Goal: Information Seeking & Learning: Learn about a topic

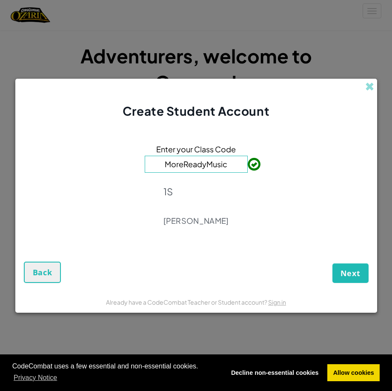
click at [198, 210] on div "1S [PERSON_NAME]" at bounding box center [197, 206] width 66 height 52
click at [339, 270] on button "Next" at bounding box center [351, 274] width 36 height 20
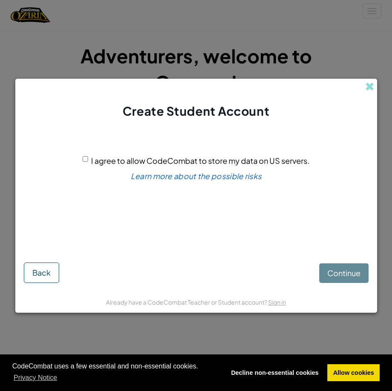
click at [86, 159] on input "I agree to allow CodeCombat to store my data on US servers." at bounding box center [86, 159] width 6 height 6
checkbox input "true"
click at [339, 278] on span "Continue" at bounding box center [344, 273] width 33 height 10
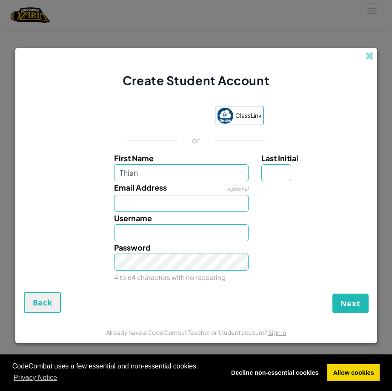
type input "Thian"
click at [166, 208] on input "Email Address" at bounding box center [181, 203] width 135 height 17
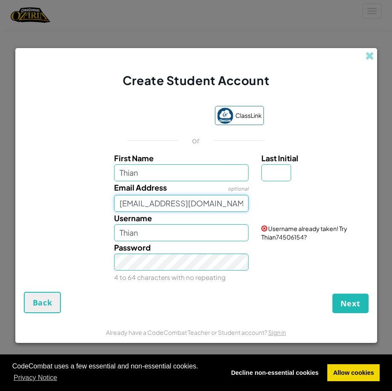
type input "[EMAIL_ADDRESS][DOMAIN_NAME]"
drag, startPoint x: 269, startPoint y: 178, endPoint x: 280, endPoint y: 178, distance: 10.6
click at [270, 178] on input "Last Initial" at bounding box center [277, 172] width 30 height 17
type input "s"
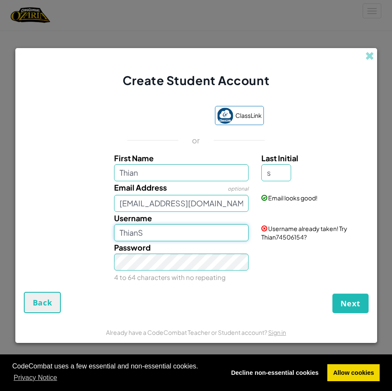
click at [152, 233] on input "ThianS" at bounding box center [181, 232] width 135 height 17
click at [152, 243] on div "First Name Thian Last Initial s Email Address optional 118825@trinity.croydon.s…" at bounding box center [196, 218] width 341 height 132
click at [165, 273] on div "Password 4 to 64 characters with no repeating" at bounding box center [181, 263] width 147 height 42
click at [164, 236] on input "Thian" at bounding box center [181, 232] width 135 height 17
type input "ThianS"
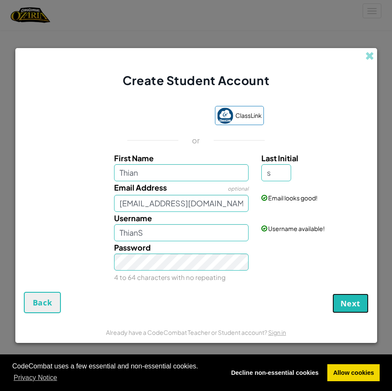
click at [348, 303] on span "Next" at bounding box center [351, 304] width 20 height 10
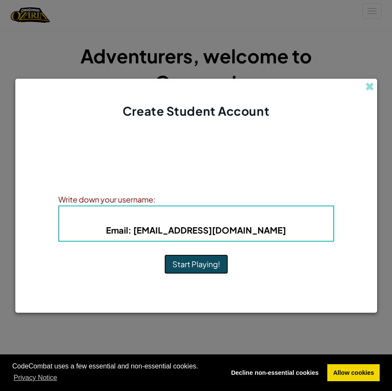
click at [187, 263] on button "Start Playing!" at bounding box center [196, 265] width 64 height 20
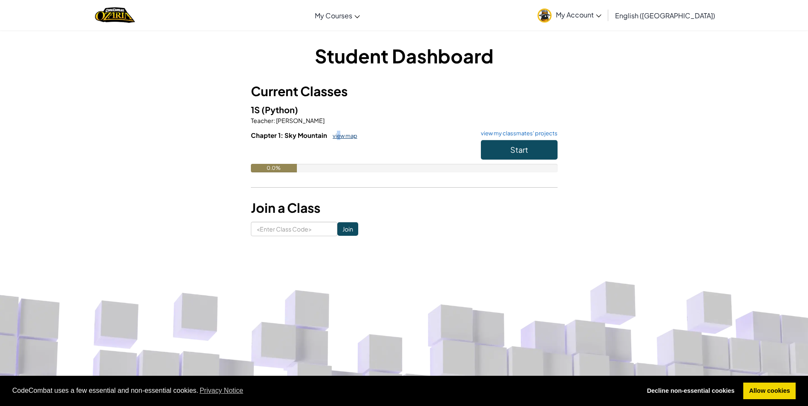
click at [338, 134] on link "view map" at bounding box center [342, 135] width 29 height 7
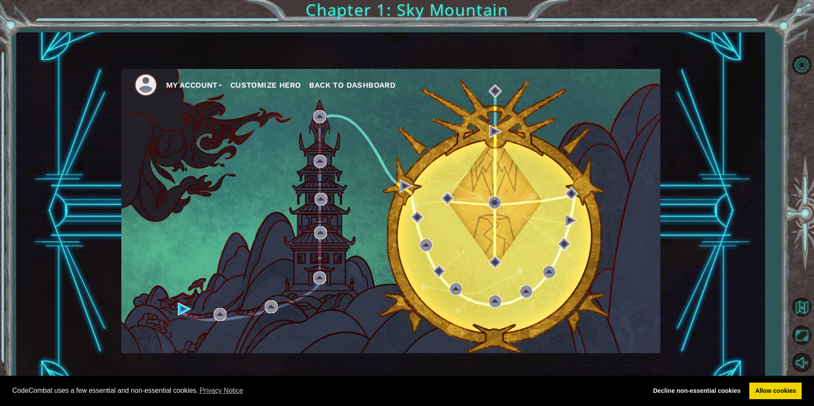
drag, startPoint x: 338, startPoint y: 134, endPoint x: 297, endPoint y: 158, distance: 48.1
click at [297, 158] on div "My Account Customize Hero Back to Dashboard" at bounding box center [390, 211] width 539 height 285
click at [325, 86] on span "Back to Dashboard" at bounding box center [352, 85] width 86 height 9
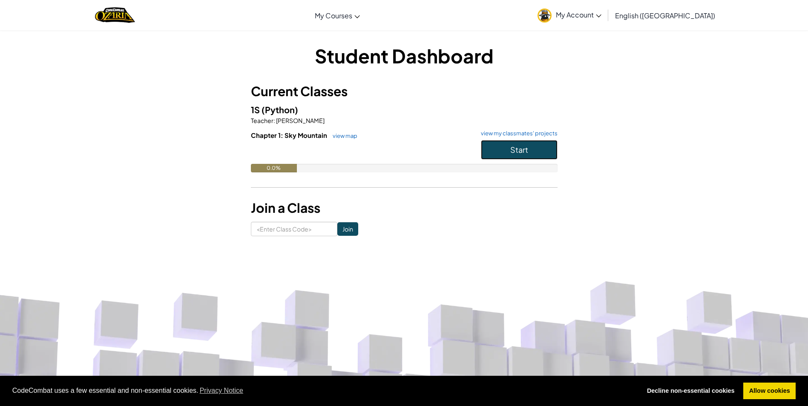
click at [494, 148] on button "Start" at bounding box center [519, 150] width 77 height 20
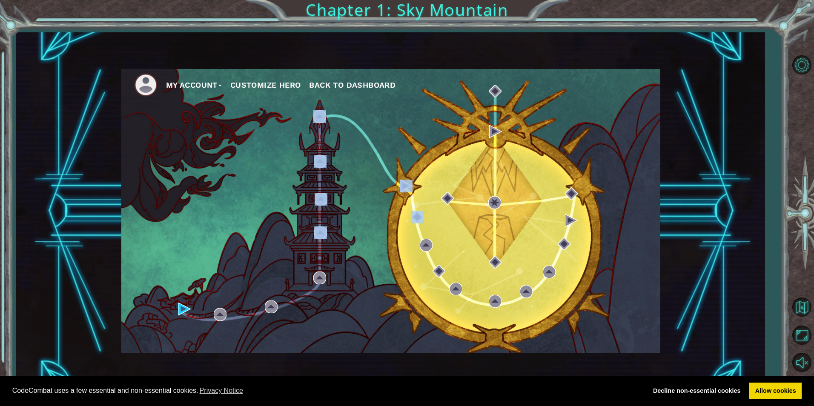
drag, startPoint x: 361, startPoint y: 219, endPoint x: 352, endPoint y: 219, distance: 9.0
click at [352, 219] on div "My Account Customize Hero Back to Dashboard" at bounding box center [390, 211] width 539 height 285
click at [349, 184] on div "My Account Customize Hero Back to Dashboard" at bounding box center [390, 211] width 539 height 285
click at [350, 184] on div "My Account Customize Hero Back to Dashboard" at bounding box center [390, 211] width 539 height 285
drag, startPoint x: 219, startPoint y: 139, endPoint x: 221, endPoint y: 132, distance: 7.5
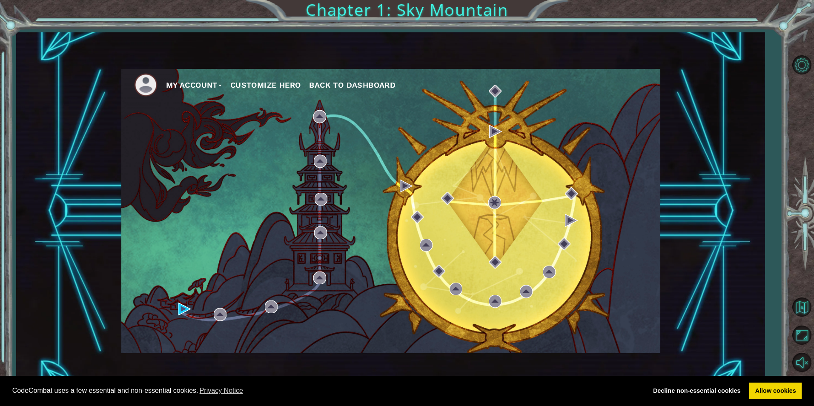
drag, startPoint x: 221, startPoint y: 132, endPoint x: 212, endPoint y: 129, distance: 9.8
click at [212, 129] on div "My Account Customize Hero Back to Dashboard" at bounding box center [390, 211] width 539 height 285
drag, startPoint x: 265, startPoint y: 163, endPoint x: 261, endPoint y: 169, distance: 7.3
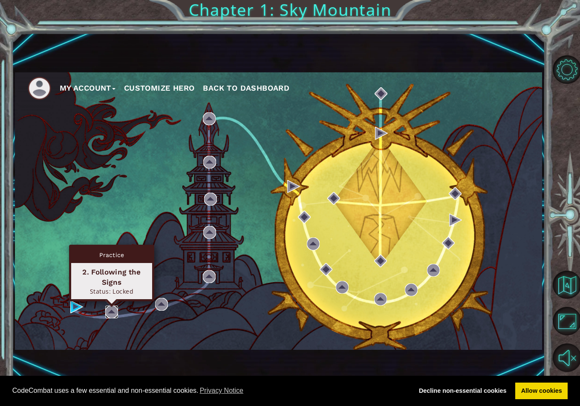
click at [115, 315] on img at bounding box center [111, 312] width 13 height 13
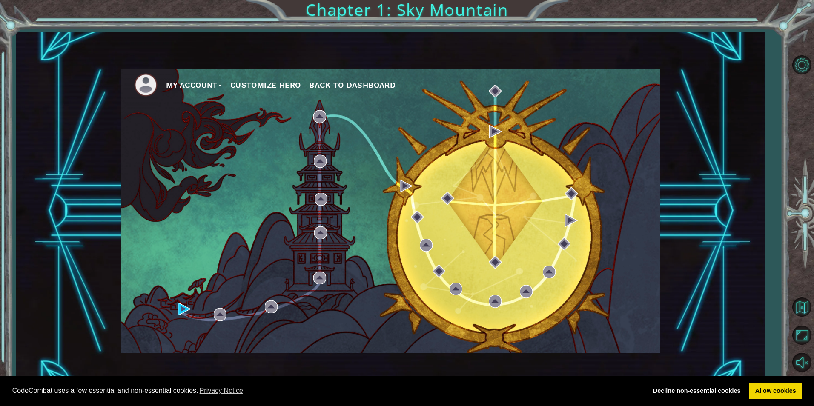
click at [495, 207] on div at bounding box center [495, 202] width 13 height 13
click at [497, 206] on div at bounding box center [495, 202] width 13 height 13
drag, startPoint x: 497, startPoint y: 206, endPoint x: 140, endPoint y: 76, distance: 379.8
click at [140, 76] on div "My Account Customize Hero Back to Dashboard" at bounding box center [390, 211] width 539 height 285
click at [247, 86] on button "Customize Hero" at bounding box center [265, 85] width 71 height 13
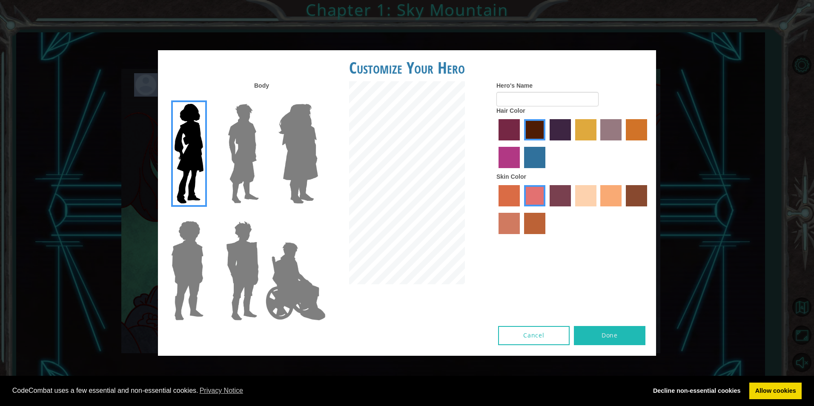
click at [246, 259] on img at bounding box center [243, 271] width 40 height 106
click at [262, 216] on input "Hero Garnet" at bounding box center [262, 216] width 0 height 0
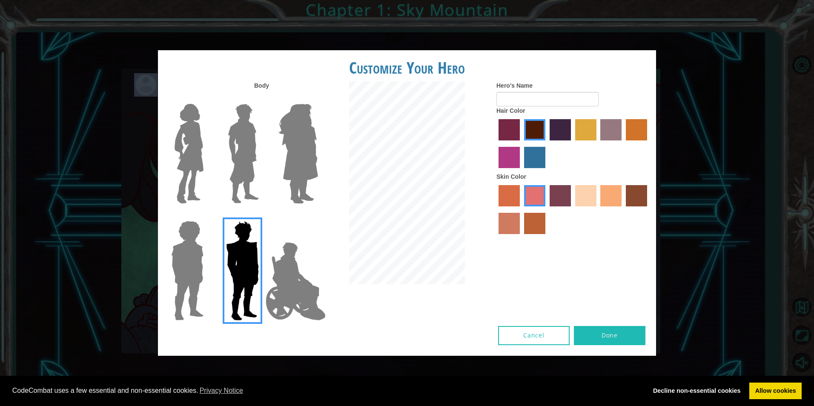
click at [241, 135] on img at bounding box center [243, 154] width 38 height 106
click at [262, 98] on input "Hero Lars" at bounding box center [262, 98] width 0 height 0
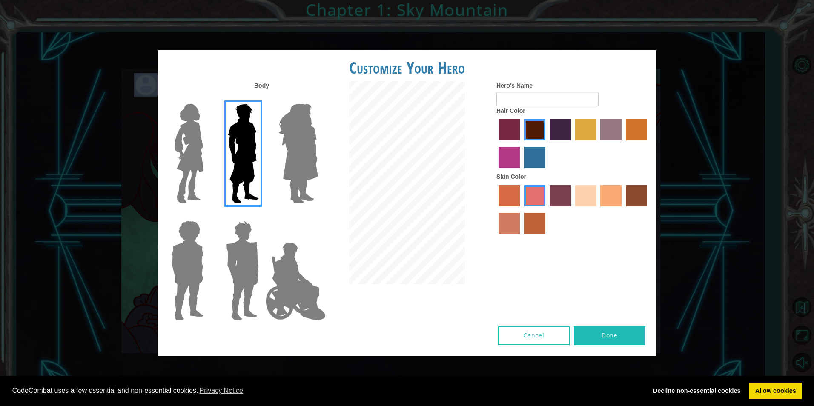
click at [241, 137] on img at bounding box center [243, 154] width 38 height 106
click at [262, 98] on input "Hero Lars" at bounding box center [262, 98] width 0 height 0
click at [579, 331] on button "Done" at bounding box center [610, 335] width 72 height 19
type input "Thian"
click at [634, 339] on button "Done" at bounding box center [610, 335] width 72 height 19
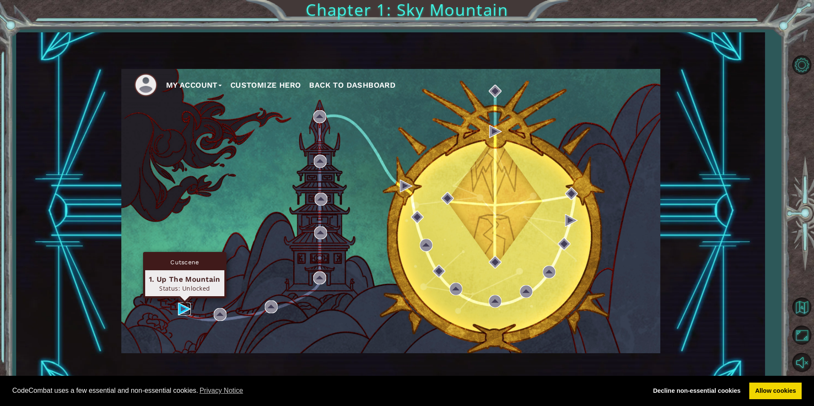
click at [179, 308] on img at bounding box center [184, 309] width 13 height 13
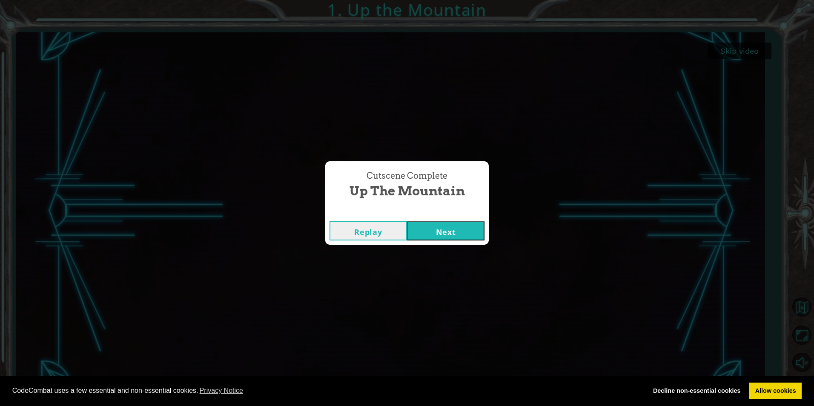
click at [439, 236] on button "Next" at bounding box center [446, 230] width 78 height 19
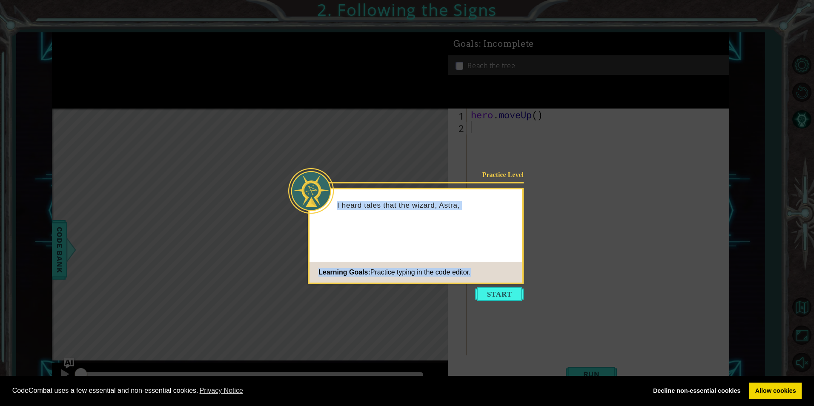
click at [506, 283] on div "Practice Level I heard tales that the wizard, Astra, Learning Goals: Practice t…" at bounding box center [416, 236] width 216 height 97
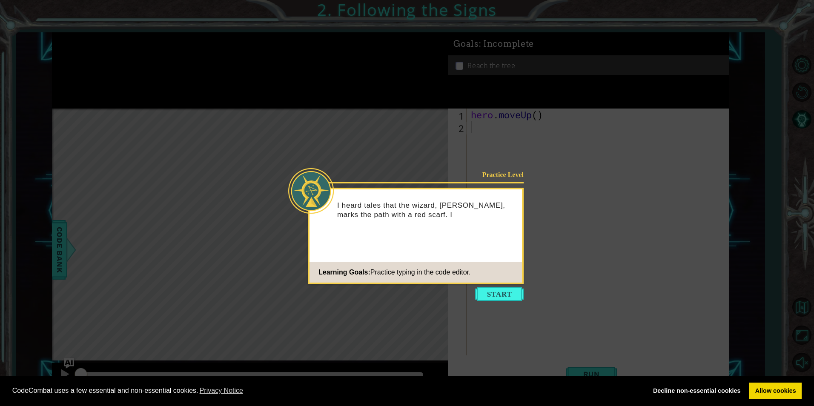
drag, startPoint x: 382, startPoint y: 328, endPoint x: 424, endPoint y: 320, distance: 42.8
click at [381, 328] on icon at bounding box center [407, 203] width 814 height 406
click at [500, 295] on button "Start" at bounding box center [499, 295] width 49 height 14
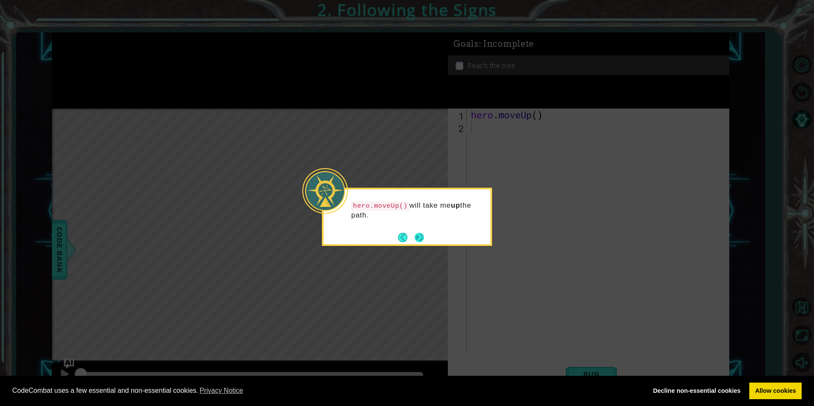
click at [420, 237] on button "Next" at bounding box center [419, 237] width 9 height 9
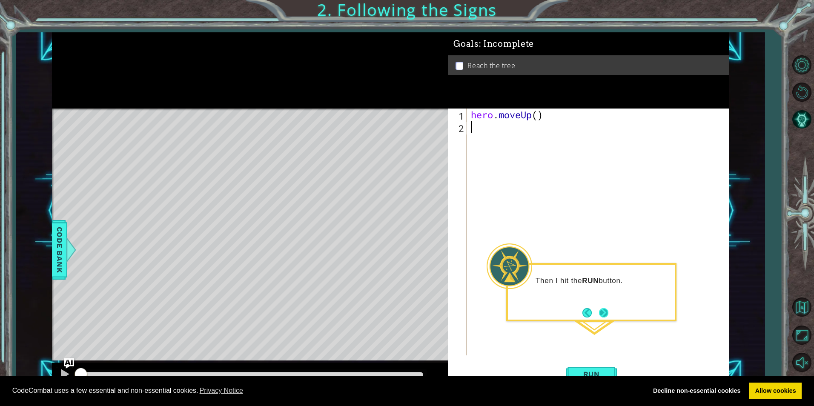
click at [604, 316] on button "Next" at bounding box center [603, 312] width 9 height 9
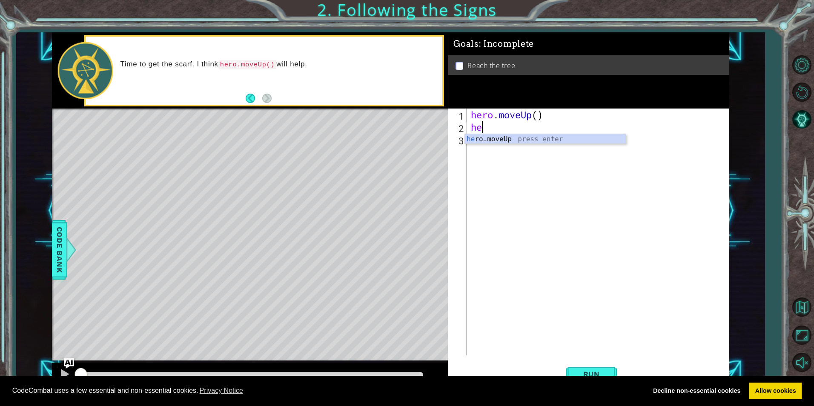
scroll to position [0, 0]
type textarea "hero"
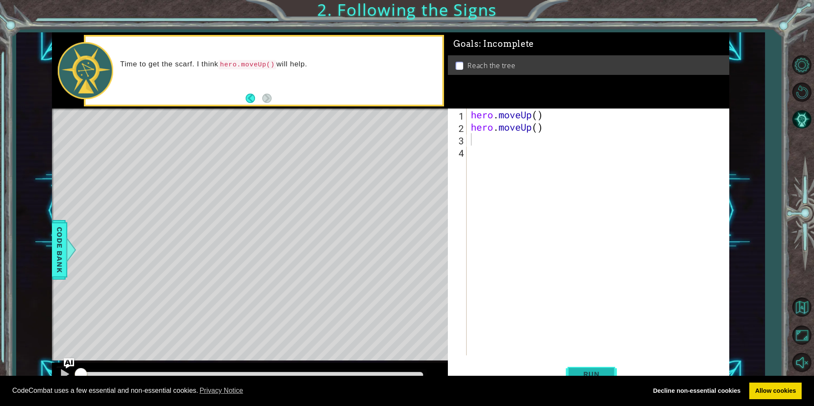
click at [590, 368] on button "Run" at bounding box center [591, 374] width 51 height 28
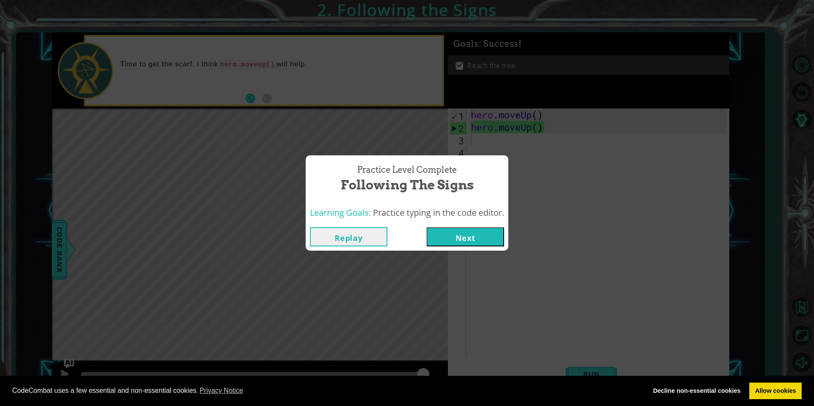
click at [449, 235] on button "Next" at bounding box center [466, 236] width 78 height 19
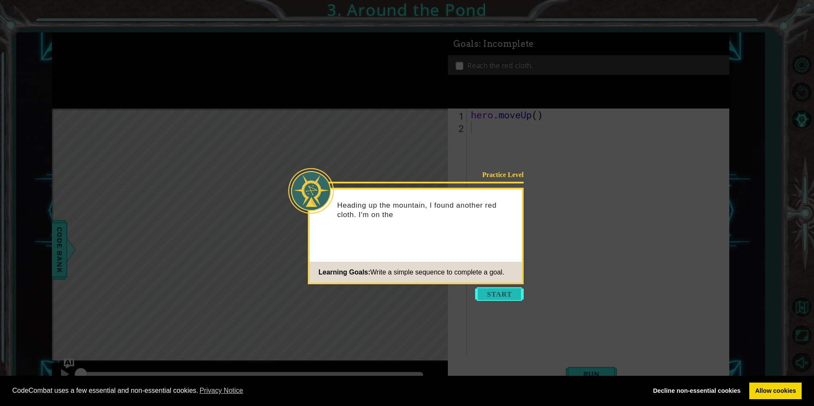
click at [498, 293] on button "Start" at bounding box center [499, 295] width 49 height 14
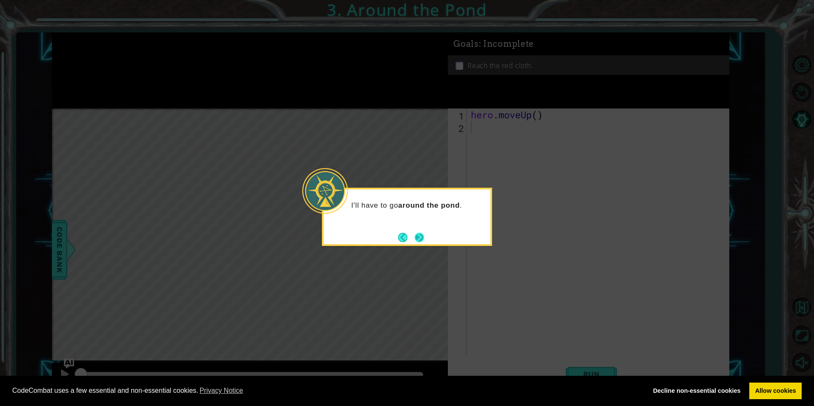
click at [417, 236] on button "Next" at bounding box center [419, 237] width 9 height 9
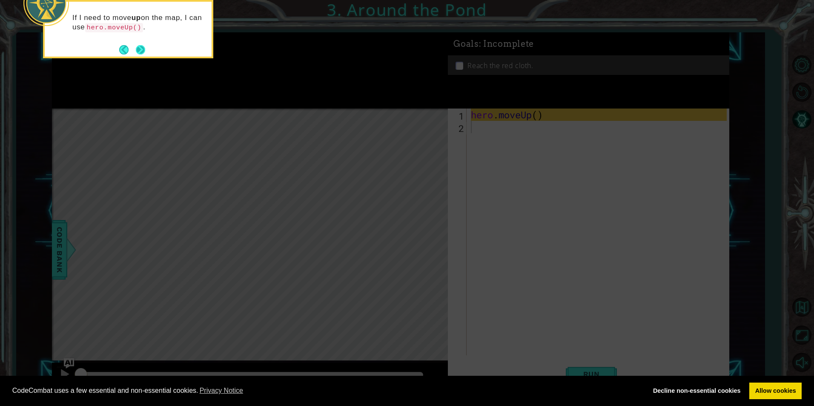
click at [142, 51] on button "Next" at bounding box center [140, 49] width 9 height 9
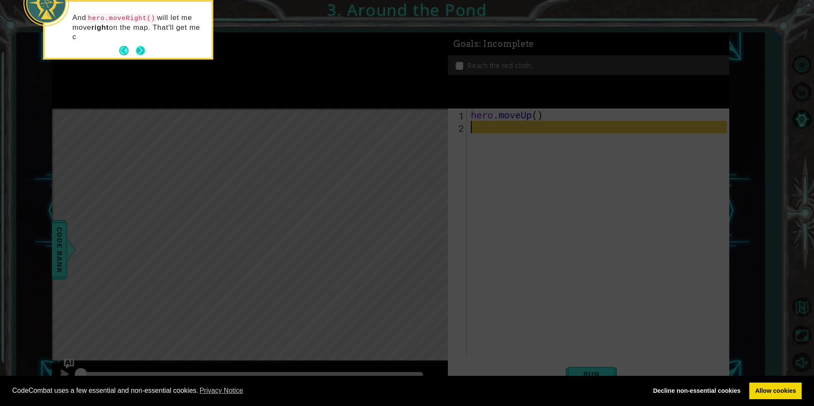
click at [146, 47] on div "And hero.moveRight() will let me move right on the map. That'll get me c" at bounding box center [128, 30] width 167 height 56
click at [139, 52] on button "Next" at bounding box center [140, 50] width 9 height 9
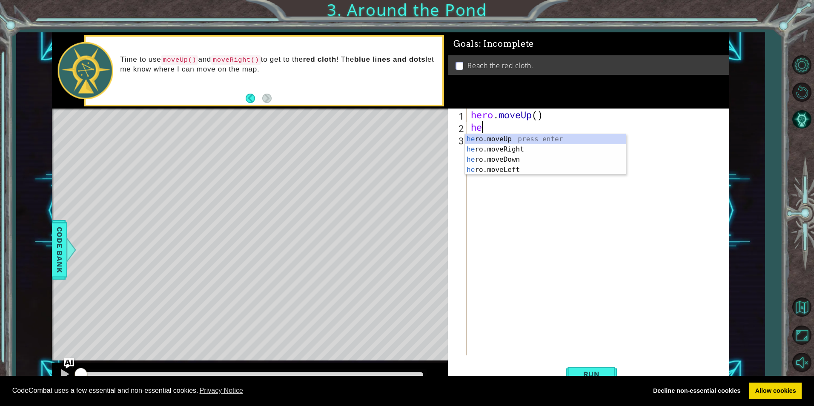
type textarea "her"
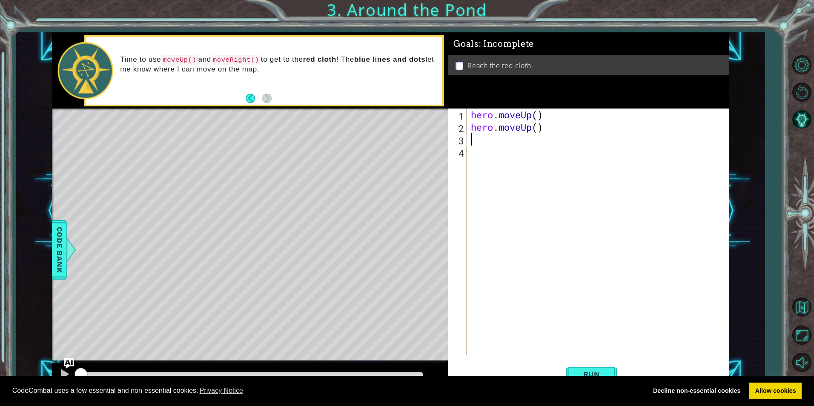
type textarea "h"
click at [604, 366] on button "Run" at bounding box center [591, 374] width 51 height 28
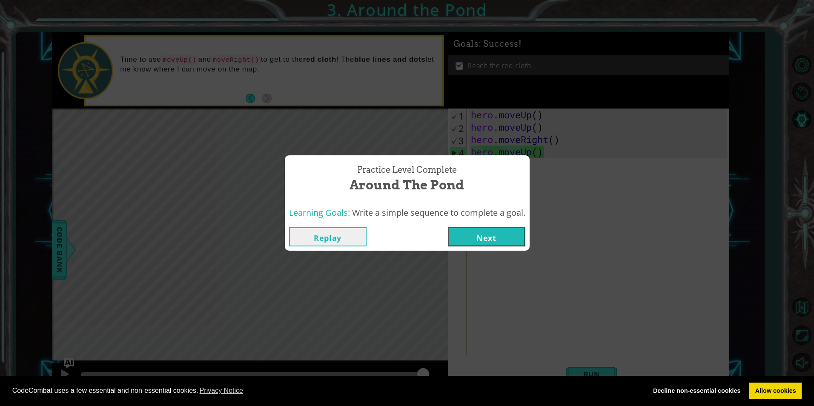
click at [478, 232] on button "Next" at bounding box center [487, 236] width 78 height 19
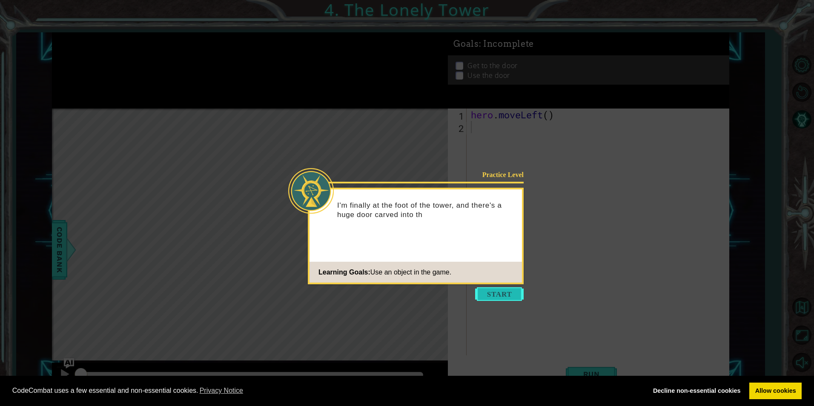
click at [492, 296] on button "Start" at bounding box center [499, 295] width 49 height 14
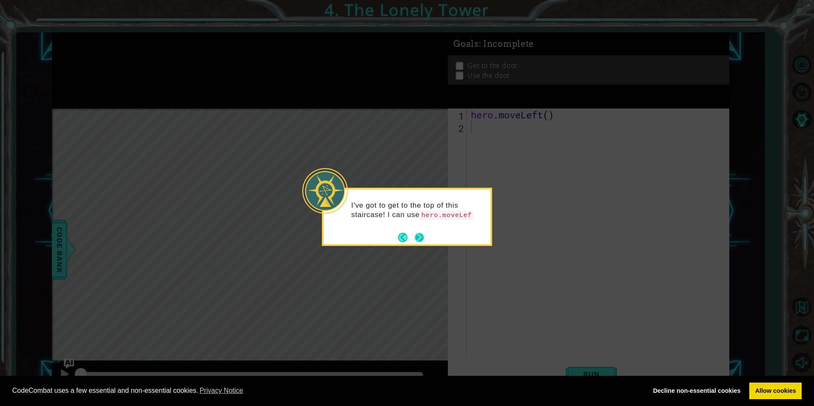
click at [420, 237] on button "Next" at bounding box center [420, 238] width 10 height 10
click at [422, 236] on button "Next" at bounding box center [419, 237] width 9 height 9
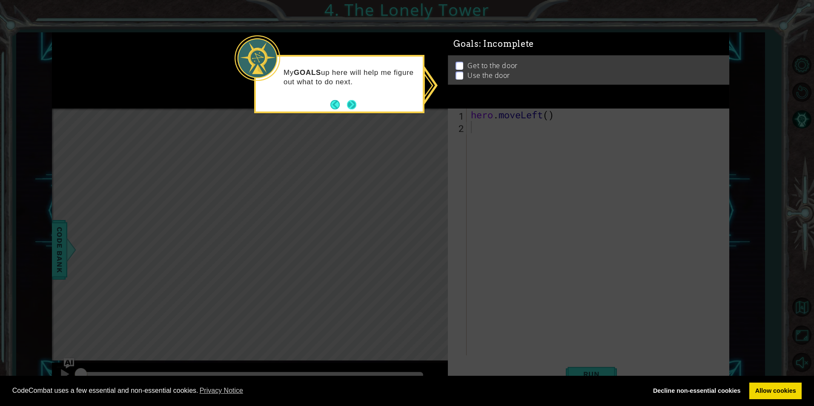
click at [349, 105] on button "Next" at bounding box center [351, 104] width 9 height 9
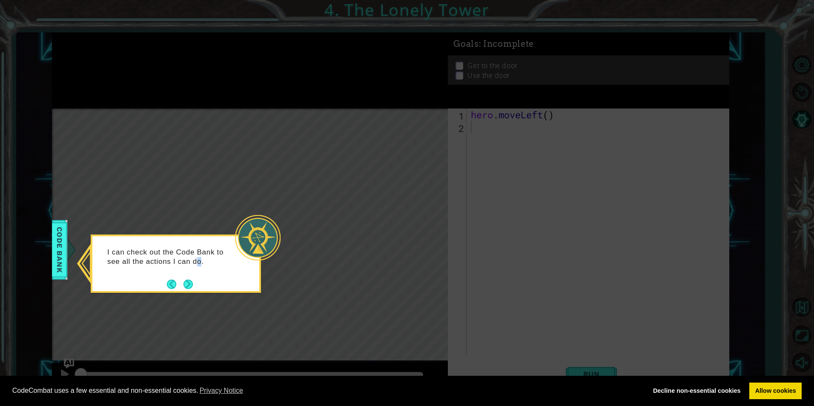
drag, startPoint x: 198, startPoint y: 283, endPoint x: 202, endPoint y: 282, distance: 4.4
click at [202, 282] on div "I can check out the Code Bank to see all the actions I can do." at bounding box center [176, 264] width 170 height 58
drag, startPoint x: 202, startPoint y: 282, endPoint x: 190, endPoint y: 284, distance: 12.2
click at [190, 284] on button "Next" at bounding box center [188, 284] width 9 height 9
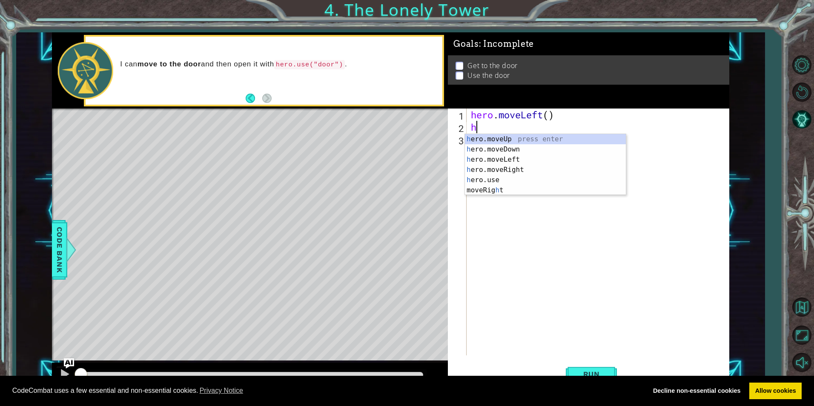
type textarea "he"
click at [480, 173] on div "he ro.moveUp press enter he ro.moveDown press enter he ro.moveLeft press enter …" at bounding box center [545, 170] width 161 height 72
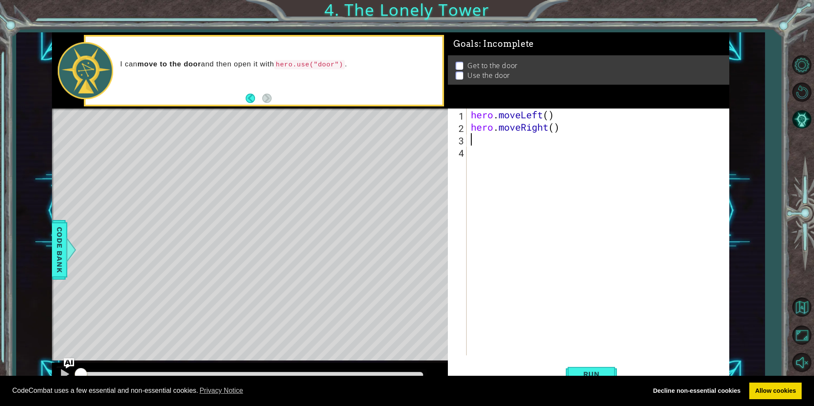
type textarea "h"
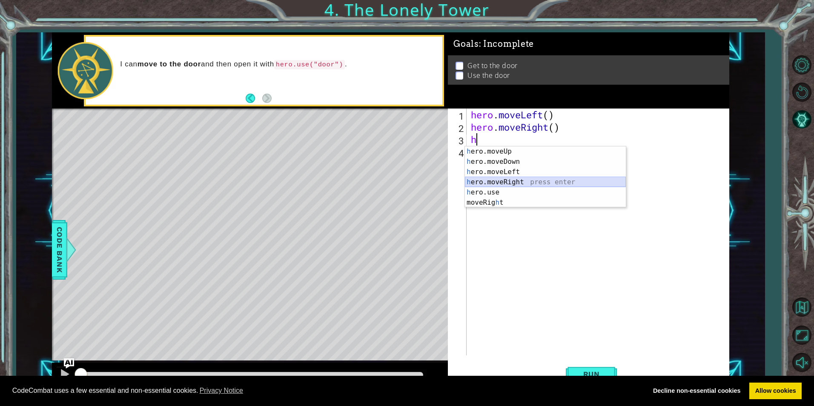
click at [476, 184] on div "h ero.moveUp press enter h ero.moveDown press enter h ero.moveLeft press enter …" at bounding box center [545, 188] width 161 height 82
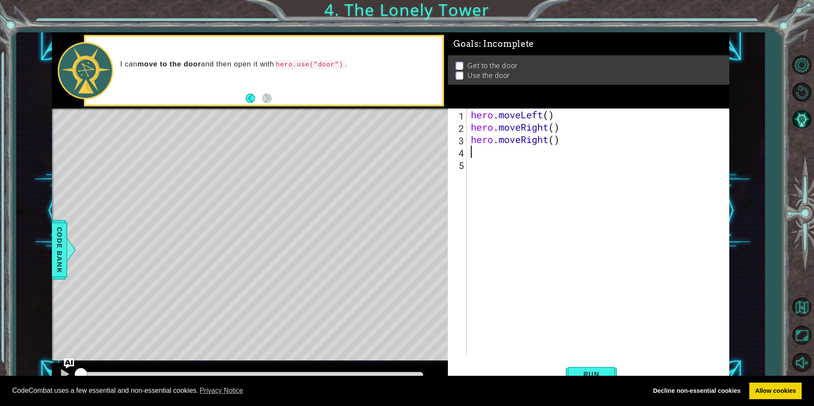
type textarea "h"
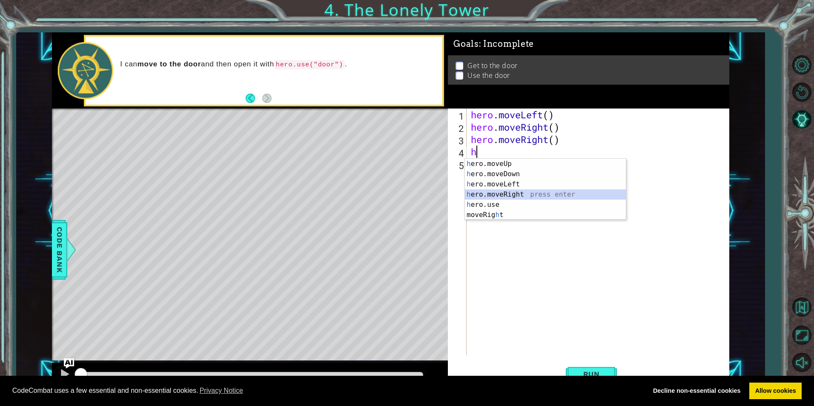
click at [475, 198] on div "h ero.moveUp press enter h ero.moveDown press enter h ero.moveLeft press enter …" at bounding box center [545, 200] width 161 height 82
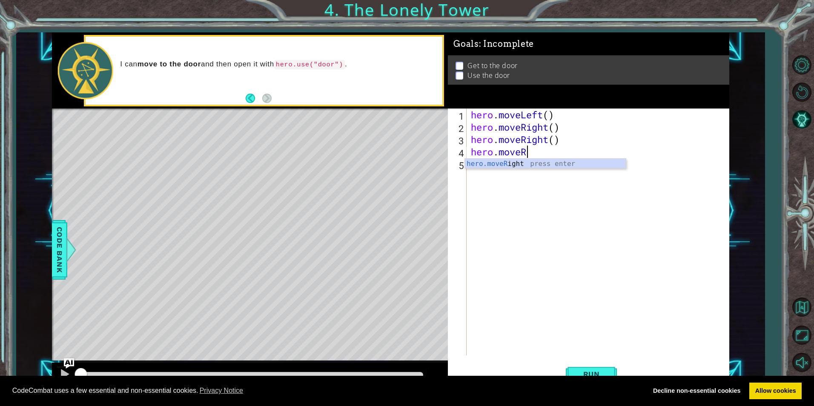
type textarea "hero.mov"
click at [500, 161] on div "hero.mov eUp press enter hero.mov eDown press enter hero.mov eLeft press enter …" at bounding box center [545, 189] width 161 height 61
type textarea "h"
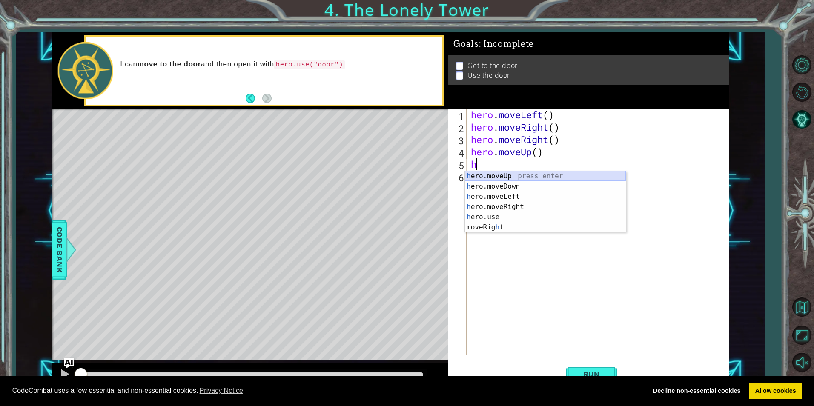
click at [495, 176] on div "h ero.moveUp press enter h ero.moveDown press enter h ero.moveLeft press enter …" at bounding box center [545, 212] width 161 height 82
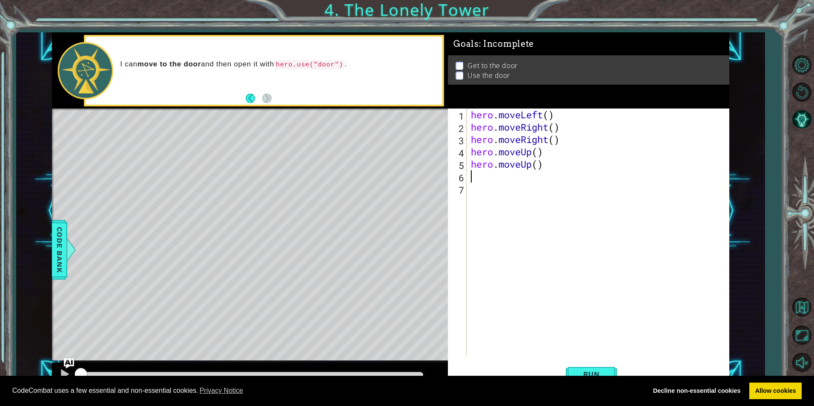
type textarea "h"
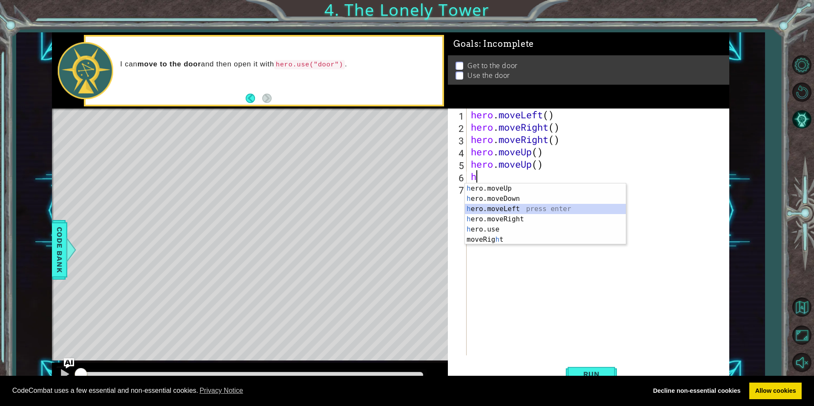
click at [489, 210] on div "h ero.moveUp press enter h ero.moveDown press enter h ero.moveLeft press enter …" at bounding box center [545, 225] width 161 height 82
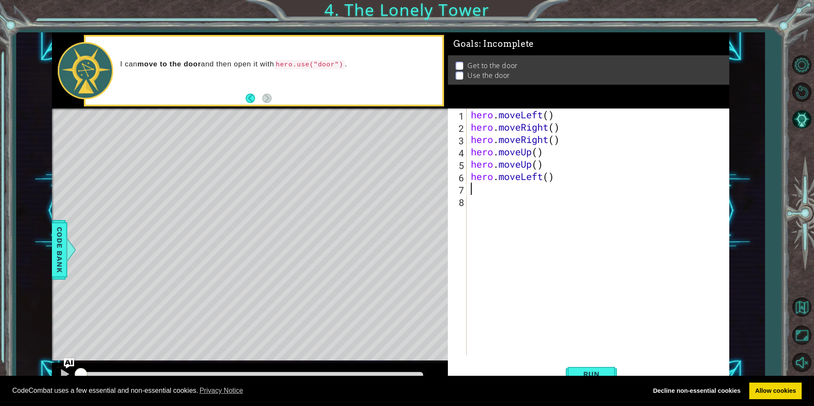
type textarea "h"
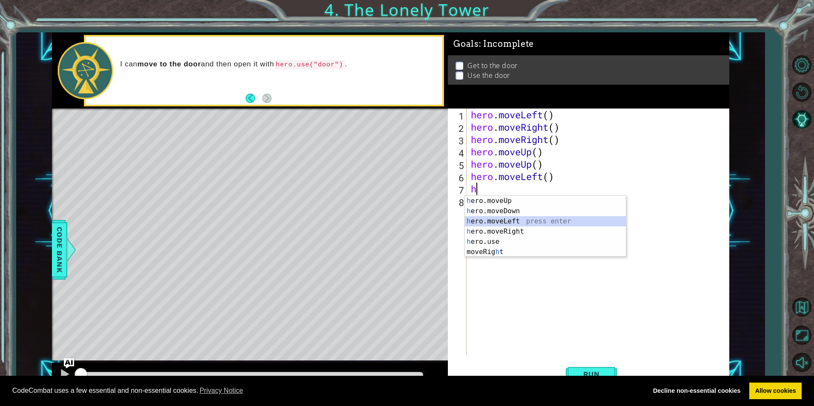
click at [489, 218] on div "h ero.moveUp press enter h ero.moveDown press enter h ero.moveLeft press enter …" at bounding box center [545, 237] width 161 height 82
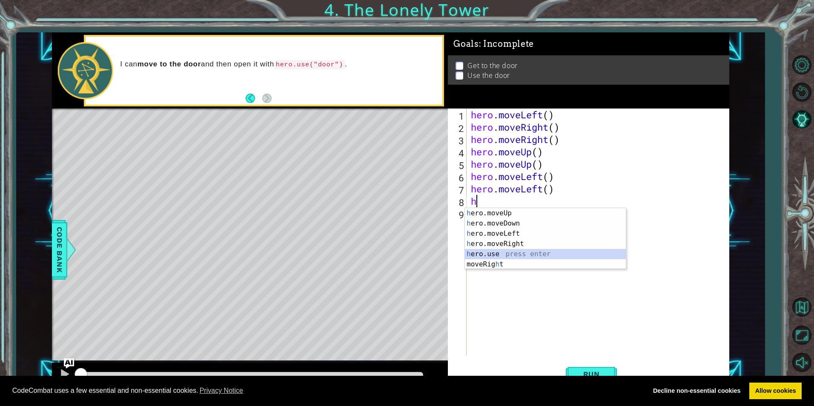
click at [492, 254] on div "h ero.moveUp press enter h ero.moveDown press enter h ero.moveLeft press enter …" at bounding box center [545, 249] width 161 height 82
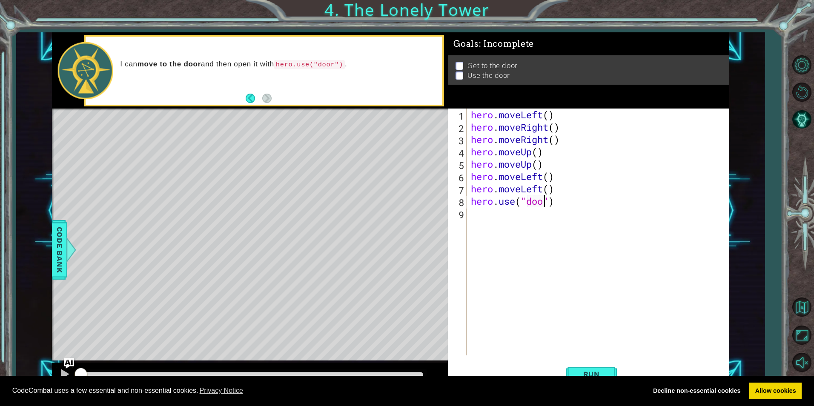
type textarea "hero.use("door")"
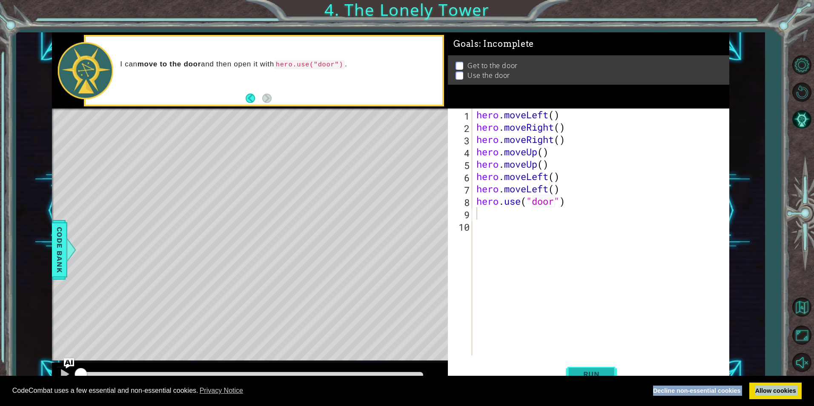
click at [582, 375] on body "Cookie Policy CodeCombat uses a few essential and non-essential cookies. Privac…" at bounding box center [407, 203] width 814 height 406
drag, startPoint x: 582, startPoint y: 375, endPoint x: 586, endPoint y: 372, distance: 4.8
click at [586, 372] on span "Run" at bounding box center [592, 374] width 34 height 9
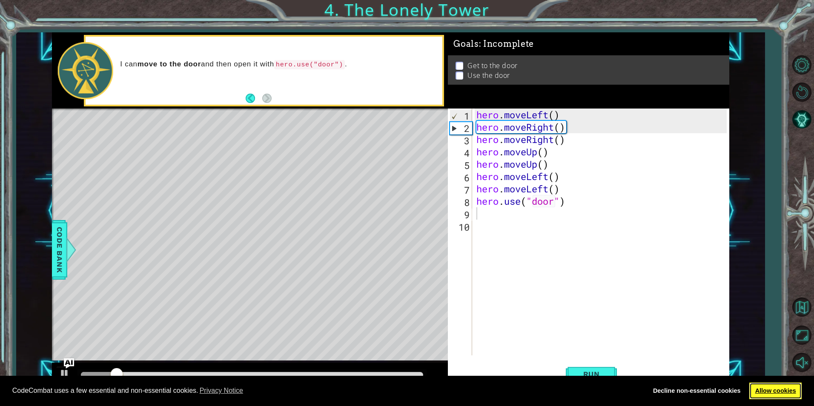
click at [777, 391] on link "Allow cookies" at bounding box center [776, 391] width 52 height 17
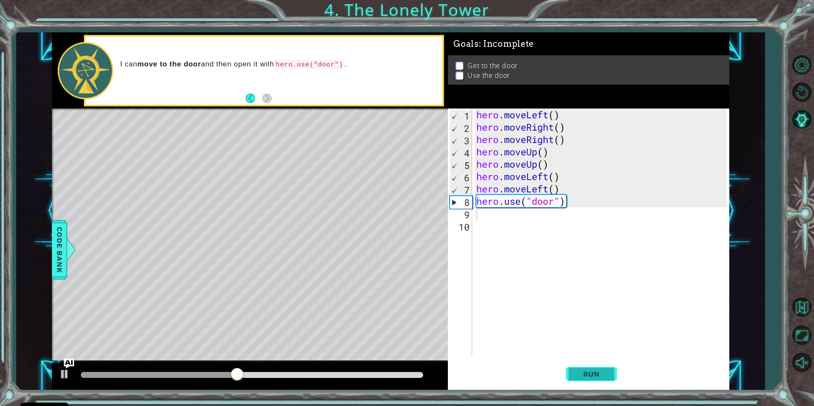
click at [601, 375] on span "Run" at bounding box center [592, 374] width 34 height 9
click at [566, 142] on div "hero . moveLeft ( ) hero . moveRight ( ) hero . moveRight ( ) hero . moveUp ( )…" at bounding box center [603, 245] width 256 height 272
click at [566, 112] on div "hero . moveLeft ( ) hero . moveRight ( ) hero . moveRight ( ) hero . moveUp ( )…" at bounding box center [603, 245] width 256 height 272
click at [584, 371] on span "Run" at bounding box center [592, 374] width 34 height 9
click at [587, 369] on button "Run" at bounding box center [591, 374] width 51 height 28
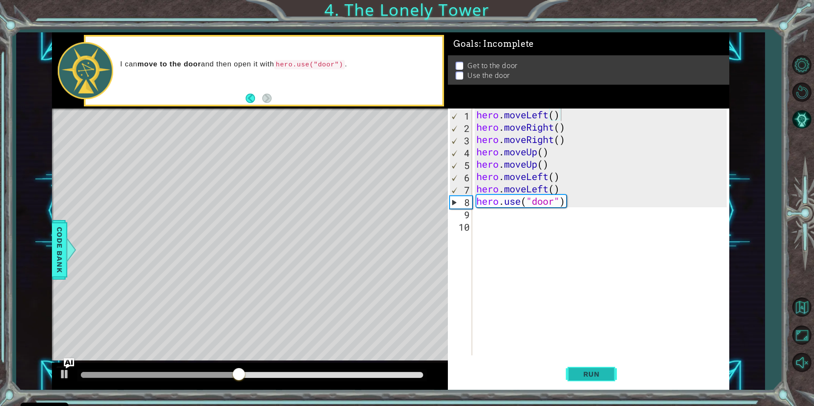
click at [587, 369] on button "Run" at bounding box center [591, 374] width 51 height 28
click at [546, 127] on div "hero . moveLeft ( ) hero . moveRight ( ) hero . moveRight ( ) hero . moveUp ( )…" at bounding box center [603, 245] width 256 height 272
click at [549, 125] on div "hero . moveLeft ( ) hero . moveRight ( ) hero . moveRight ( ) hero . moveUp ( )…" at bounding box center [603, 245] width 256 height 272
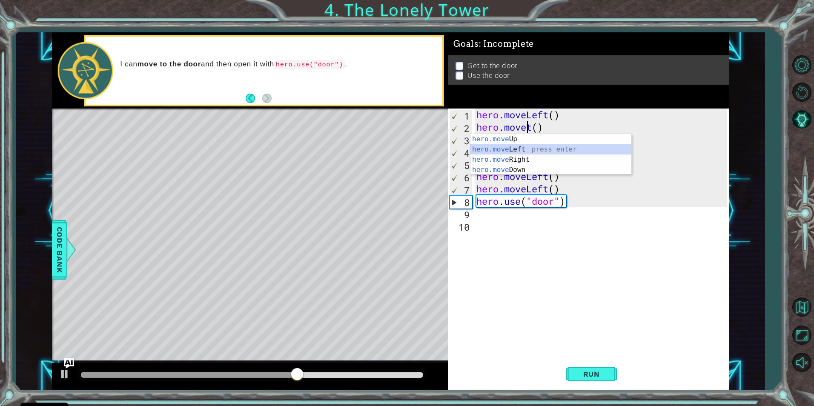
click at [518, 153] on div "hero.move Up press enter hero.move Left press enter hero.move Right press enter…" at bounding box center [551, 164] width 161 height 61
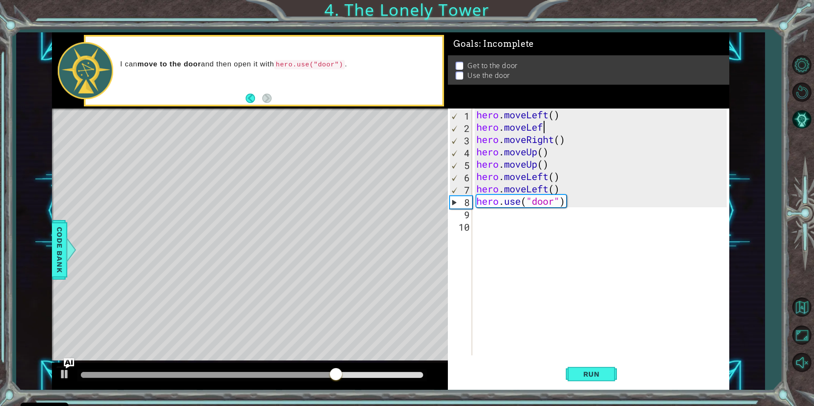
scroll to position [0, 3]
drag, startPoint x: 541, startPoint y: 142, endPoint x: 542, endPoint y: 148, distance: 6.4
click at [542, 148] on body "Cookie Policy CodeCombat uses a few essential and non-essential cookies. Privac…" at bounding box center [407, 203] width 814 height 406
click at [545, 144] on body "Cookie Policy CodeCombat uses a few essential and non-essential cookies. Privac…" at bounding box center [407, 203] width 814 height 406
click at [553, 131] on div "hero . moveLeft ( ) hero . moveLeft hero . moveRight ( ) hero . moveUp ( ) hero…" at bounding box center [603, 245] width 256 height 272
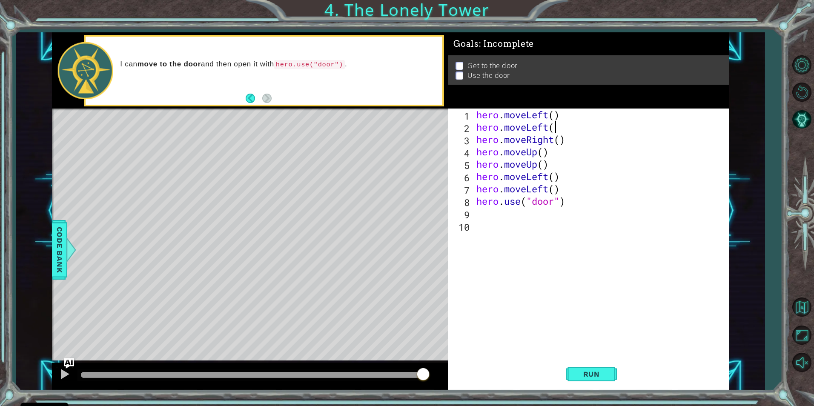
scroll to position [0, 3]
click at [544, 140] on div "hero . moveLeft ( ) hero . moveLeft ( ) hero . moveRight ( ) hero . moveUp ( ) …" at bounding box center [603, 245] width 256 height 272
click at [551, 139] on div "hero . moveLeft ( ) hero . moveLeft ( ) hero . moveRight ( ) hero . moveUp ( ) …" at bounding box center [603, 245] width 256 height 272
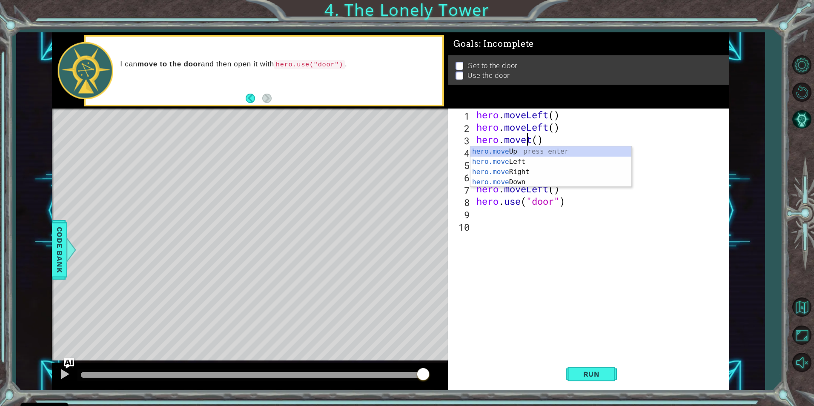
scroll to position [0, 3]
click at [512, 164] on div "hero.move Up press enter hero.move Left press enter hero.move Right press enter…" at bounding box center [551, 177] width 161 height 61
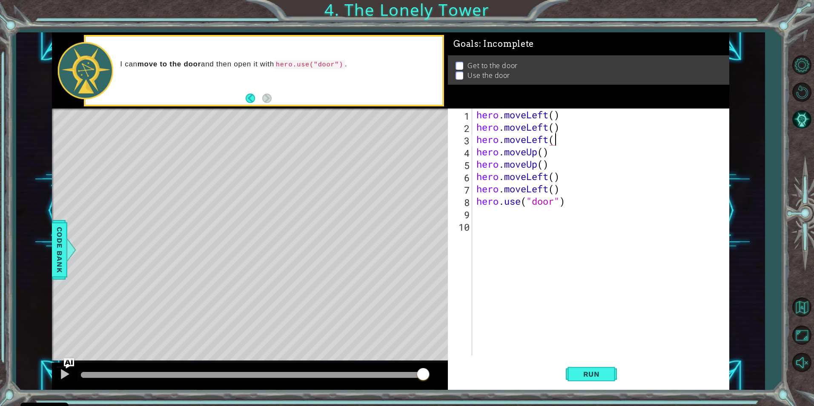
scroll to position [0, 3]
click at [596, 372] on span "Run" at bounding box center [592, 374] width 34 height 9
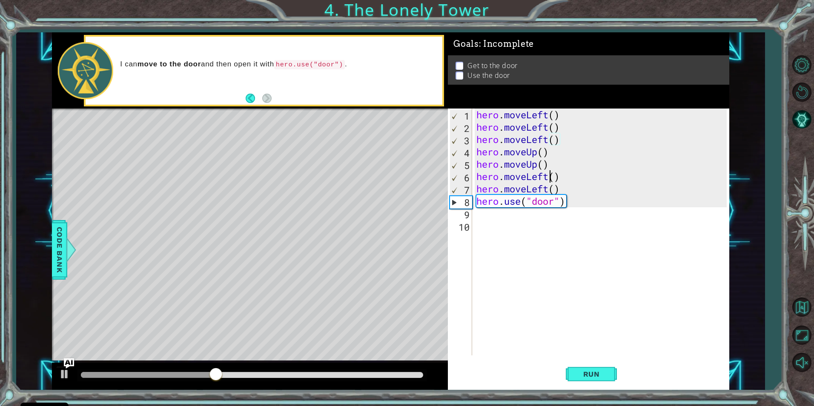
click at [552, 175] on div "hero . moveLeft ( ) hero . moveLeft ( ) hero . moveLeft ( ) hero . moveUp ( ) h…" at bounding box center [603, 245] width 256 height 272
click at [556, 164] on div "hero . moveLeft ( ) hero . moveLeft ( ) hero . moveLeft ( ) hero . moveUp ( ) h…" at bounding box center [603, 245] width 256 height 272
type textarea "hero.moveUp()"
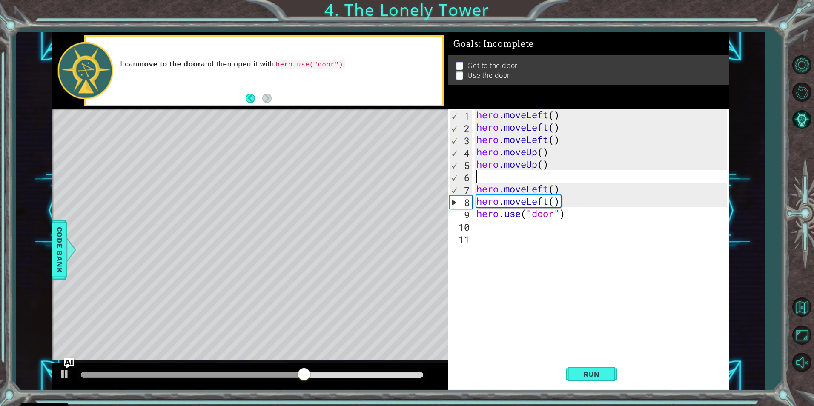
type textarea "m"
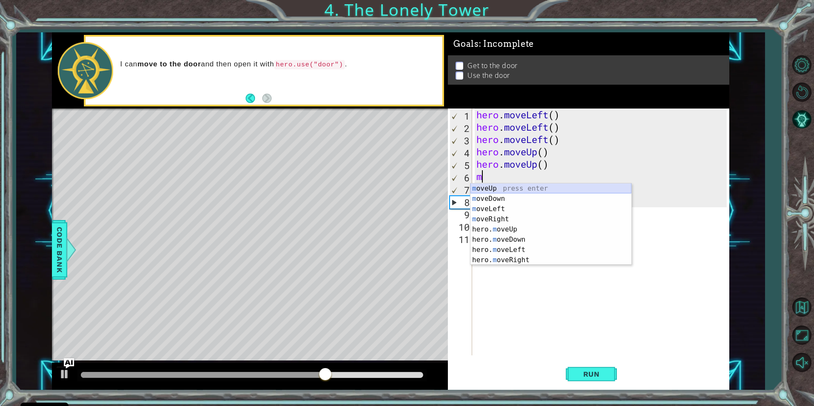
click at [512, 187] on div "m oveUp press enter m oveDown press enter m oveLeft press enter m oveRight pres…" at bounding box center [551, 235] width 161 height 102
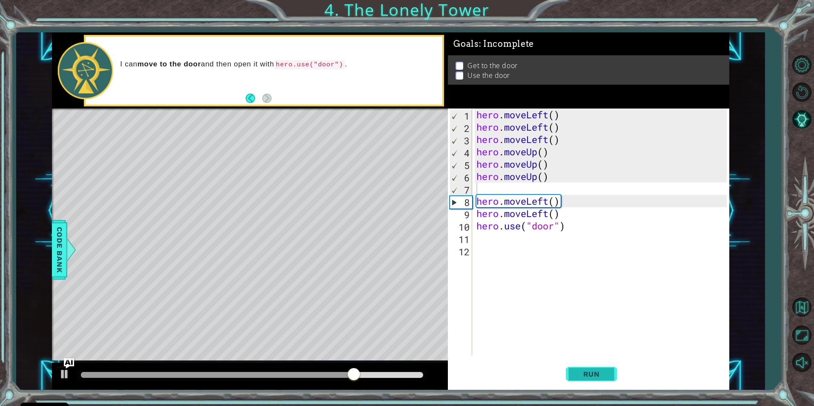
click at [595, 375] on span "Run" at bounding box center [592, 374] width 34 height 9
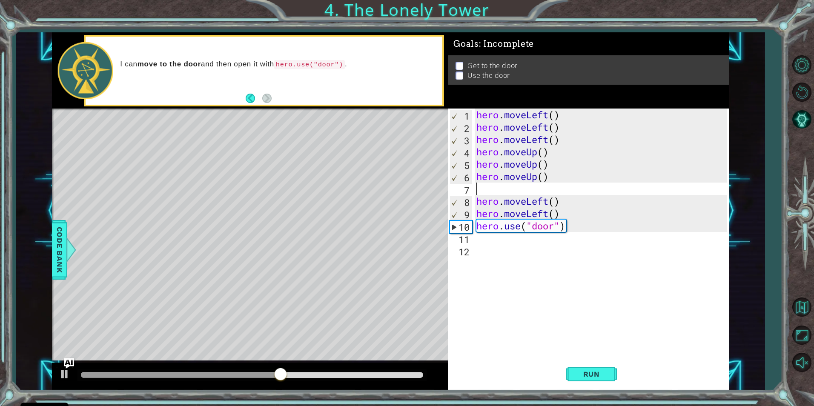
click at [571, 210] on div "hero . moveLeft ( ) hero . moveLeft ( ) hero . moveLeft ( ) hero . moveUp ( ) h…" at bounding box center [603, 245] width 256 height 272
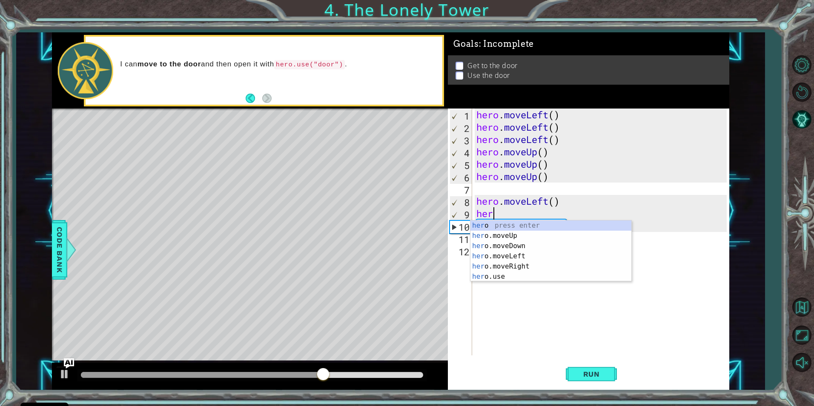
type textarea "h"
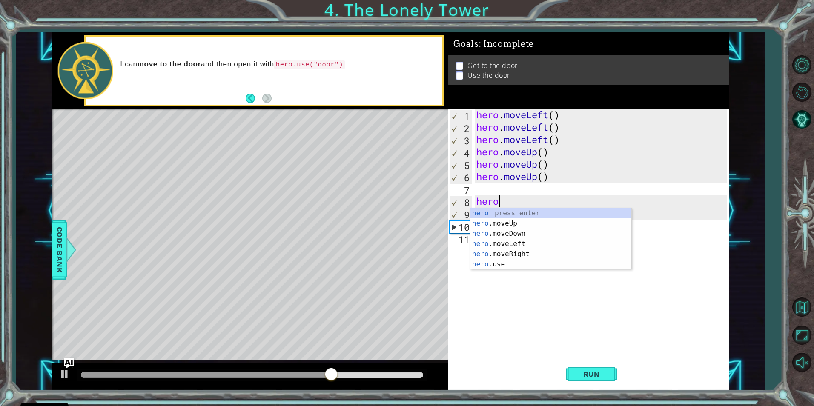
type textarea "h"
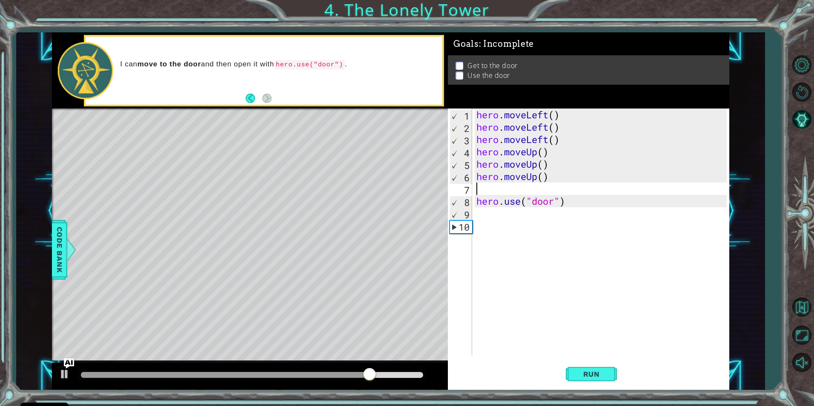
type textarea "h"
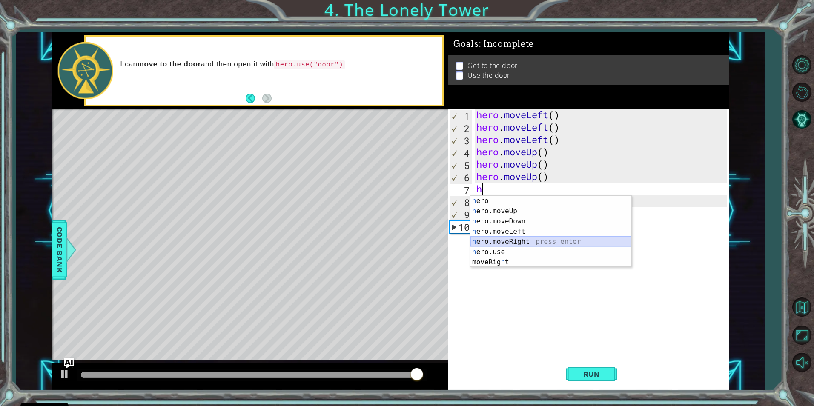
click at [501, 240] on div "h ero press enter h ero.moveUp press enter h ero.moveDown press enter h ero.mov…" at bounding box center [551, 242] width 161 height 92
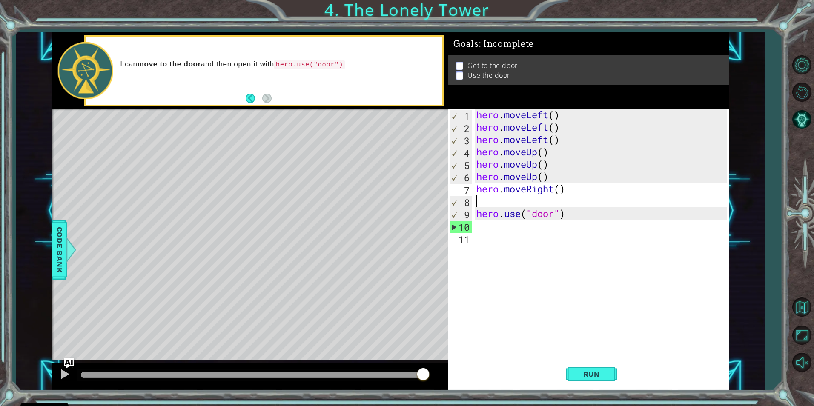
type textarea "h"
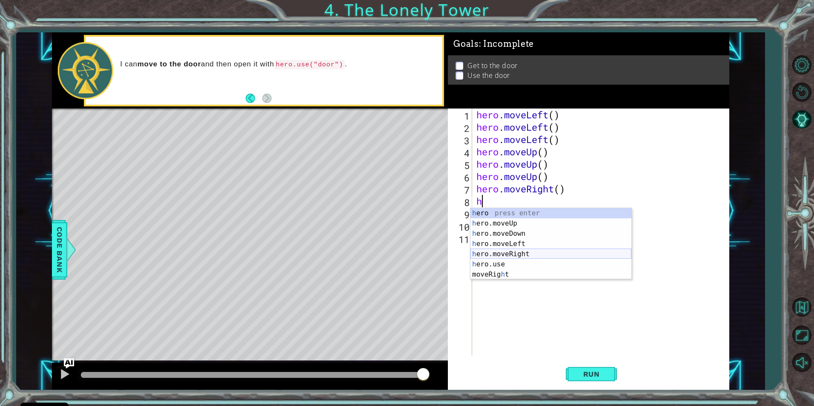
click at [518, 255] on div "h ero press enter h ero.moveUp press enter h ero.moveDown press enter h ero.mov…" at bounding box center [551, 254] width 161 height 92
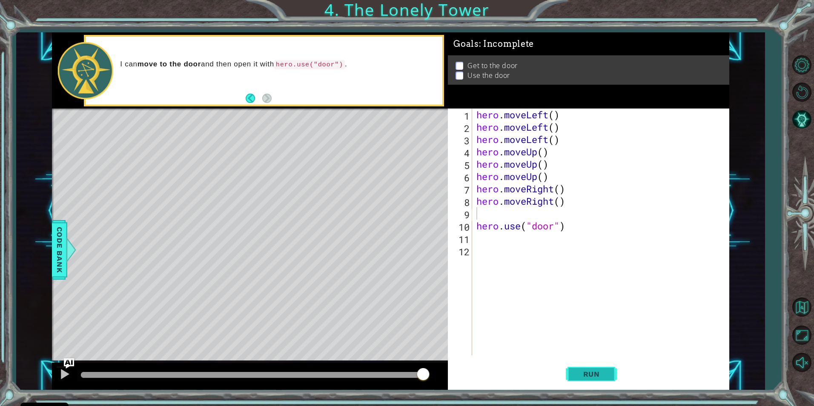
click at [581, 378] on span "Run" at bounding box center [592, 374] width 34 height 9
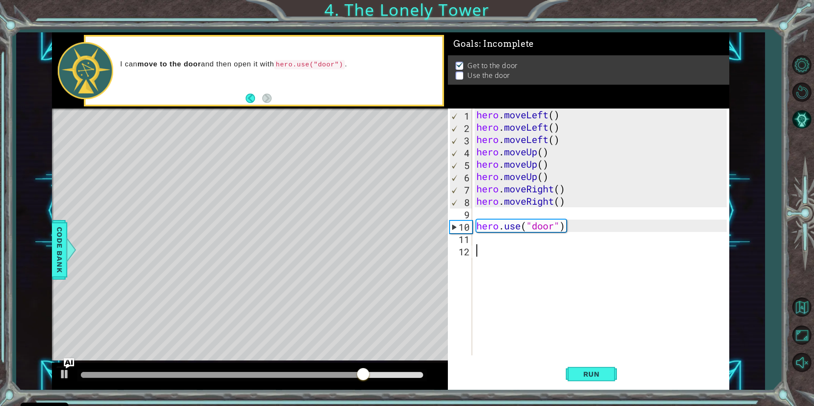
drag, startPoint x: 513, startPoint y: 282, endPoint x: 517, endPoint y: 268, distance: 14.5
click at [515, 281] on div "hero . moveLeft ( ) hero . moveLeft ( ) hero . moveLeft ( ) hero . moveUp ( ) h…" at bounding box center [603, 245] width 256 height 272
click at [535, 210] on div "hero . moveLeft ( ) hero . moveLeft ( ) hero . moveLeft ( ) hero . moveUp ( ) h…" at bounding box center [603, 245] width 256 height 272
click at [520, 225] on div "hero . moveLeft ( ) hero . moveLeft ( ) hero . moveLeft ( ) hero . moveUp ( ) h…" at bounding box center [603, 245] width 256 height 272
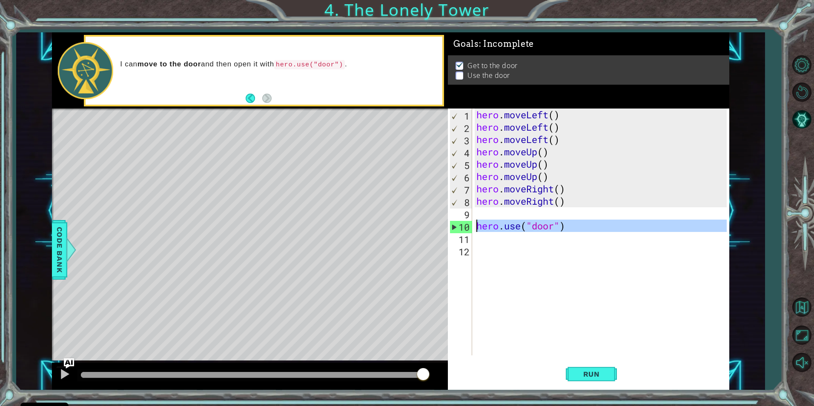
drag, startPoint x: 458, startPoint y: 226, endPoint x: 460, endPoint y: 221, distance: 5.4
click at [458, 225] on div "10" at bounding box center [461, 227] width 22 height 12
type textarea "hero.use("door")"
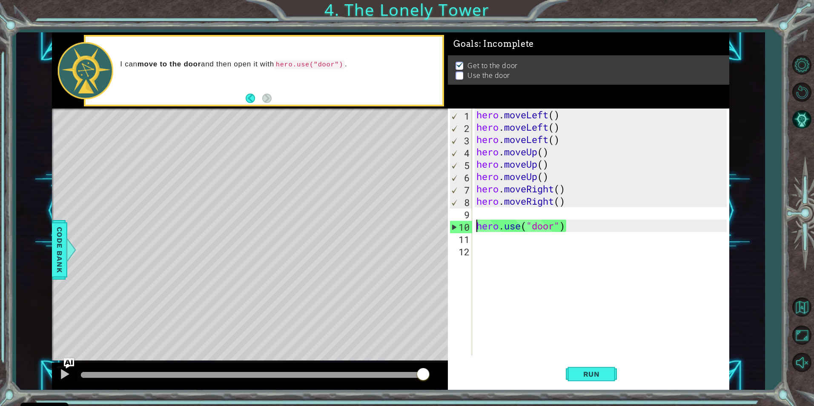
click at [219, 374] on div at bounding box center [252, 375] width 342 height 6
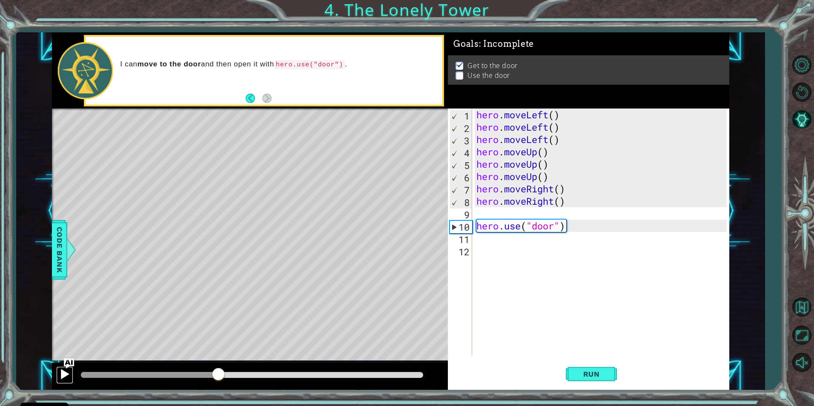
click at [59, 372] on button at bounding box center [64, 375] width 17 height 17
click at [59, 372] on div at bounding box center [64, 374] width 11 height 11
drag, startPoint x: 64, startPoint y: 374, endPoint x: 249, endPoint y: 398, distance: 186.4
click at [240, 398] on div "1 ההההההההההההההההההההההההההההההההההההההההההההההההההההההההההההההההההההההההההההה…" at bounding box center [407, 203] width 814 height 406
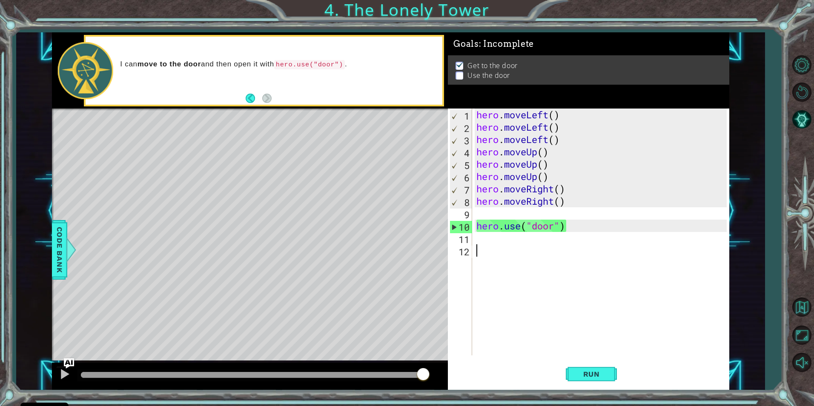
click at [529, 245] on div "hero . moveLeft ( ) hero . moveLeft ( ) hero . moveLeft ( ) hero . moveUp ( ) h…" at bounding box center [603, 245] width 256 height 272
drag, startPoint x: 491, startPoint y: 210, endPoint x: 485, endPoint y: 210, distance: 6.4
click at [491, 210] on div "hero . moveLeft ( ) hero . moveLeft ( ) hero . moveLeft ( ) hero . moveUp ( ) h…" at bounding box center [603, 245] width 256 height 272
type textarea "hero.moveRight()"
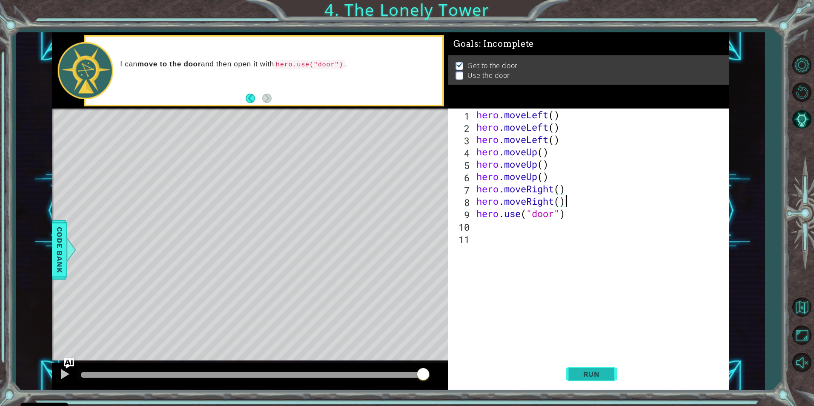
click at [593, 378] on button "Run" at bounding box center [591, 374] width 51 height 28
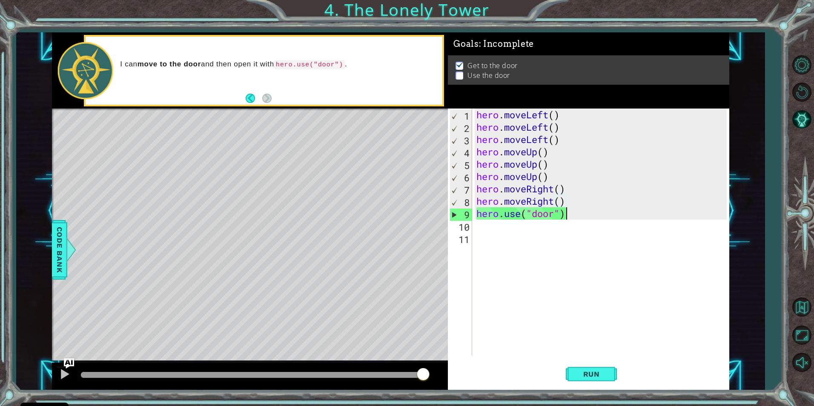
click at [566, 210] on div "hero . moveLeft ( ) hero . moveLeft ( ) hero . moveLeft ( ) hero . moveUp ( ) h…" at bounding box center [603, 245] width 256 height 272
click at [574, 198] on div "hero . moveLeft ( ) hero . moveLeft ( ) hero . moveLeft ( ) hero . moveUp ( ) h…" at bounding box center [603, 245] width 256 height 272
type textarea "hero.moveRight()"
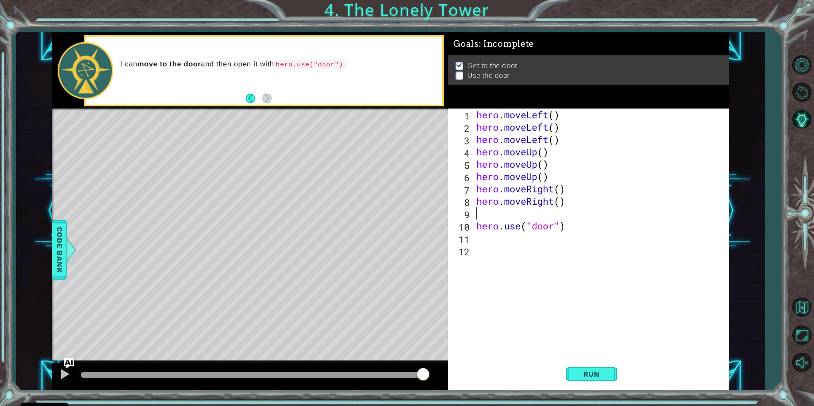
type textarea "h"
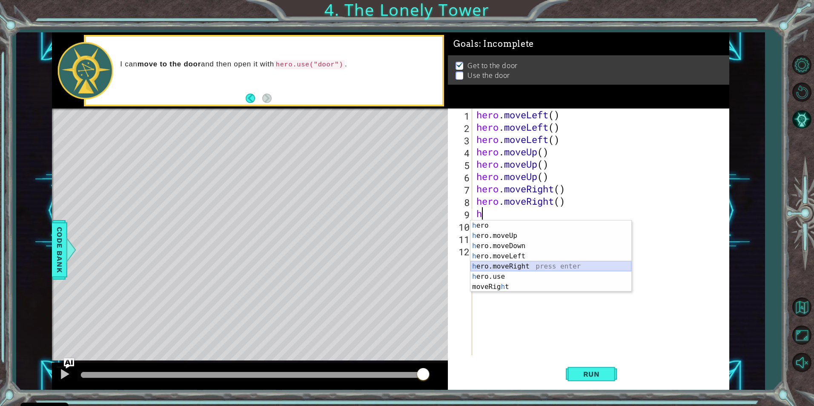
click at [561, 266] on div "h ero press enter h ero.moveUp press enter h ero.moveDown press enter h ero.mov…" at bounding box center [551, 267] width 161 height 92
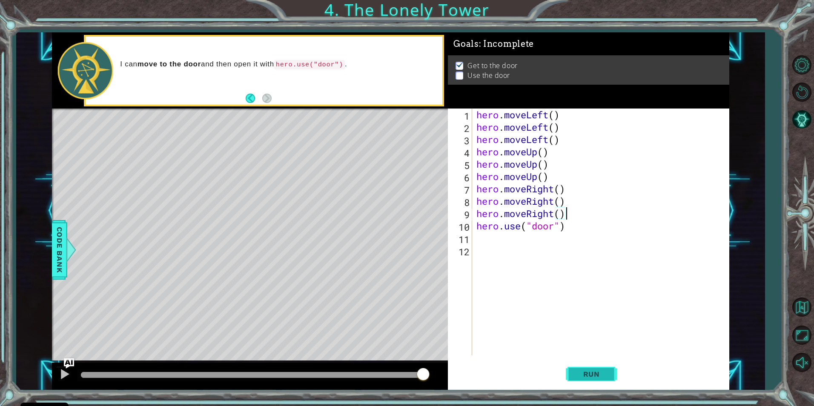
type textarea "hero.moveRight()"
click at [580, 368] on button "Run" at bounding box center [591, 374] width 51 height 28
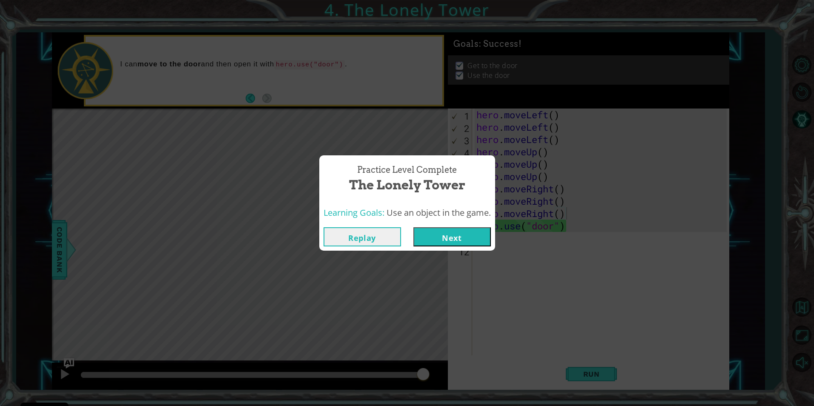
click at [468, 236] on button "Next" at bounding box center [453, 236] width 78 height 19
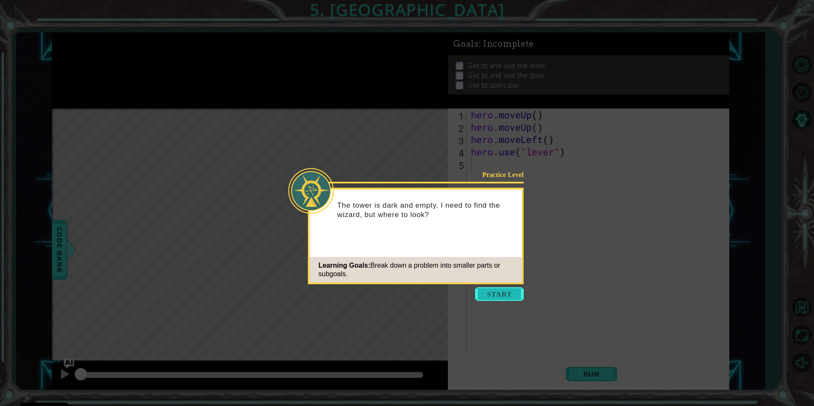
click at [497, 291] on button "Start" at bounding box center [499, 295] width 49 height 14
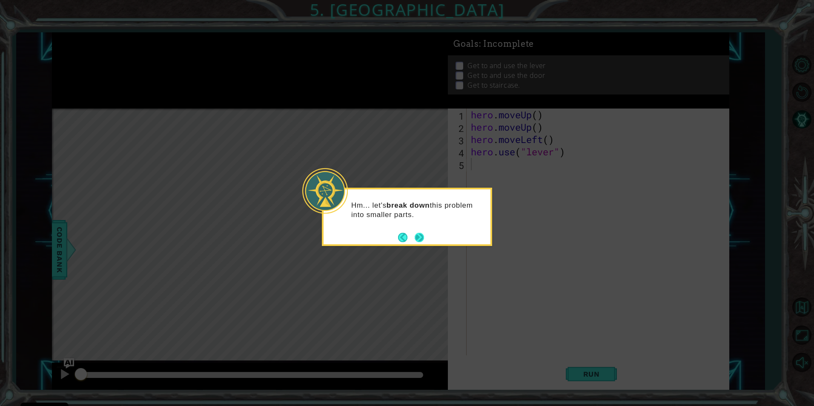
click at [422, 238] on button "Next" at bounding box center [419, 237] width 9 height 9
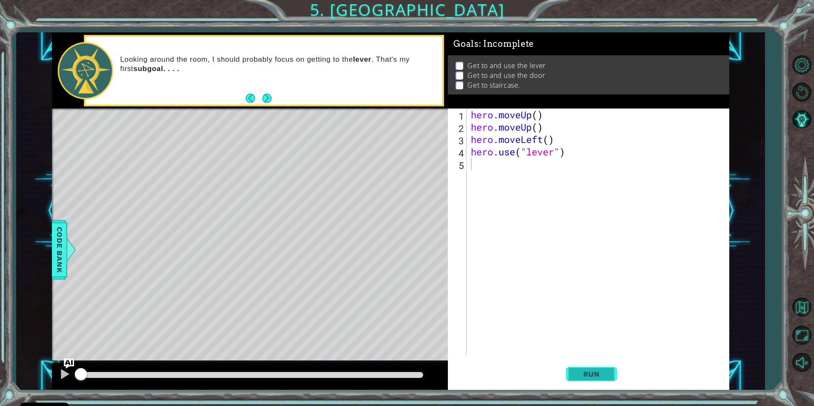
click at [603, 383] on button "Run" at bounding box center [591, 374] width 51 height 28
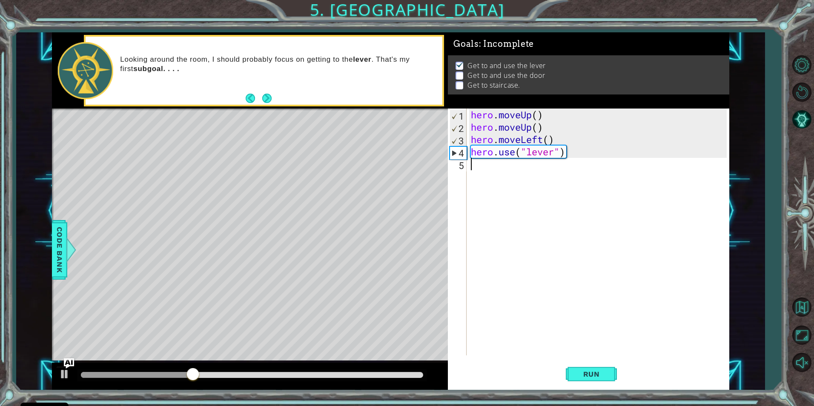
type textarea "h"
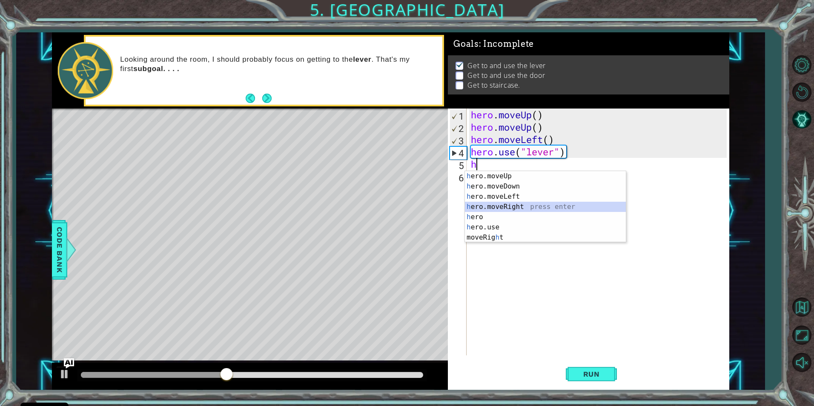
click at [532, 208] on div "h ero.moveUp press enter h ero.moveDown press enter h ero.moveLeft press enter …" at bounding box center [545, 217] width 161 height 92
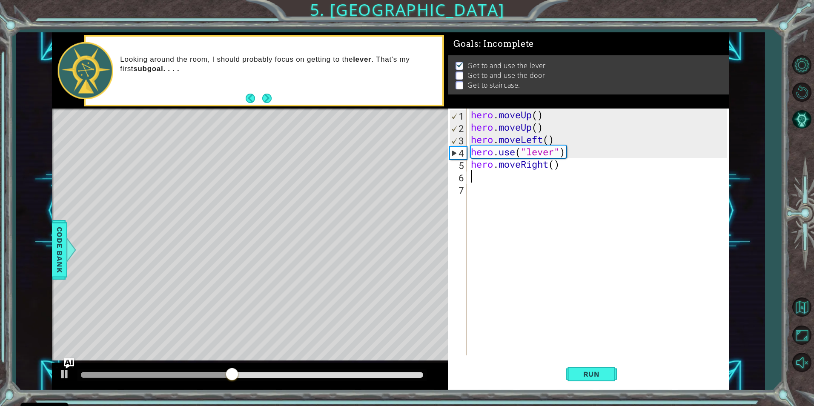
type textarea "h"
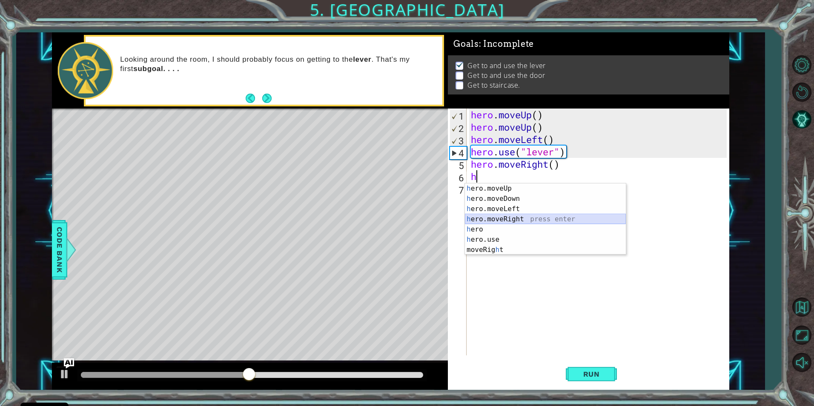
drag, startPoint x: 523, startPoint y: 221, endPoint x: 529, endPoint y: 211, distance: 10.7
click at [524, 219] on div "h ero.moveUp press enter h ero.moveDown press enter h ero.moveLeft press enter …" at bounding box center [545, 230] width 161 height 92
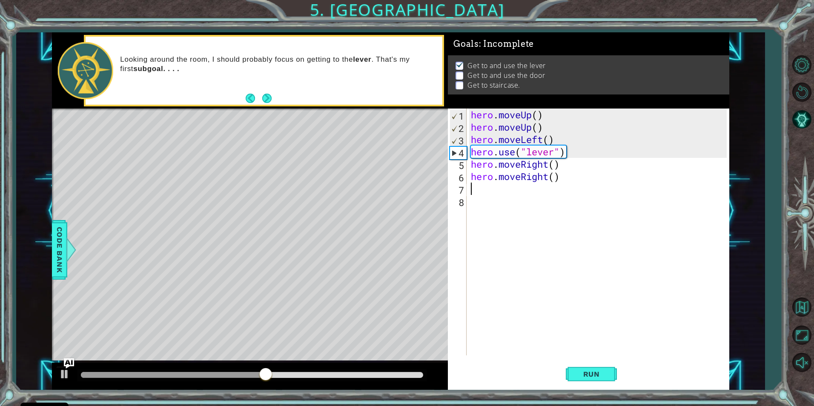
type textarea "h"
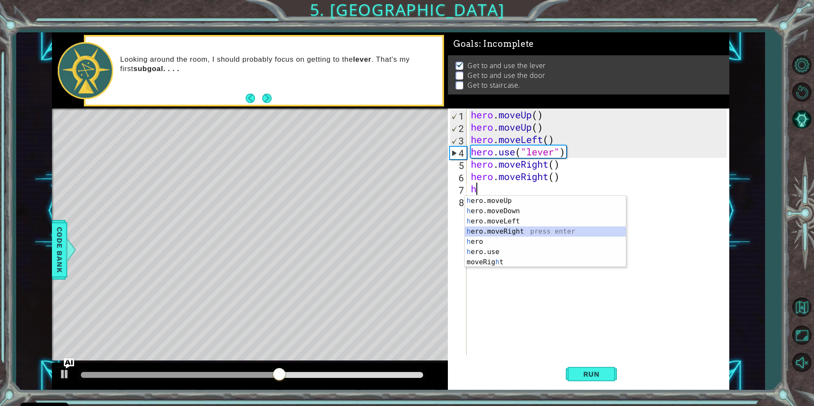
click at [512, 231] on div "h ero.moveUp press enter h ero.moveDown press enter h ero.moveLeft press enter …" at bounding box center [545, 242] width 161 height 92
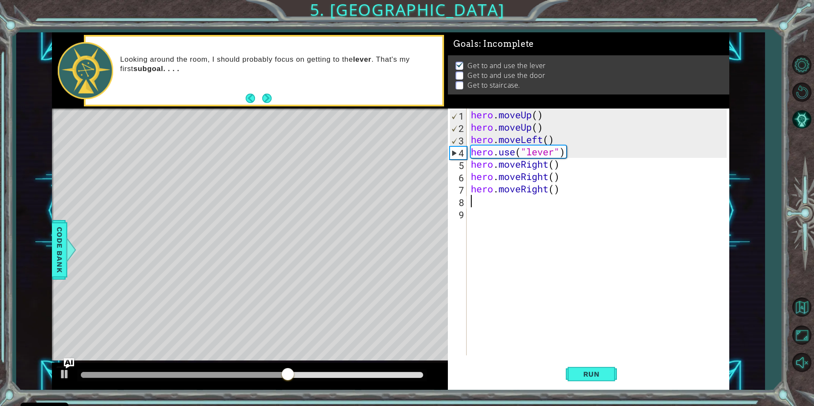
type textarea "h"
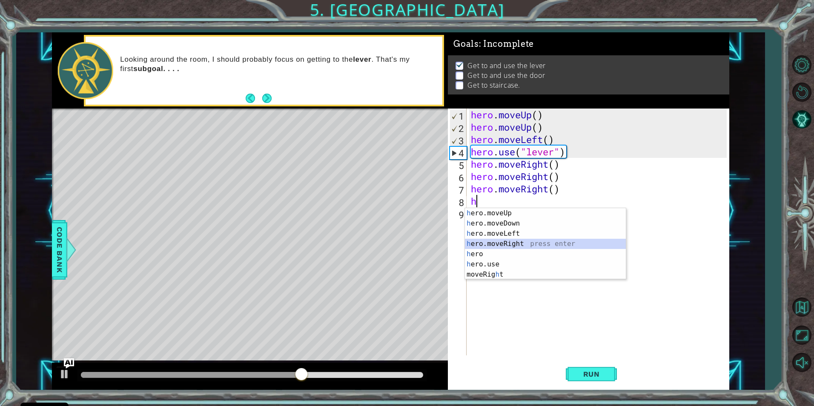
click at [508, 244] on div "h ero.moveUp press enter h ero.moveDown press enter h ero.moveLeft press enter …" at bounding box center [545, 254] width 161 height 92
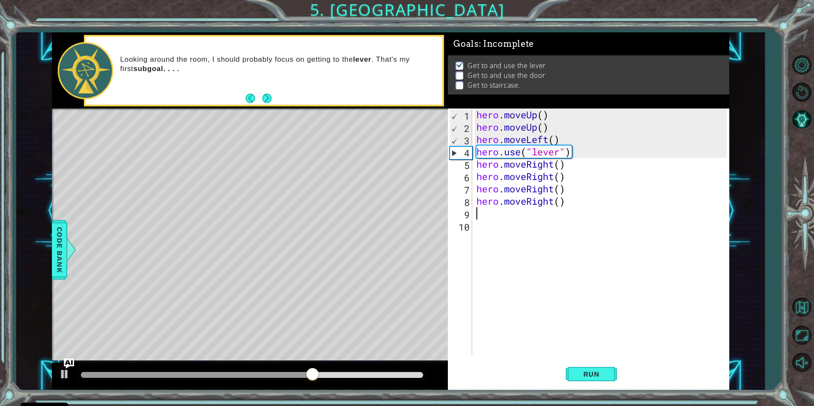
type textarea "h"
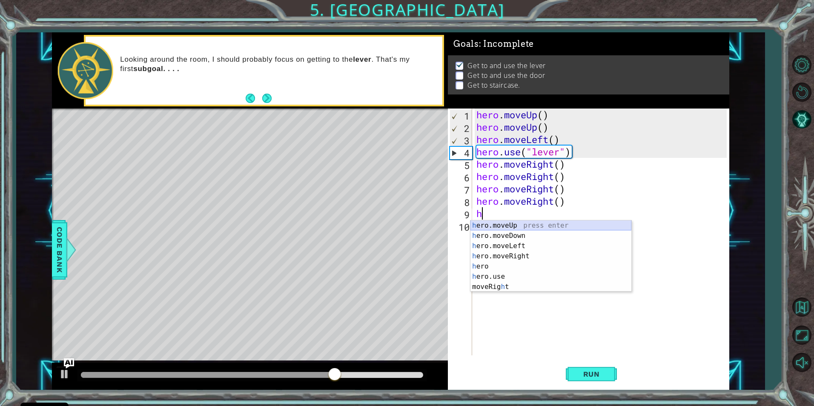
click at [516, 226] on div "h ero.moveUp press enter h ero.moveDown press enter h ero.moveLeft press enter …" at bounding box center [551, 267] width 161 height 92
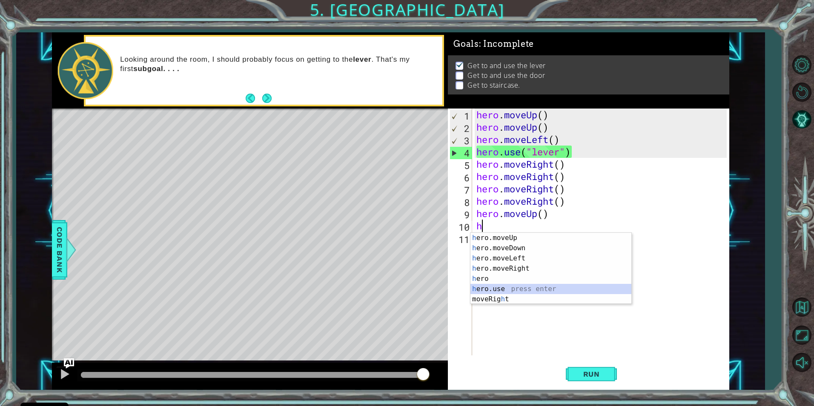
click at [520, 286] on div "h ero.moveUp press enter h ero.moveDown press enter h ero.moveLeft press enter …" at bounding box center [551, 279] width 161 height 92
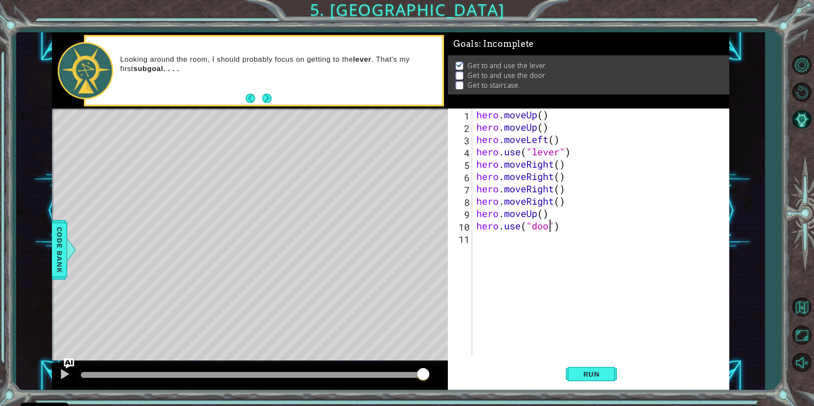
type textarea "hero.use("door")"
drag, startPoint x: 530, startPoint y: 245, endPoint x: 536, endPoint y: 243, distance: 6.2
click at [536, 243] on div "hero . moveUp ( ) hero . moveUp ( ) hero . moveLeft ( ) hero . use ( "lever" ) …" at bounding box center [603, 245] width 256 height 272
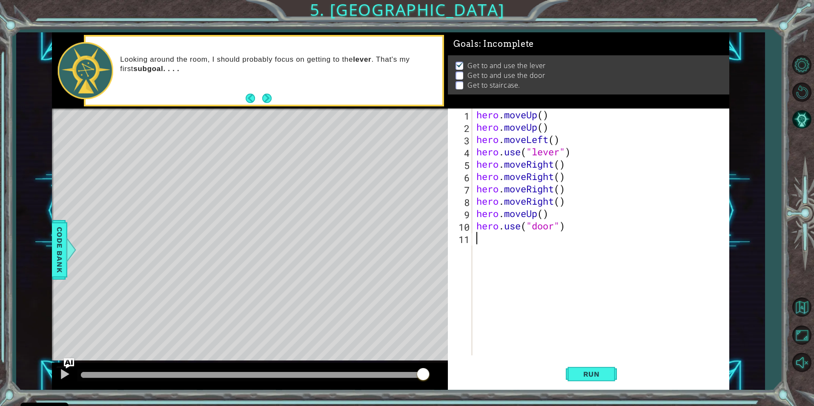
type textarea "h"
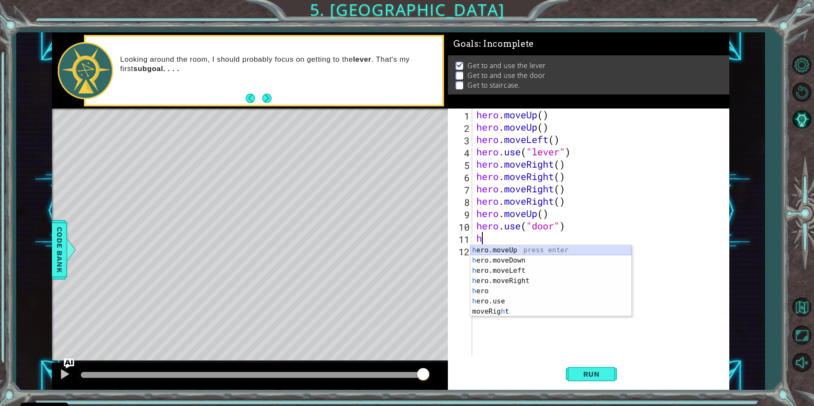
click at [556, 243] on body "Cookie Policy CodeCombat uses a few essential and non-essential cookies. Privac…" at bounding box center [407, 203] width 814 height 406
click at [549, 247] on div "h ero.moveUp press enter h ero.moveDown press enter h ero.moveLeft press enter …" at bounding box center [551, 291] width 161 height 92
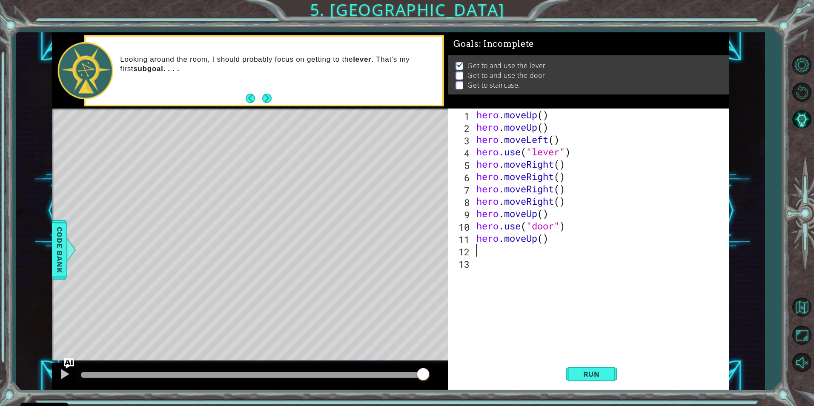
type textarea "h"
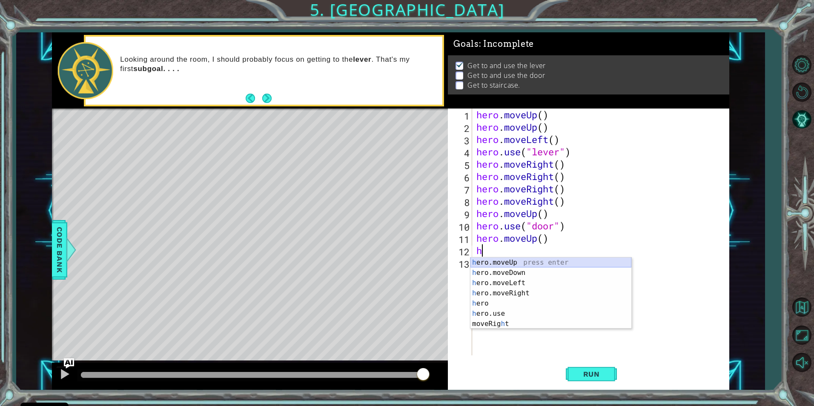
click at [525, 260] on div "h ero.moveUp press enter h ero.moveDown press enter h ero.moveLeft press enter …" at bounding box center [551, 304] width 161 height 92
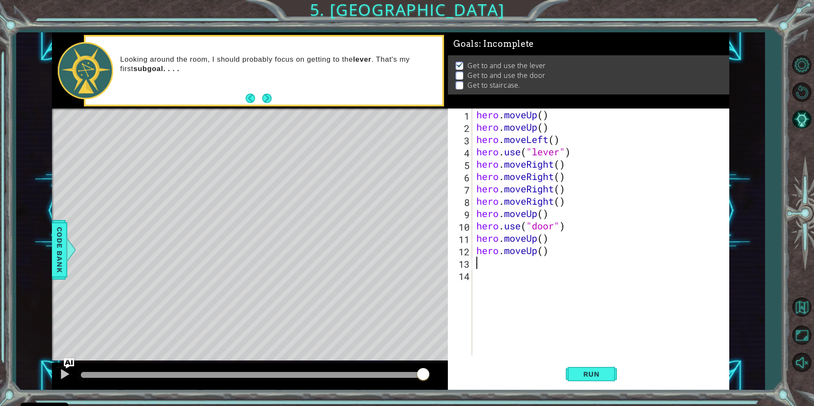
type textarea "h"
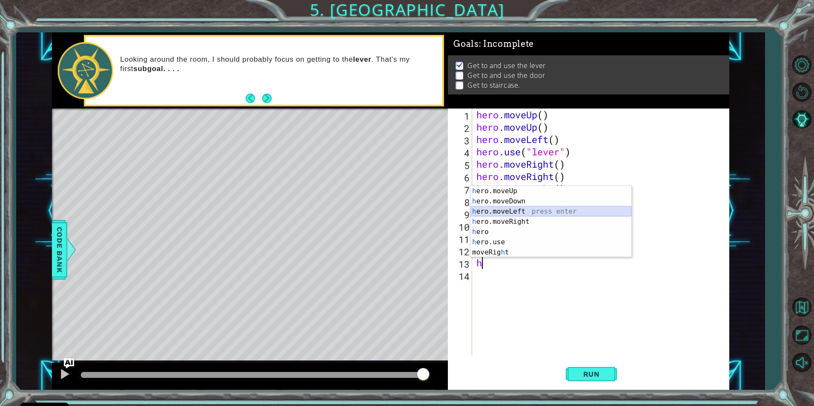
click at [514, 210] on div "h ero.moveUp press enter h ero.moveDown press enter h ero.moveLeft press enter …" at bounding box center [551, 232] width 161 height 92
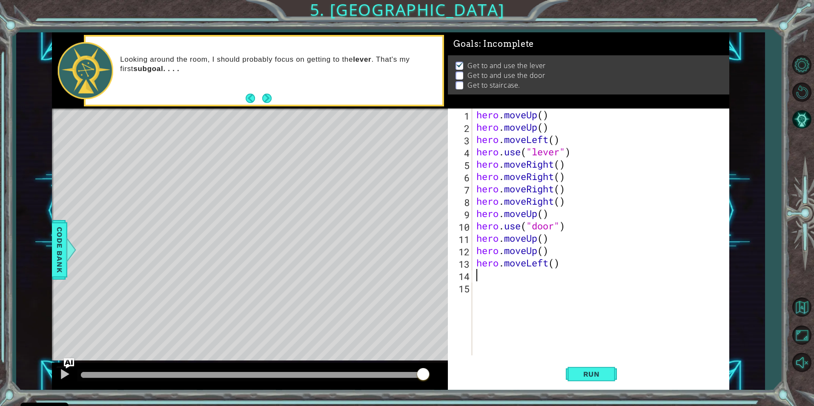
type textarea "h"
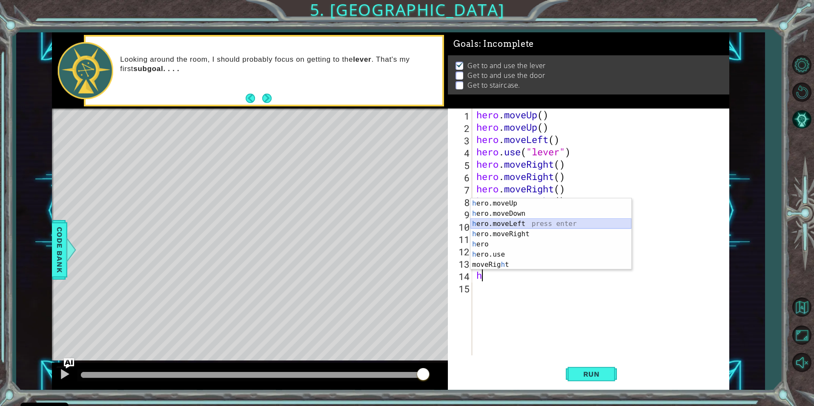
click at [528, 223] on div "h ero.moveUp press enter h ero.moveDown press enter h ero.moveLeft press enter …" at bounding box center [551, 244] width 161 height 92
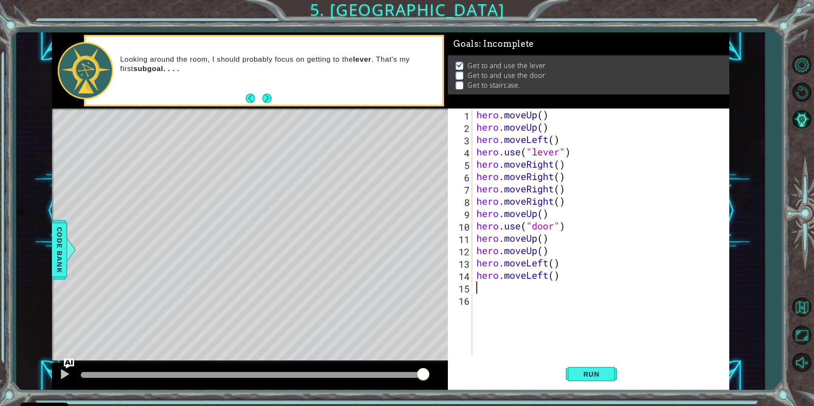
type textarea "h"
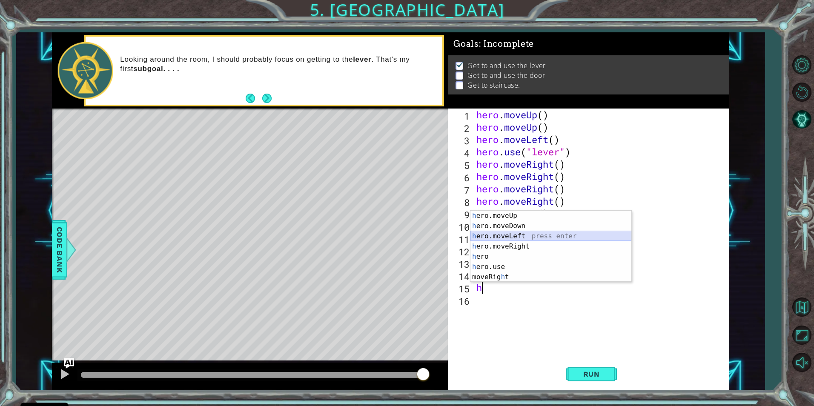
click at [523, 237] on div "h ero.moveUp press enter h ero.moveDown press enter h ero.moveLeft press enter …" at bounding box center [551, 257] width 161 height 92
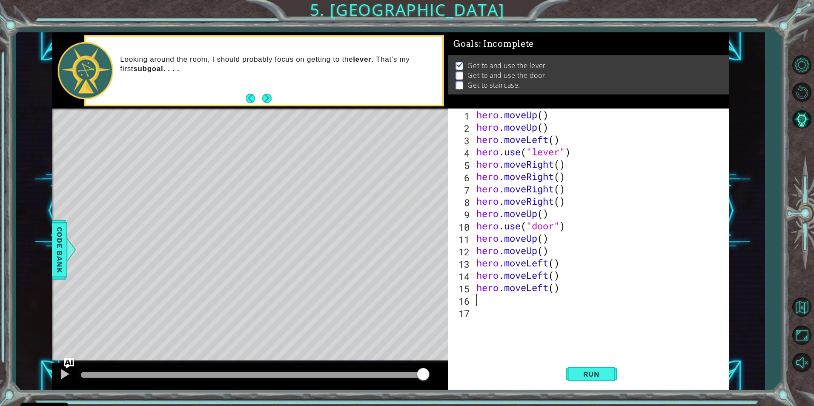
type textarea "h"
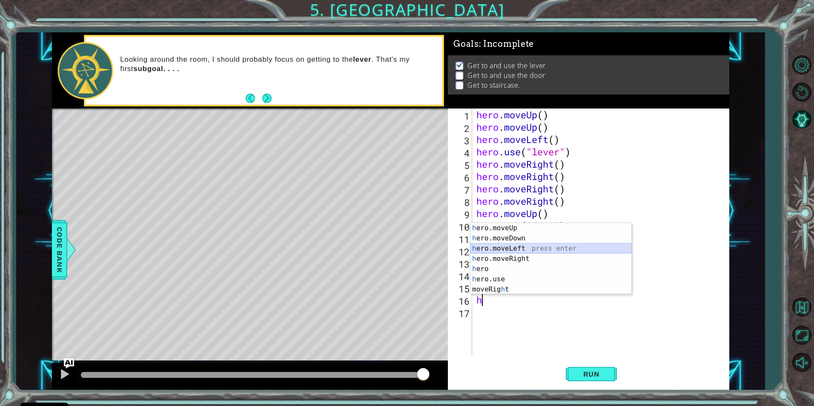
click at [523, 245] on div "h ero.moveUp press enter h ero.moveDown press enter h ero.moveLeft press enter …" at bounding box center [551, 269] width 161 height 92
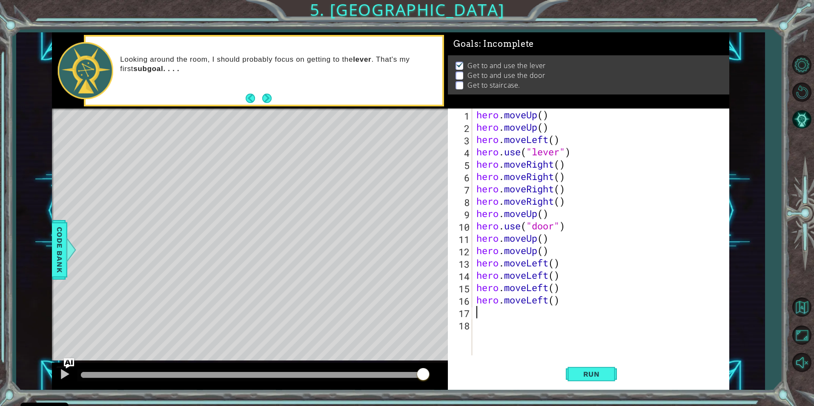
type textarea "h"
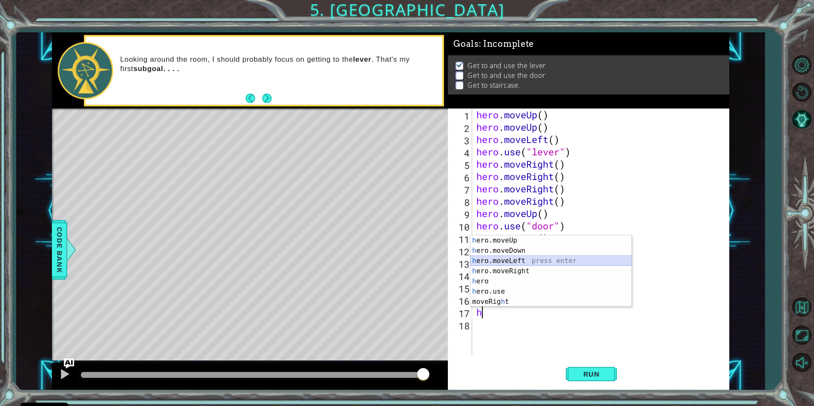
click at [515, 261] on div "h ero.moveUp press enter h ero.moveDown press enter h ero.moveLeft press enter …" at bounding box center [551, 282] width 161 height 92
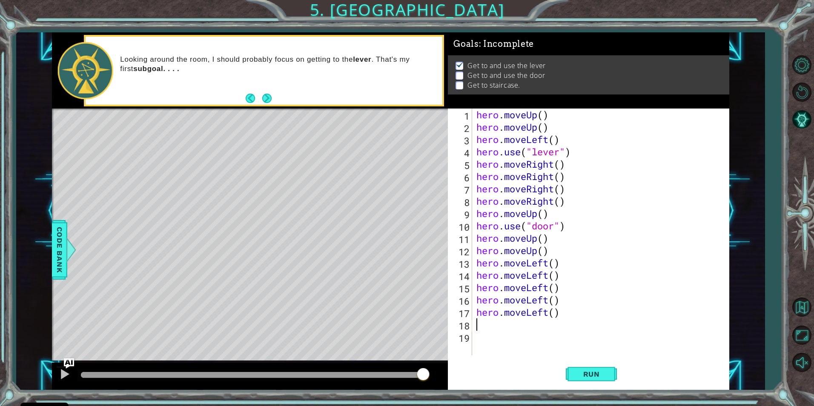
type textarea "h"
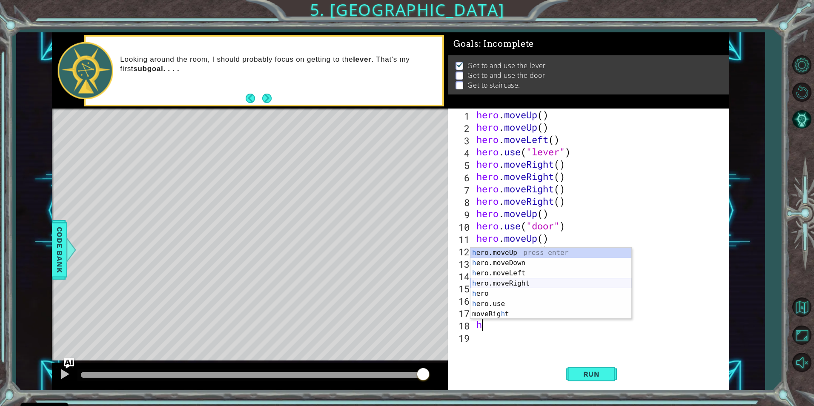
click at [513, 282] on div "h ero.moveUp press enter h ero.moveDown press enter h ero.moveLeft press enter …" at bounding box center [551, 294] width 161 height 92
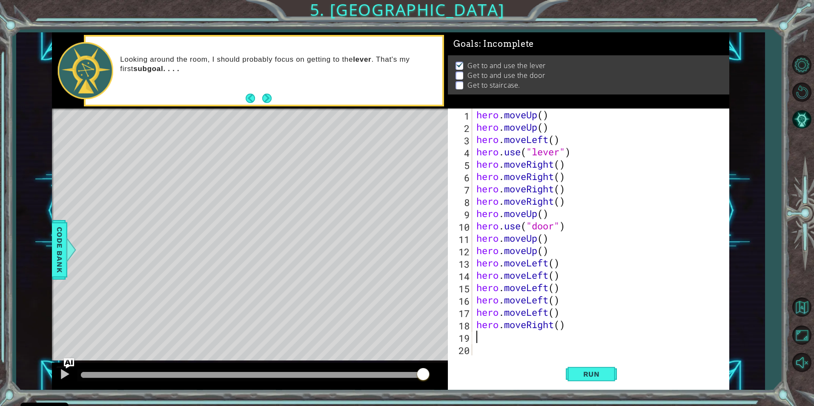
type textarea "h"
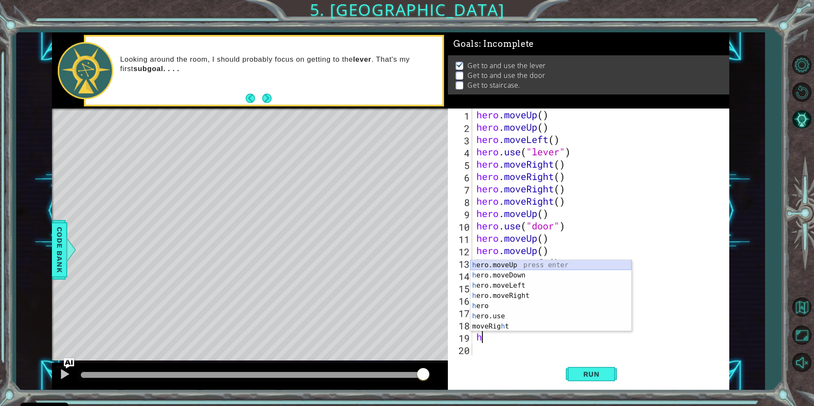
click at [520, 262] on div "h ero.moveUp press enter h ero.moveDown press enter h ero.moveLeft press enter …" at bounding box center [551, 306] width 161 height 92
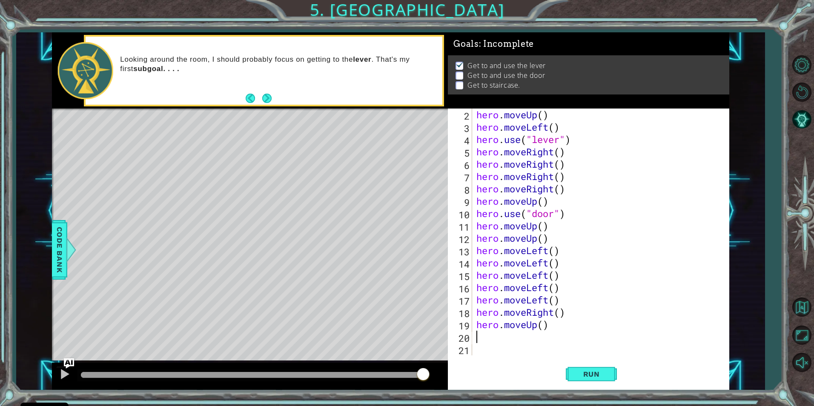
type textarea "h"
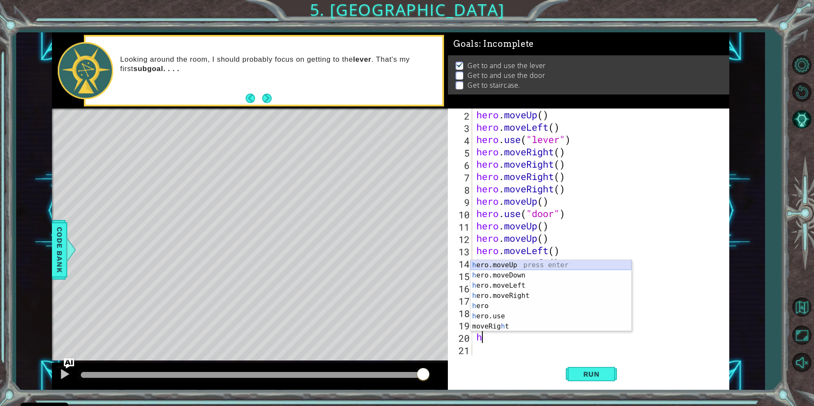
click at [526, 266] on div "h ero.moveUp press enter h ero.moveDown press enter h ero.moveLeft press enter …" at bounding box center [551, 306] width 161 height 92
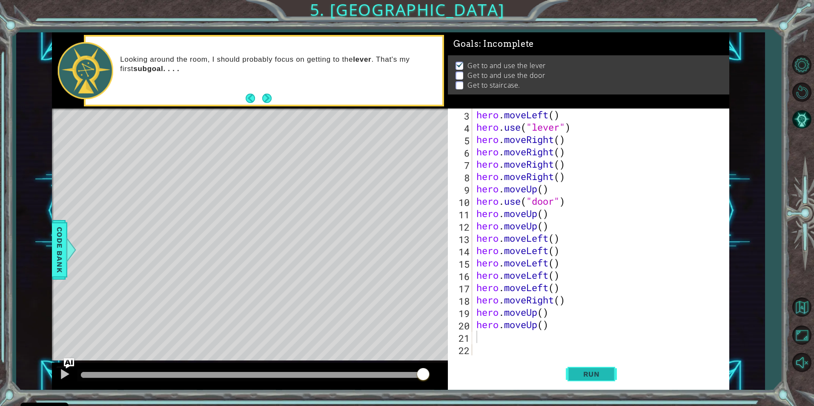
click at [574, 370] on button "Run" at bounding box center [591, 374] width 51 height 28
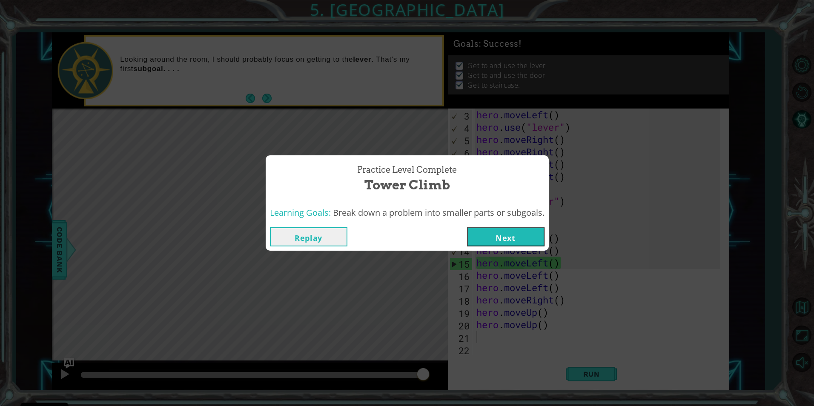
drag, startPoint x: 501, startPoint y: 238, endPoint x: 491, endPoint y: 239, distance: 10.8
drag, startPoint x: 491, startPoint y: 239, endPoint x: 478, endPoint y: 230, distance: 15.8
click at [478, 230] on button "Next" at bounding box center [506, 236] width 78 height 19
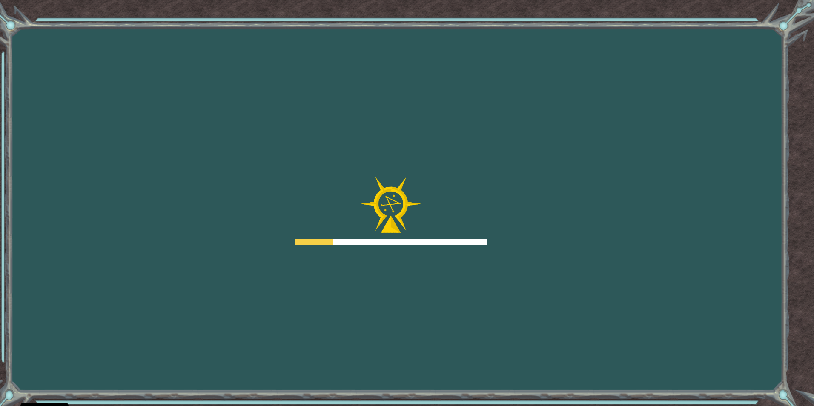
drag, startPoint x: 423, startPoint y: 201, endPoint x: 427, endPoint y: 227, distance: 26.6
drag, startPoint x: 427, startPoint y: 224, endPoint x: 456, endPoint y: 202, distance: 36.3
drag, startPoint x: 460, startPoint y: 204, endPoint x: 479, endPoint y: 201, distance: 18.9
drag, startPoint x: 484, startPoint y: 201, endPoint x: 504, endPoint y: 191, distance: 22.1
drag, startPoint x: 504, startPoint y: 191, endPoint x: 516, endPoint y: 182, distance: 15.3
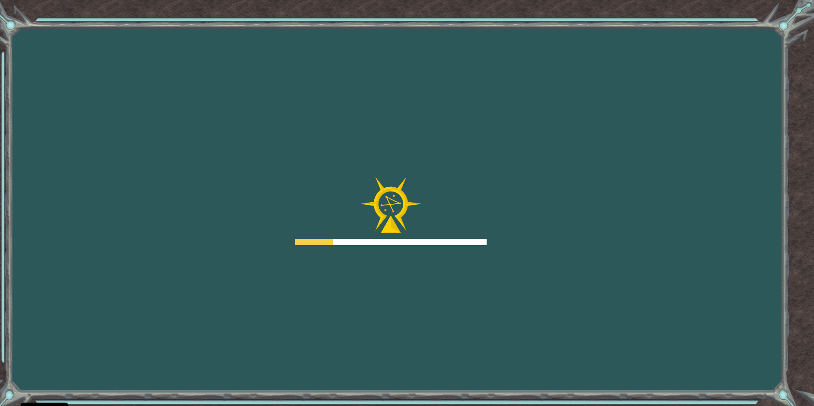
drag, startPoint x: 517, startPoint y: 181, endPoint x: 529, endPoint y: 175, distance: 14.5
drag, startPoint x: 620, startPoint y: 117, endPoint x: 608, endPoint y: 112, distance: 12.8
drag, startPoint x: 608, startPoint y: 112, endPoint x: 562, endPoint y: 112, distance: 46.0
click at [562, 112] on div "Goals Error loading from server. Try refreshing the page. You'll need to join a…" at bounding box center [407, 203] width 814 height 406
click at [560, 119] on div "Goals Error loading from server. Try refreshing the page. You'll need to join a…" at bounding box center [407, 203] width 814 height 406
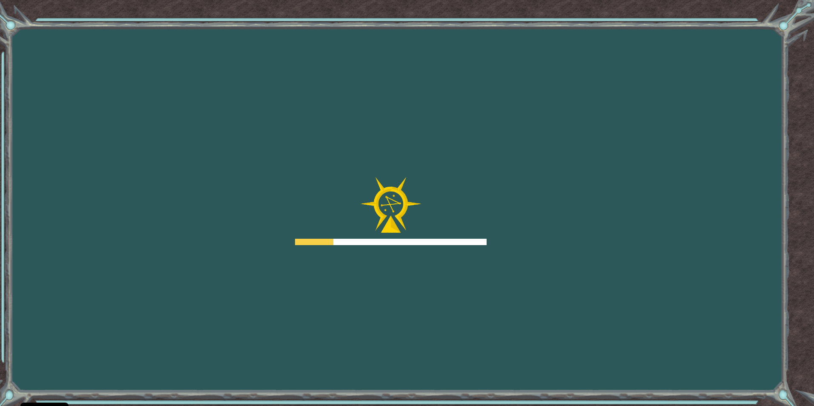
drag, startPoint x: 560, startPoint y: 119, endPoint x: 497, endPoint y: 90, distance: 69.0
click at [497, 90] on div "Goals Error loading from server. Try refreshing the page. You'll need to join a…" at bounding box center [407, 203] width 814 height 406
drag, startPoint x: 474, startPoint y: 396, endPoint x: 505, endPoint y: 135, distance: 262.9
click at [503, 171] on div "Goals Error loading from server. Try refreshing the page. You'll need to join a…" at bounding box center [407, 203] width 814 height 406
drag, startPoint x: 501, startPoint y: 130, endPoint x: 378, endPoint y: 262, distance: 180.8
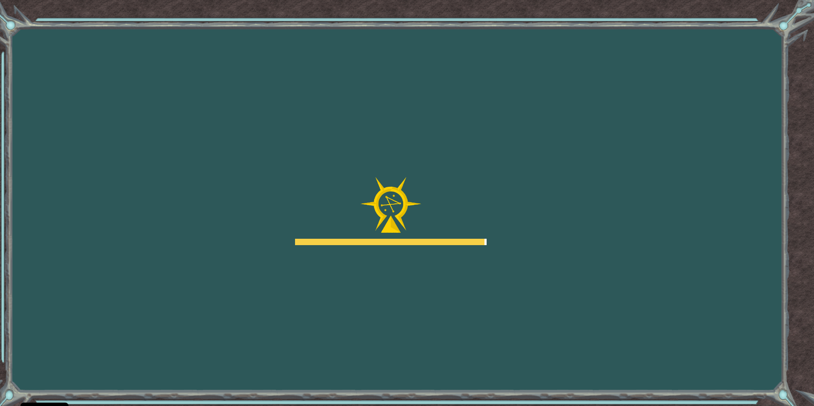
drag, startPoint x: 378, startPoint y: 262, endPoint x: 587, endPoint y: 184, distance: 223.5
click at [587, 184] on div "Goals Error loading from server. Try refreshing the page. You'll need to join a…" at bounding box center [407, 203] width 814 height 406
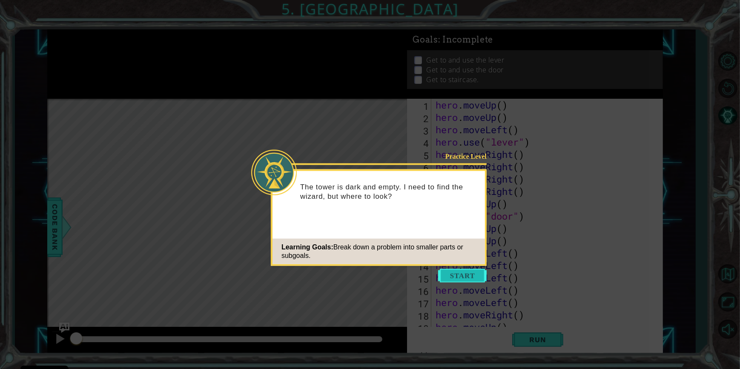
click at [463, 279] on button "Start" at bounding box center [462, 276] width 49 height 14
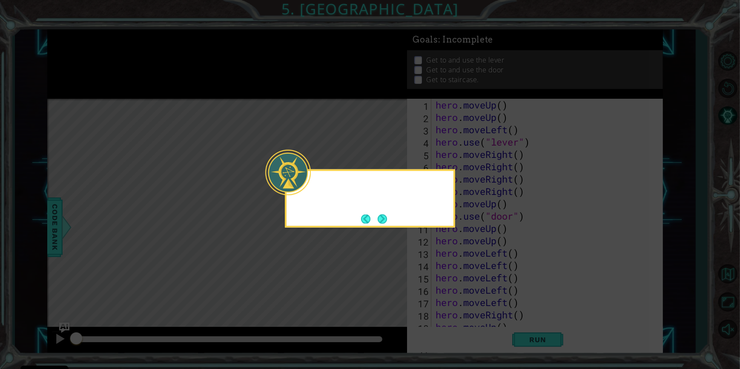
click at [463, 279] on icon at bounding box center [370, 184] width 740 height 369
click at [382, 221] on button "Next" at bounding box center [382, 218] width 9 height 9
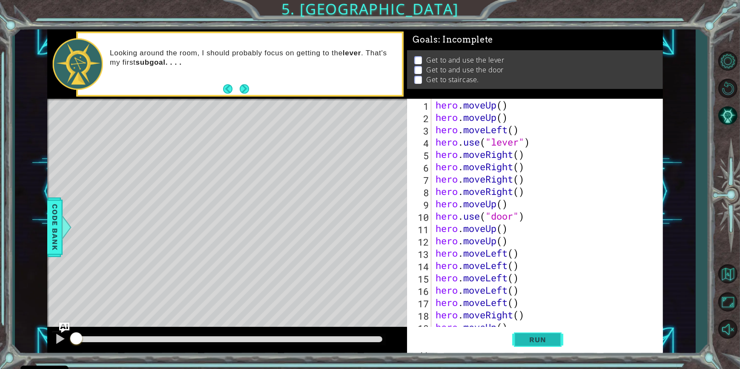
click at [533, 342] on span "Run" at bounding box center [538, 340] width 34 height 9
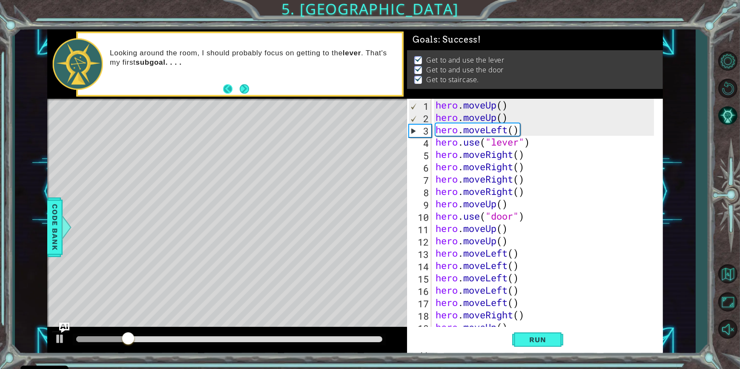
click at [236, 85] on button "Back" at bounding box center [231, 88] width 17 height 9
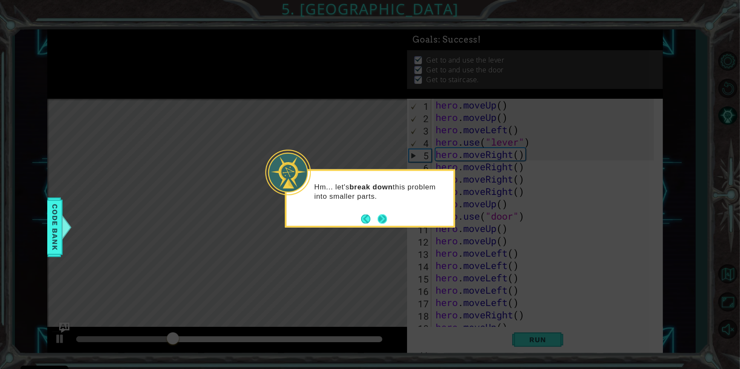
click at [383, 225] on footer at bounding box center [374, 219] width 26 height 13
click at [384, 217] on button "Next" at bounding box center [382, 218] width 9 height 9
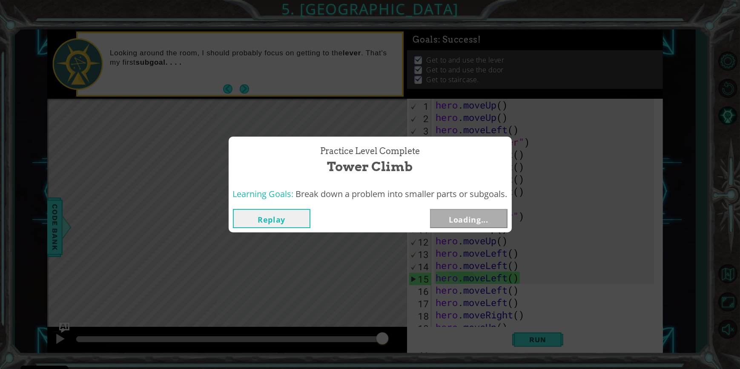
click at [250, 224] on button "Replay" at bounding box center [272, 218] width 78 height 19
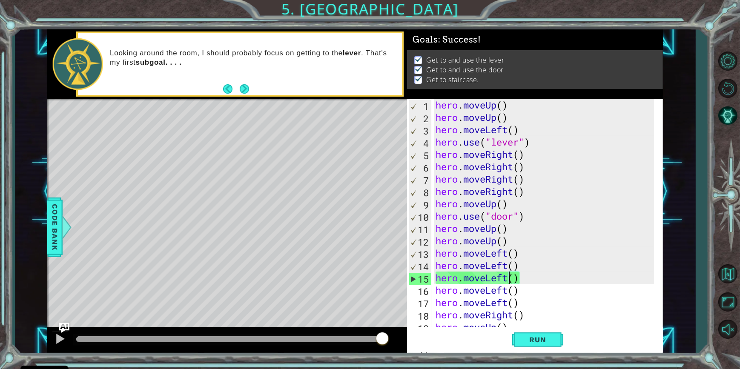
click at [512, 278] on div "hero . moveUp ( ) hero . moveUp ( ) hero . moveLeft ( ) hero . use ( "lever" ) …" at bounding box center [546, 235] width 224 height 272
click at [523, 278] on div "hero . moveUp ( ) hero . moveUp ( ) hero . moveLeft ( ) hero . use ( "lever" ) …" at bounding box center [546, 235] width 224 height 272
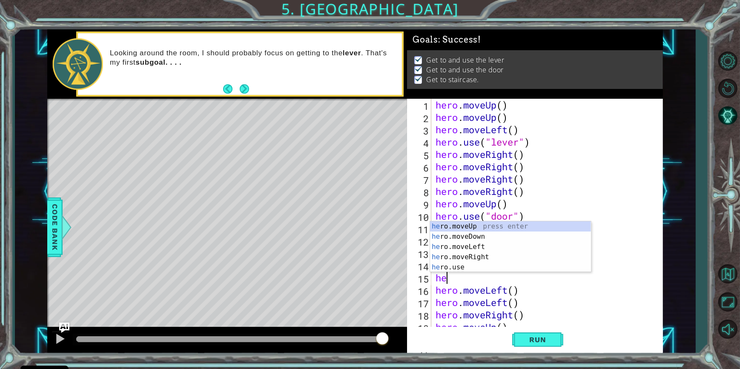
type textarea "h"
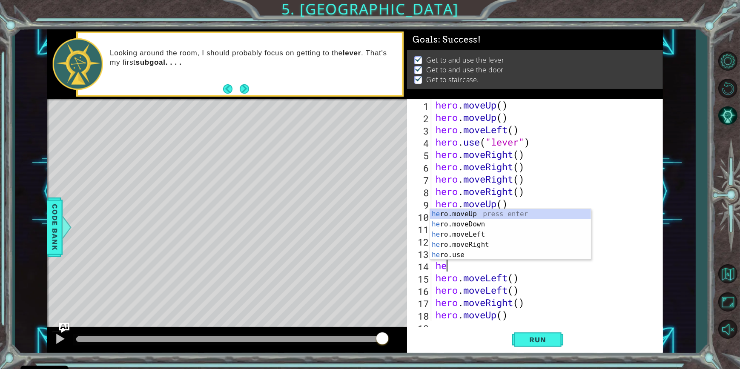
type textarea "h"
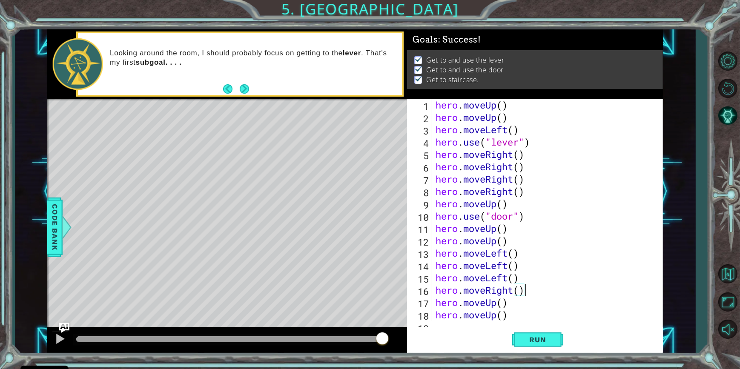
click at [532, 294] on div "hero . moveUp ( ) hero . moveUp ( ) hero . moveLeft ( ) hero . use ( "lever" ) …" at bounding box center [546, 222] width 224 height 247
drag, startPoint x: 509, startPoint y: 315, endPoint x: 504, endPoint y: 318, distance: 6.3
click at [504, 318] on div "hero . moveUp ( ) hero . moveUp ( ) hero . moveLeft ( ) hero . use ( "lever" ) …" at bounding box center [546, 222] width 224 height 247
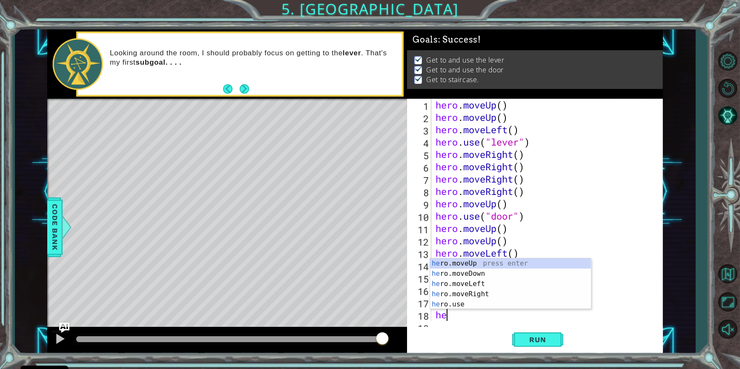
type textarea "h"
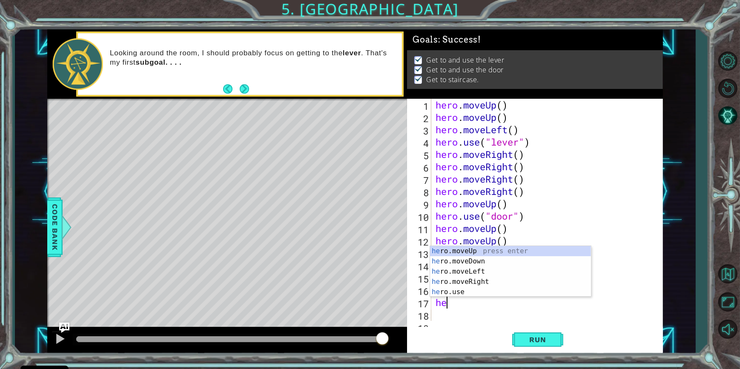
type textarea "h"
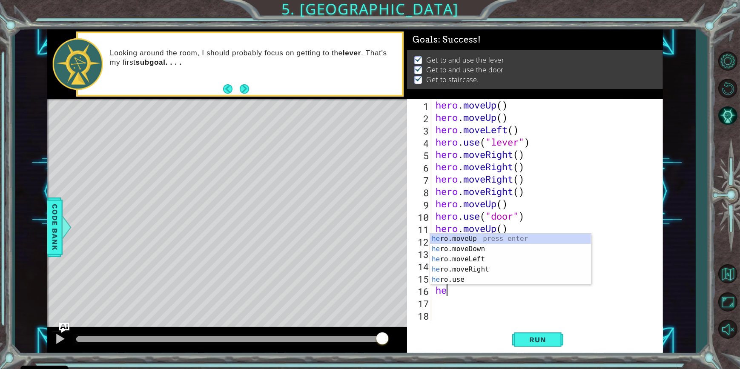
type textarea "h"
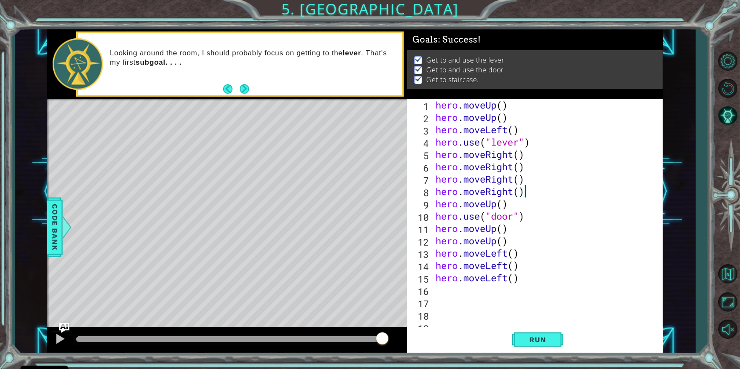
click at [524, 191] on div "hero . moveUp ( ) hero . moveUp ( ) hero . moveLeft ( ) hero . use ( "lever" ) …" at bounding box center [546, 222] width 224 height 247
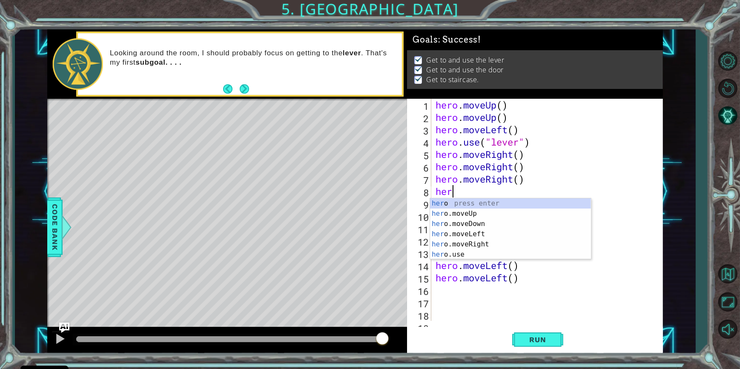
type textarea "h"
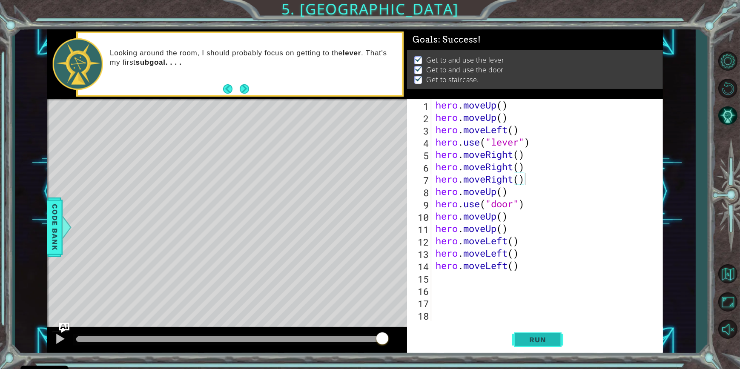
drag, startPoint x: 549, startPoint y: 339, endPoint x: 543, endPoint y: 338, distance: 6.9
click at [545, 339] on span "Run" at bounding box center [538, 340] width 34 height 9
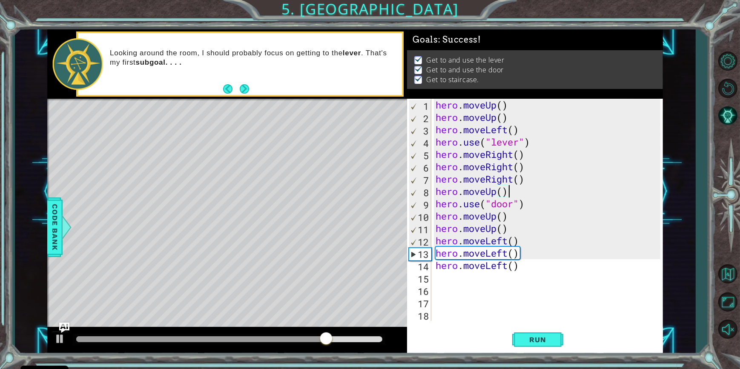
click at [512, 193] on div "hero . moveUp ( ) hero . moveUp ( ) hero . moveLeft ( ) hero . use ( "lever" ) …" at bounding box center [549, 222] width 231 height 247
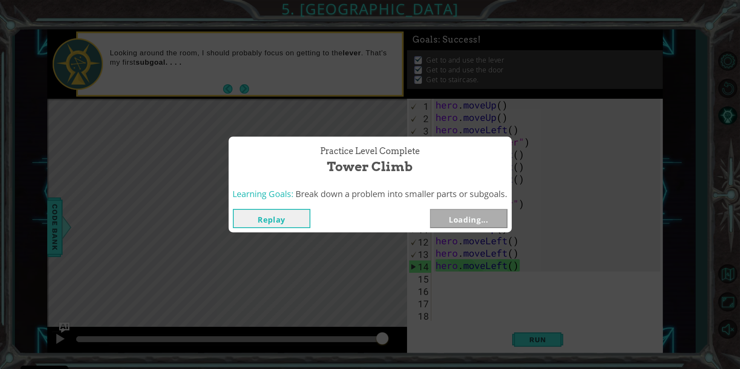
click at [250, 220] on button "Replay" at bounding box center [272, 218] width 78 height 19
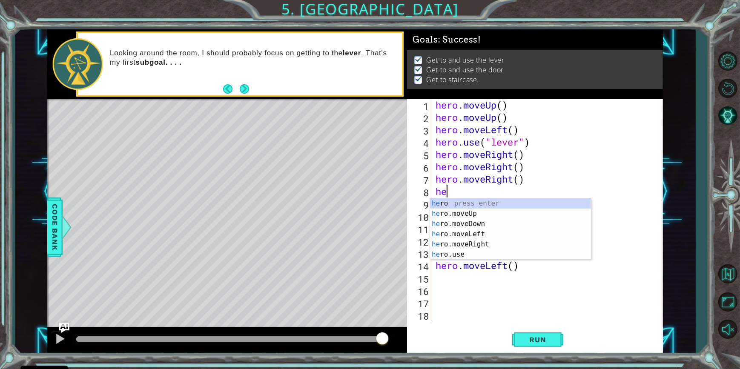
type textarea "h"
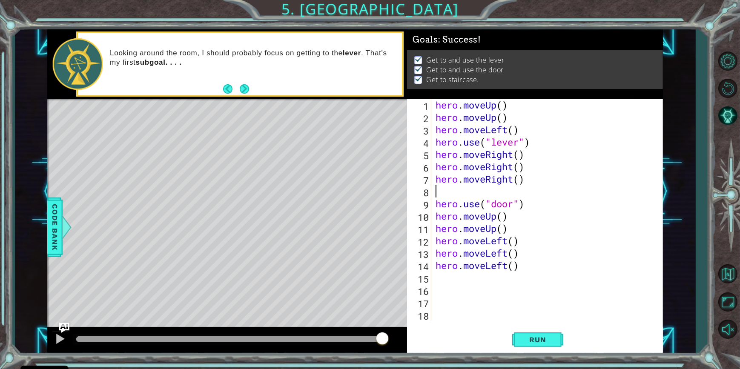
type textarea "hero.moveRight()"
drag, startPoint x: 565, startPoint y: 306, endPoint x: 601, endPoint y: 297, distance: 37.7
click at [569, 304] on div "hero . moveUp ( ) hero . moveUp ( ) hero . moveLeft ( ) hero . use ( "lever" ) …" at bounding box center [549, 222] width 231 height 247
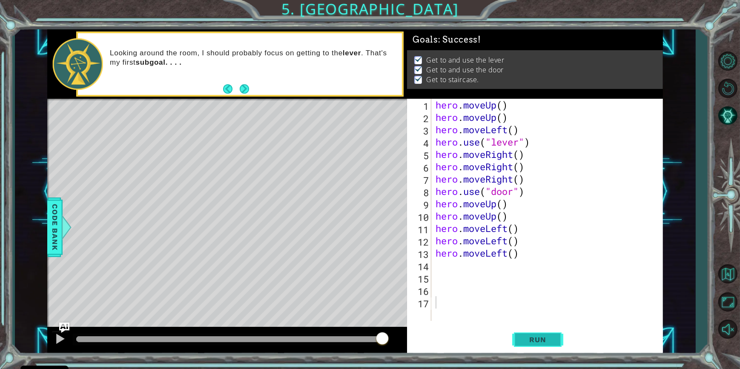
click at [538, 340] on span "Run" at bounding box center [538, 340] width 34 height 9
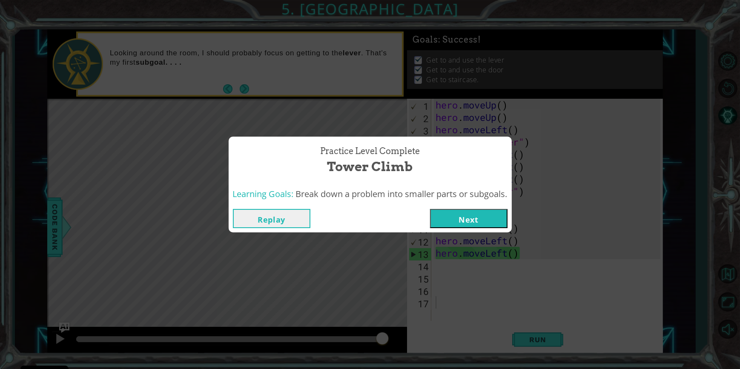
click at [469, 227] on button "Next" at bounding box center [469, 218] width 78 height 19
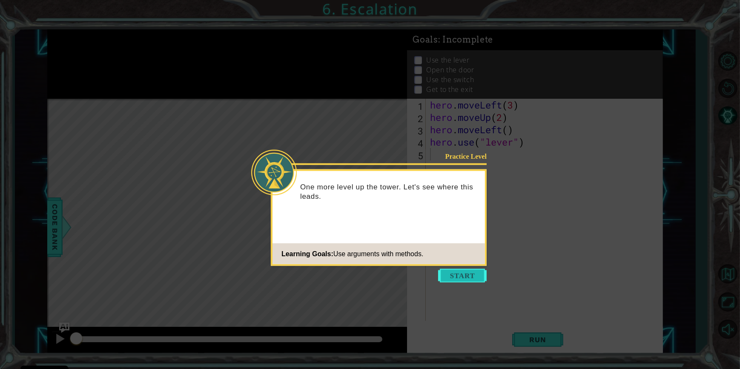
click at [481, 274] on button "Start" at bounding box center [462, 276] width 49 height 14
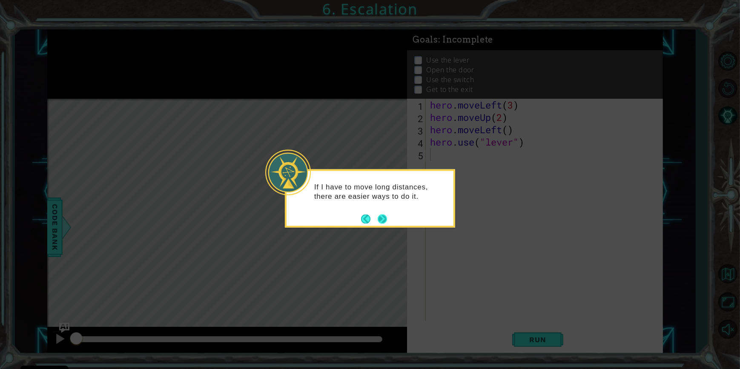
click at [380, 218] on button "Next" at bounding box center [382, 218] width 9 height 9
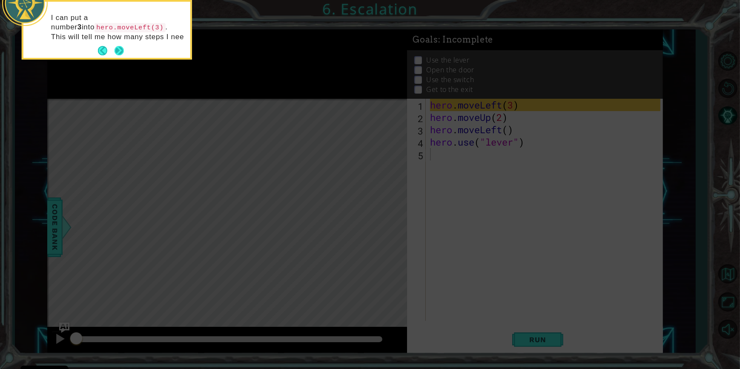
click at [114, 48] on button "Back" at bounding box center [106, 50] width 17 height 9
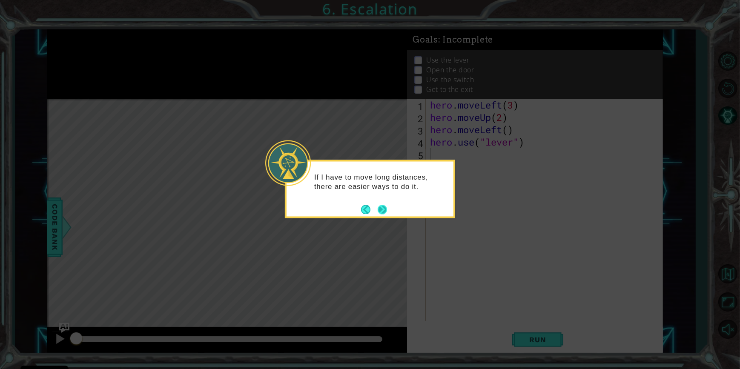
click at [383, 210] on button "Next" at bounding box center [383, 210] width 10 height 10
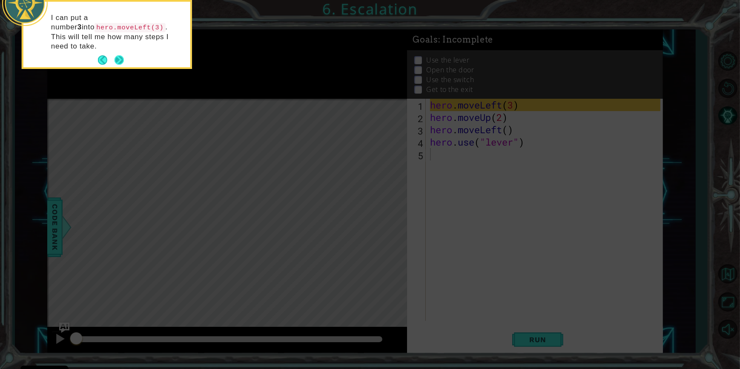
click at [117, 55] on button "Next" at bounding box center [120, 60] width 10 height 10
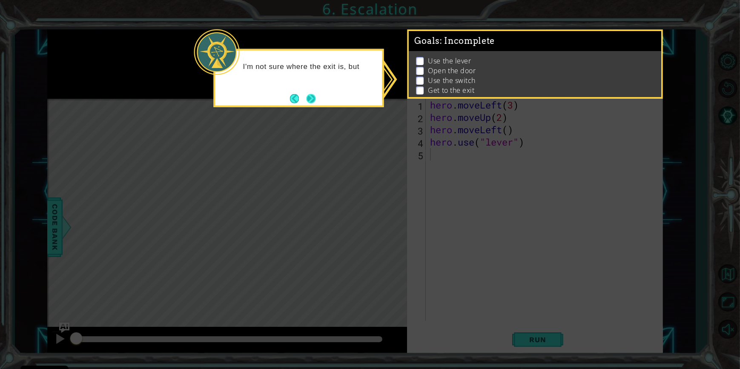
click at [311, 100] on button "Next" at bounding box center [310, 98] width 9 height 9
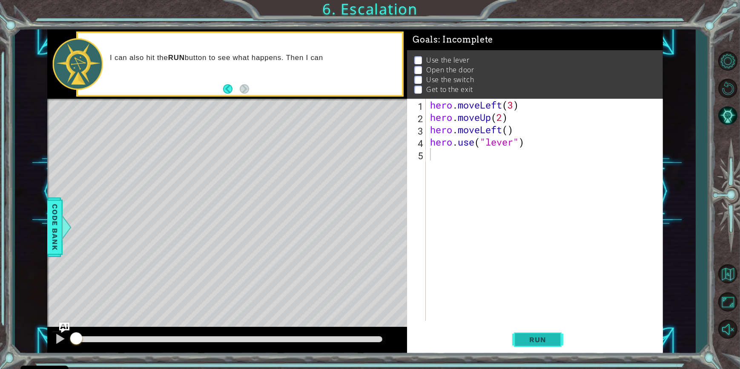
click at [545, 341] on span "Run" at bounding box center [538, 340] width 34 height 9
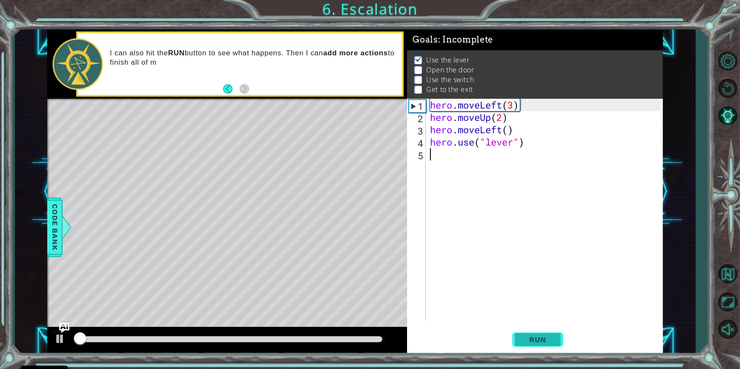
scroll to position [5, 0]
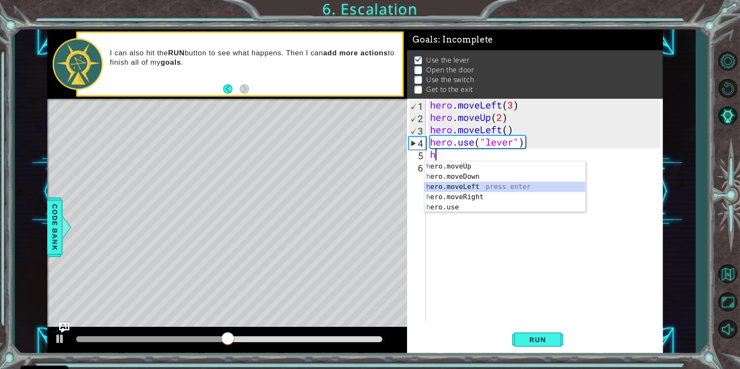
click at [487, 190] on div "h ero.moveUp press enter h ero.moveDown press enter h ero.moveLeft press enter …" at bounding box center [505, 197] width 161 height 72
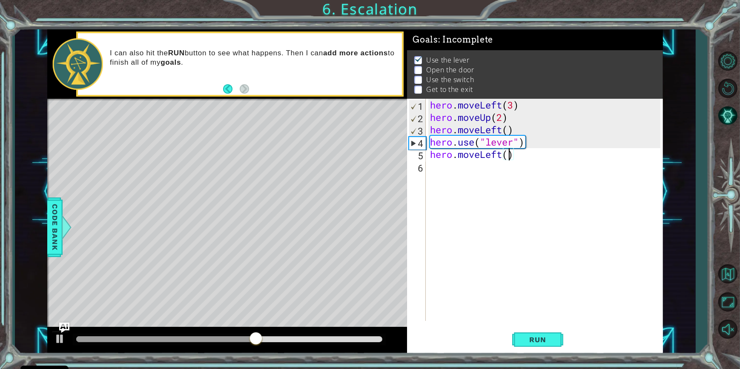
scroll to position [0, 4]
type textarea "hero.moveLeft()"
click at [479, 169] on div "hero . moveLeft ( 3 ) hero . moveUp ( 2 ) hero . moveLeft ( ) hero . use ( "lev…" at bounding box center [546, 222] width 236 height 247
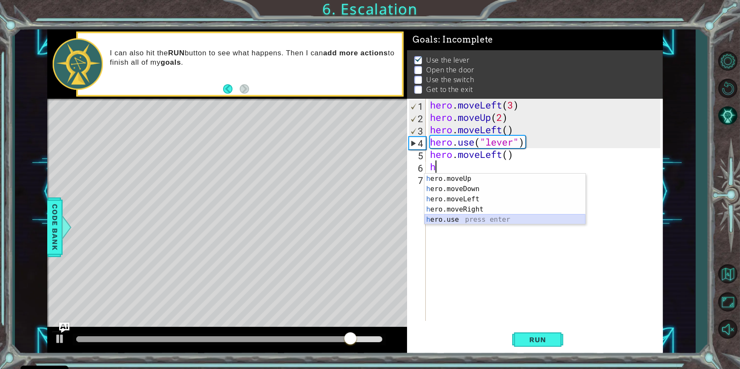
click at [483, 218] on div "h ero.moveUp press enter h ero.moveDown press enter h ero.moveLeft press enter …" at bounding box center [505, 210] width 161 height 72
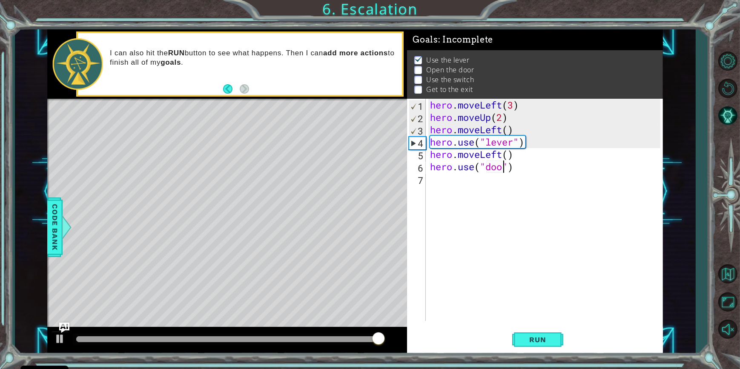
scroll to position [0, 3]
type textarea "hero.use("door")"
click at [482, 184] on div "hero . moveLeft ( 3 ) hero . moveUp ( 2 ) hero . moveLeft ( ) hero . use ( "lev…" at bounding box center [546, 222] width 236 height 247
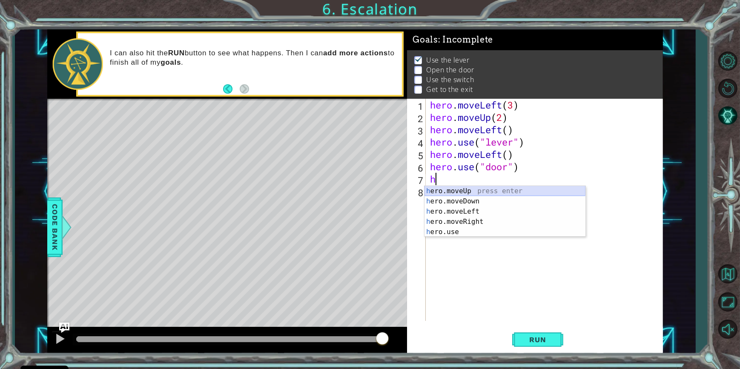
click at [481, 190] on div "h ero.moveUp press enter h ero.moveDown press enter h ero.moveLeft press enter …" at bounding box center [505, 222] width 161 height 72
type textarea "hero.moveUp(1)"
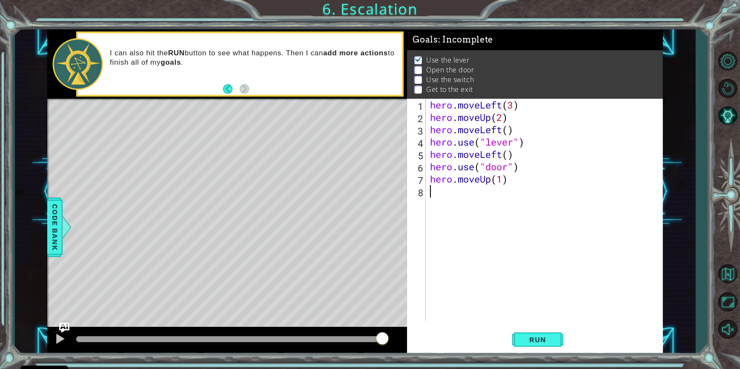
click at [479, 200] on div "hero . moveLeft ( 3 ) hero . moveUp ( 2 ) hero . moveLeft ( ) hero . use ( "lev…" at bounding box center [546, 222] width 236 height 247
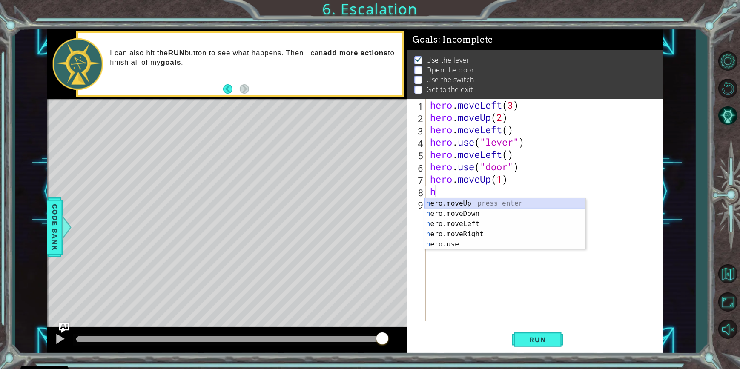
click at [489, 204] on div "h ero.moveUp press enter h ero.moveDown press enter h ero.moveLeft press enter …" at bounding box center [505, 234] width 161 height 72
type textarea "hero.moveUp(1)"
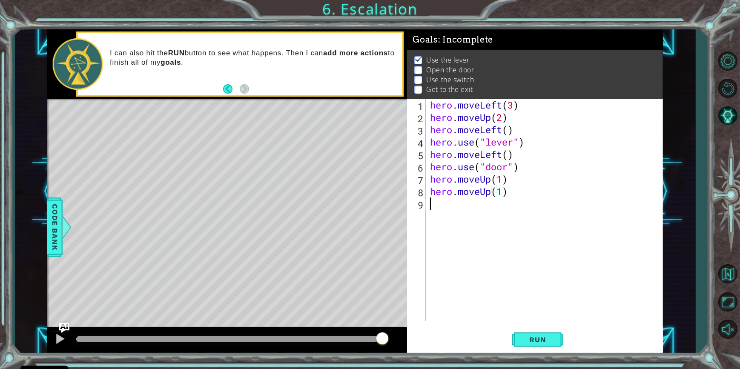
click at [477, 213] on div "hero . moveLeft ( 3 ) hero . moveUp ( 2 ) hero . moveLeft ( ) hero . use ( "lev…" at bounding box center [546, 222] width 236 height 247
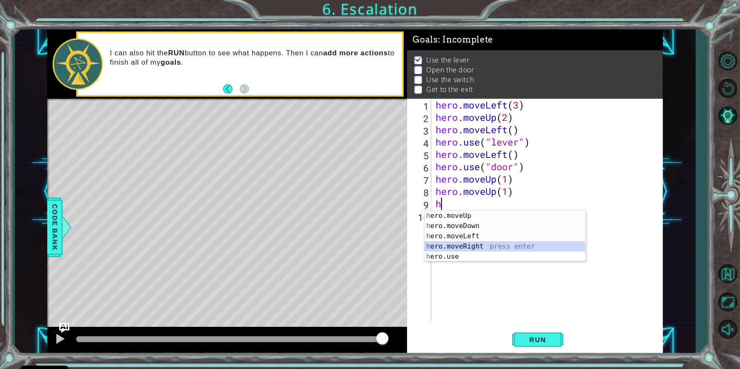
click at [476, 245] on div "h ero.moveUp press enter h ero.moveDown press enter h ero.moveLeft press enter …" at bounding box center [505, 247] width 161 height 72
type textarea "hero.moveRight(1)"
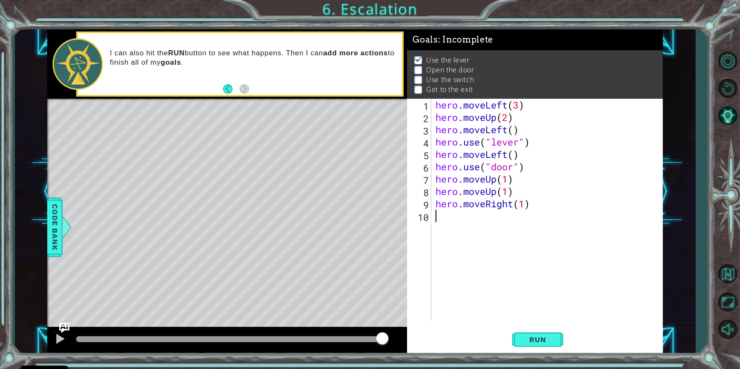
click at [480, 223] on div "hero . moveLeft ( 3 ) hero . moveUp ( 2 ) hero . moveLeft ( ) hero . use ( "lev…" at bounding box center [549, 222] width 231 height 247
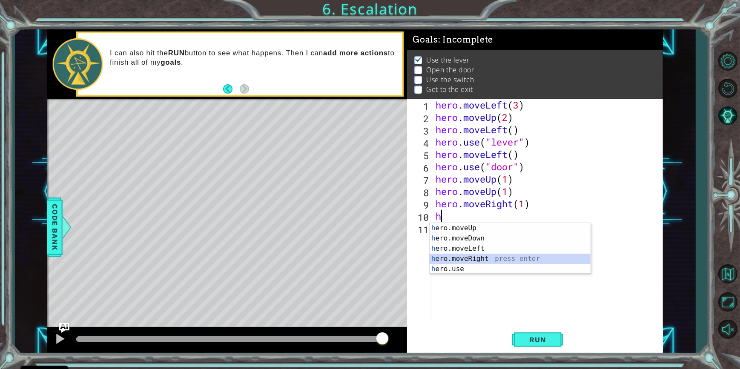
click at [479, 256] on div "h ero.moveUp press enter h ero.moveDown press enter h ero.moveLeft press enter …" at bounding box center [510, 259] width 161 height 72
type textarea "hero.moveRight(1)"
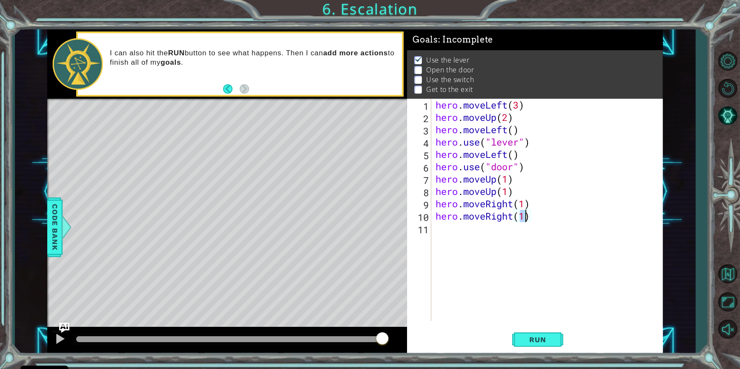
click at [487, 230] on div "hero . moveLeft ( 3 ) hero . moveUp ( 2 ) hero . moveLeft ( ) hero . use ( "lev…" at bounding box center [549, 222] width 231 height 247
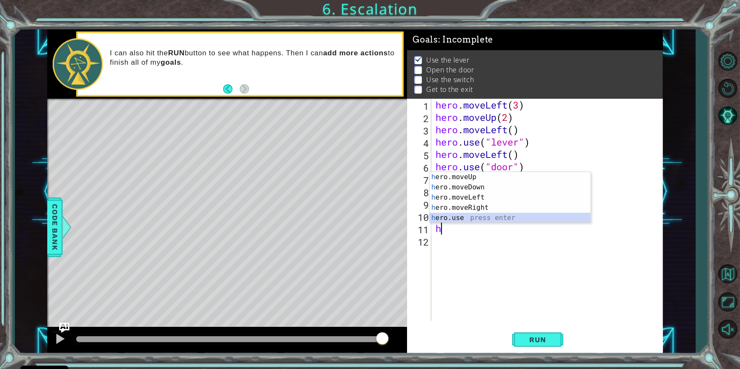
click at [484, 218] on div "h ero.moveUp press enter h ero.moveDown press enter h ero.moveLeft press enter …" at bounding box center [510, 208] width 161 height 72
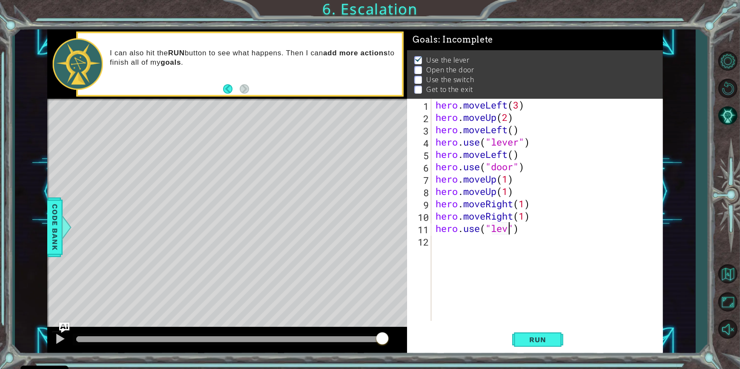
scroll to position [0, 4]
type textarea "hero.use("lever")"
drag, startPoint x: 473, startPoint y: 242, endPoint x: 447, endPoint y: 252, distance: 27.6
click at [469, 243] on div "hero . moveLeft ( 3 ) hero . moveUp ( 2 ) hero . moveLeft ( ) hero . use ( "lev…" at bounding box center [549, 222] width 231 height 247
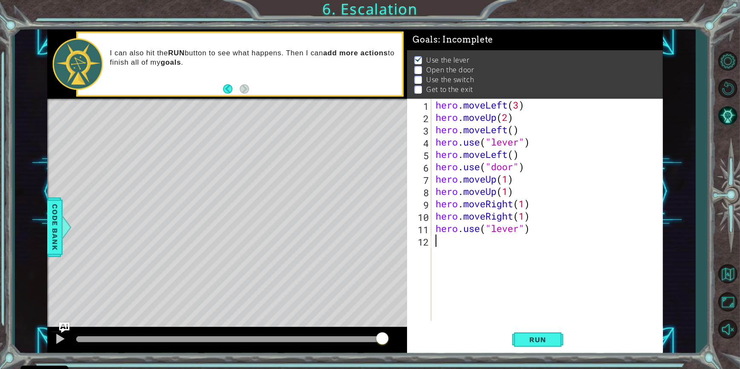
type textarea "h"
drag, startPoint x: 456, startPoint y: 270, endPoint x: 467, endPoint y: 243, distance: 28.8
click at [456, 268] on div "hero . moveLeft ( 3 ) hero . moveUp ( 2 ) hero . moveLeft ( ) hero . use ( "lev…" at bounding box center [549, 222] width 231 height 247
click at [469, 239] on div "hero . moveLeft ( 3 ) hero . moveUp ( 2 ) hero . moveLeft ( ) hero . use ( "lev…" at bounding box center [549, 222] width 231 height 247
type textarea "h"
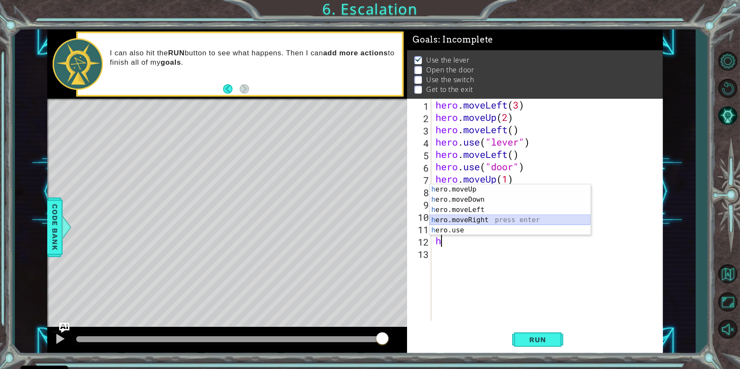
click at [515, 222] on div "h ero.moveUp press enter h ero.moveDown press enter h ero.moveLeft press enter …" at bounding box center [510, 220] width 161 height 72
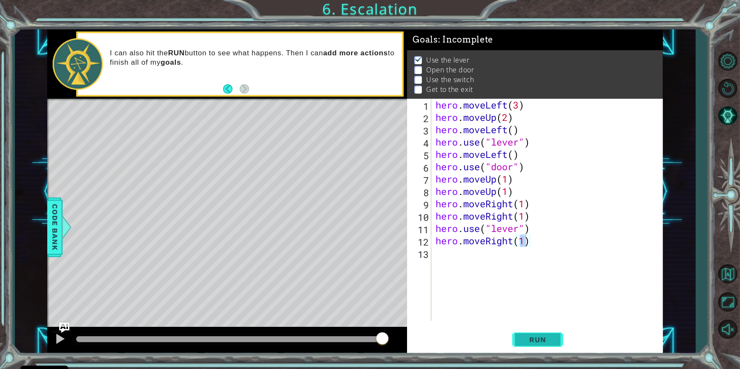
click at [536, 342] on span "Run" at bounding box center [538, 340] width 34 height 9
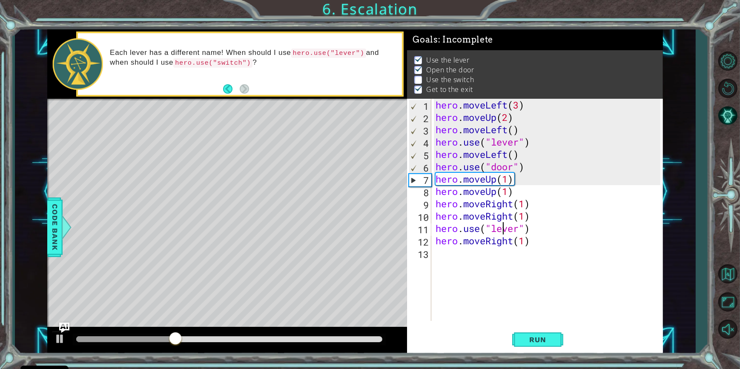
click at [506, 232] on div "hero . moveLeft ( 3 ) hero . moveUp ( 2 ) hero . moveLeft ( ) hero . use ( "lev…" at bounding box center [549, 222] width 231 height 247
click at [521, 230] on div "hero . moveLeft ( 3 ) hero . moveUp ( 2 ) hero . moveLeft ( ) hero . use ( "lev…" at bounding box center [549, 222] width 231 height 247
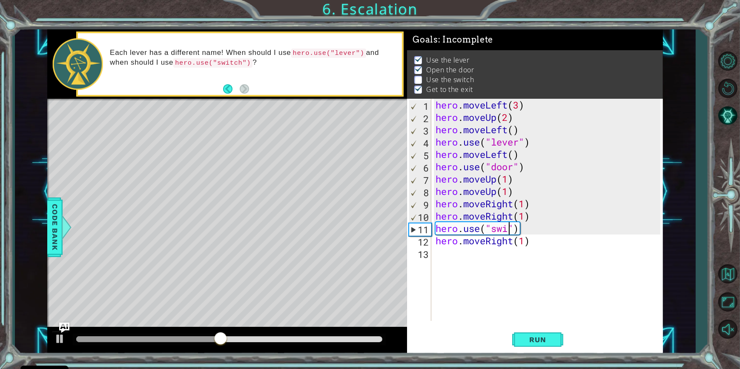
scroll to position [0, 4]
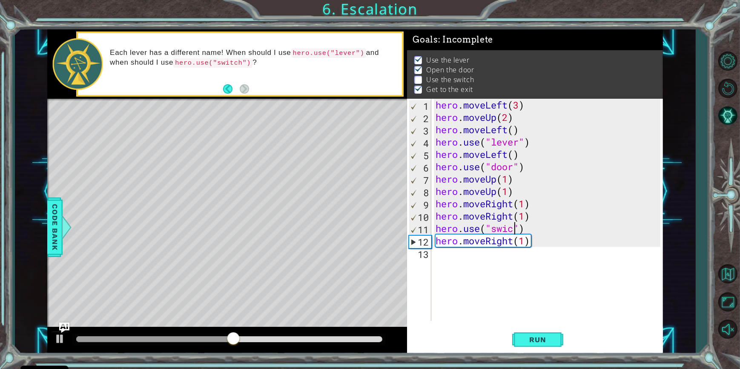
type textarea "hero.use("swich")"
drag, startPoint x: 483, startPoint y: 290, endPoint x: 489, endPoint y: 290, distance: 6.0
click at [485, 290] on div "hero . moveLeft ( 3 ) hero . moveUp ( 2 ) hero . moveLeft ( ) hero . use ( "lev…" at bounding box center [549, 222] width 231 height 247
click at [510, 227] on div "hero . moveLeft ( 3 ) hero . moveUp ( 2 ) hero . moveLeft ( ) hero . use ( "lev…" at bounding box center [549, 222] width 231 height 247
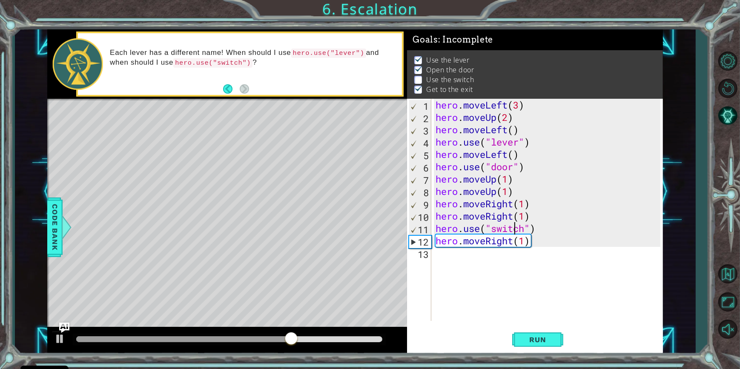
scroll to position [0, 4]
type textarea "hero.use("switch")"
click at [546, 336] on span "Run" at bounding box center [538, 340] width 34 height 9
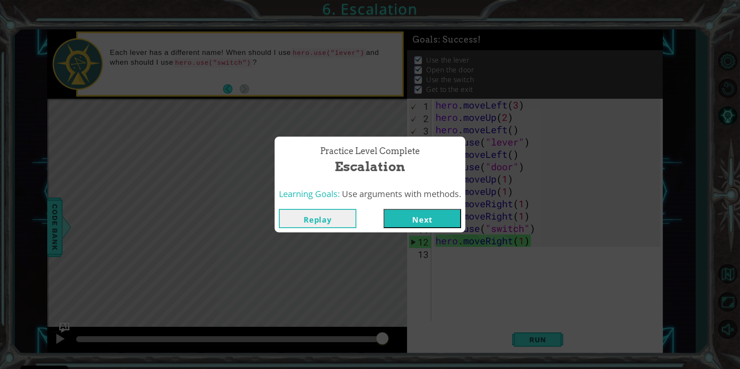
drag, startPoint x: 431, startPoint y: 212, endPoint x: 431, endPoint y: 219, distance: 6.4
click at [428, 221] on button "Next" at bounding box center [423, 218] width 78 height 19
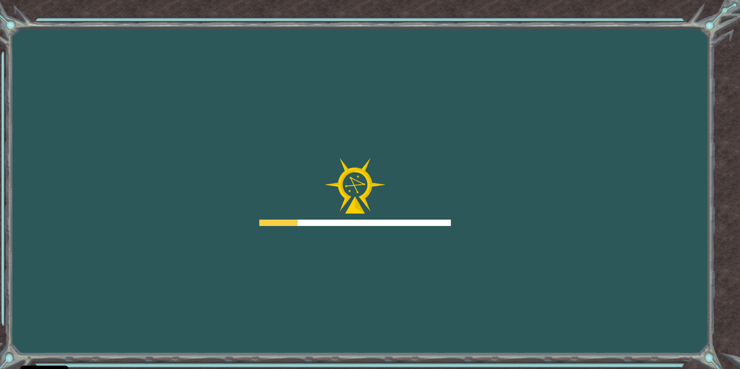
drag, startPoint x: 413, startPoint y: 62, endPoint x: 402, endPoint y: 23, distance: 40.6
click at [0, 81] on html "Cookie Policy CodeCombat uses a few essential and non-essential cookies. Privac…" at bounding box center [370, 184] width 740 height 369
click at [0, 87] on html "Cookie Policy CodeCombat uses a few essential and non-essential cookies. Privac…" at bounding box center [370, 184] width 740 height 369
drag, startPoint x: 0, startPoint y: 86, endPoint x: 51, endPoint y: 78, distance: 51.7
click at [51, 78] on div "Goals Error loading from server. Try refreshing the page. You'll need to join a…" at bounding box center [370, 184] width 740 height 369
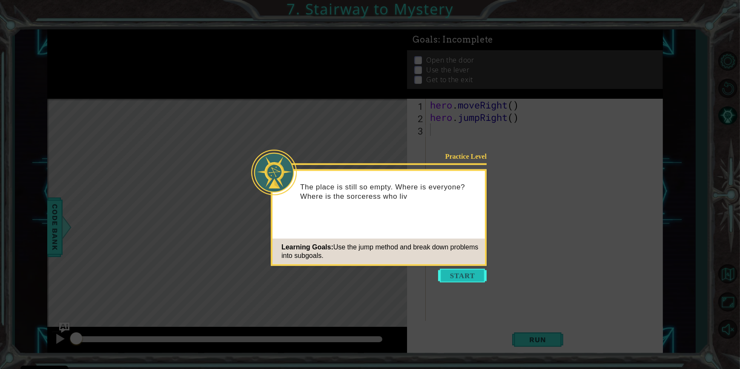
drag, startPoint x: 448, startPoint y: 277, endPoint x: 454, endPoint y: 274, distance: 6.7
click at [452, 276] on button "Start" at bounding box center [462, 276] width 49 height 14
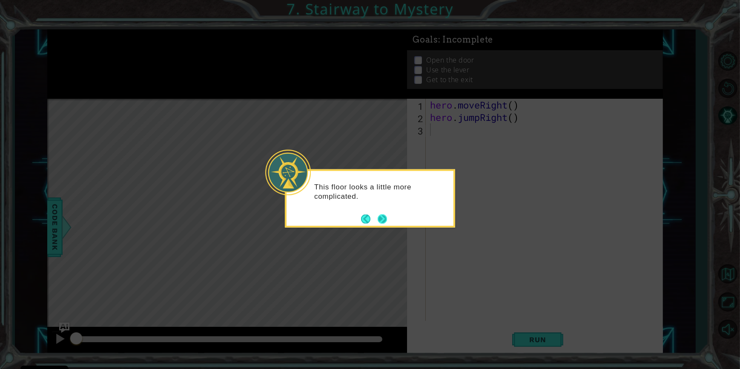
click at [382, 221] on button "Next" at bounding box center [382, 218] width 9 height 9
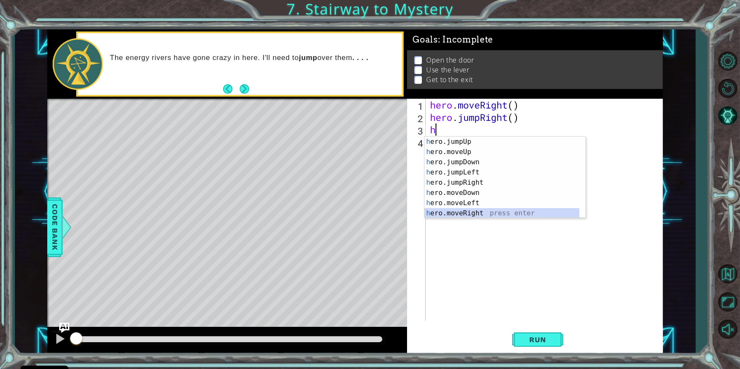
click at [494, 213] on div "h ero.jumpUp press enter h ero.moveUp press enter h ero.jumpDown press enter h …" at bounding box center [502, 188] width 155 height 102
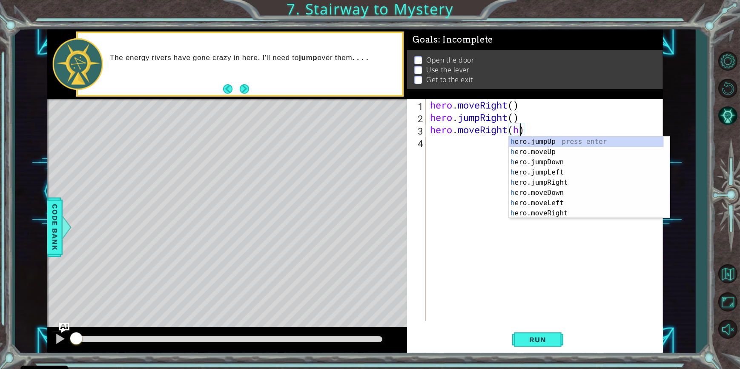
scroll to position [0, 4]
type textarea "hero.moveRight()"
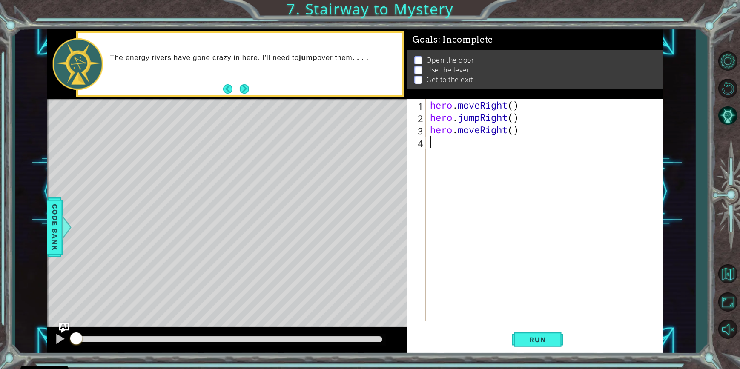
drag, startPoint x: 484, startPoint y: 148, endPoint x: 483, endPoint y: 155, distance: 7.4
click at [484, 154] on div "hero . moveRight ( ) hero . jumpRight ( ) hero . moveRight ( )" at bounding box center [546, 222] width 236 height 247
type textarea "h"
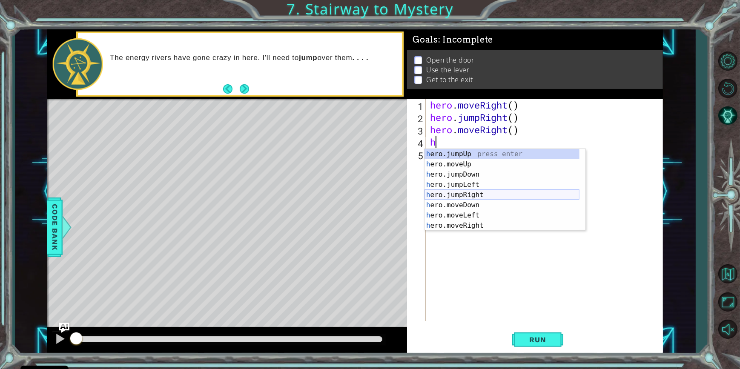
drag, startPoint x: 494, startPoint y: 200, endPoint x: 501, endPoint y: 203, distance: 7.4
click at [500, 201] on div "h ero.jumpUp press enter h ero.moveUp press enter h ero.jumpDown press enter h …" at bounding box center [502, 200] width 155 height 102
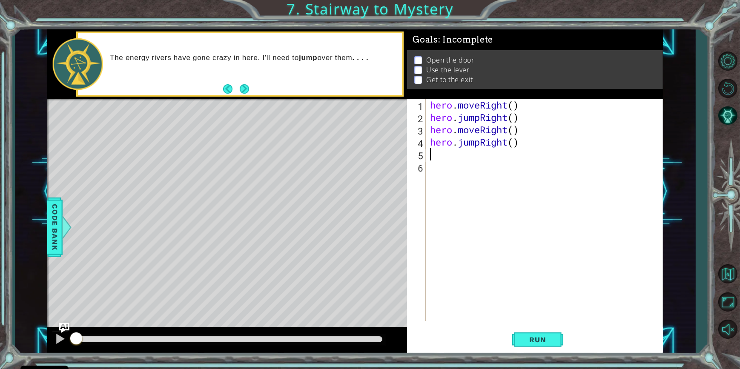
click at [529, 150] on div "hero . moveRight ( ) hero . jumpRight ( ) hero . moveRight ( ) hero . jumpRight…" at bounding box center [546, 222] width 236 height 247
click at [528, 144] on div "hero . moveRight ( ) hero . jumpRight ( ) hero . moveRight ( ) hero . jumpRight…" at bounding box center [546, 222] width 236 height 247
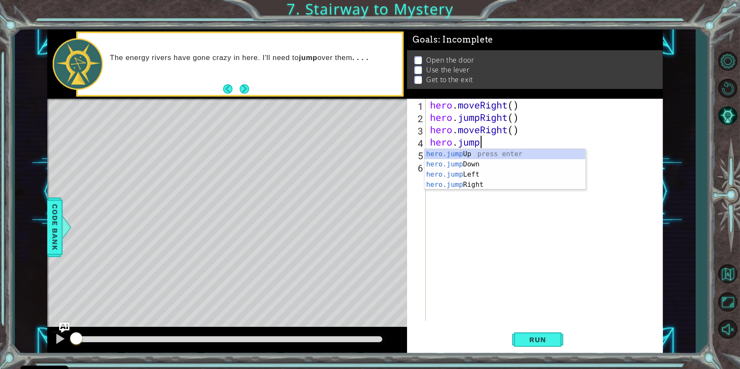
type textarea "h"
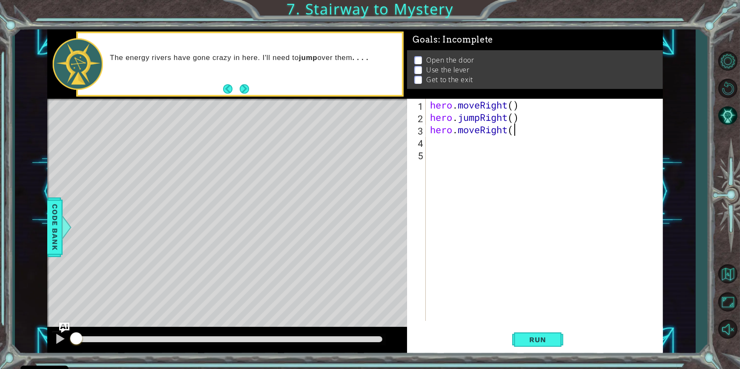
type textarea "hero.moveRight()"
click at [483, 148] on div "hero . moveRight ( ) hero . jumpRight ( ) hero . moveRight ( )" at bounding box center [546, 222] width 236 height 247
click at [482, 140] on div "hero . moveRight ( ) hero . jumpRight ( ) hero . moveRight ( )" at bounding box center [546, 222] width 236 height 247
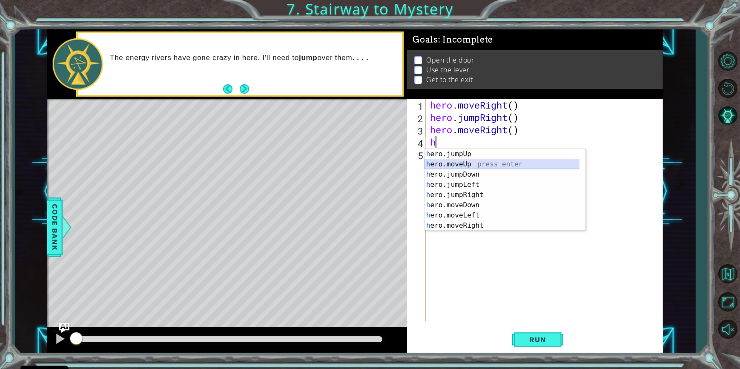
click at [483, 164] on div "h ero.jumpUp press enter h ero.moveUp press enter h ero.jumpDown press enter h …" at bounding box center [505, 200] width 161 height 102
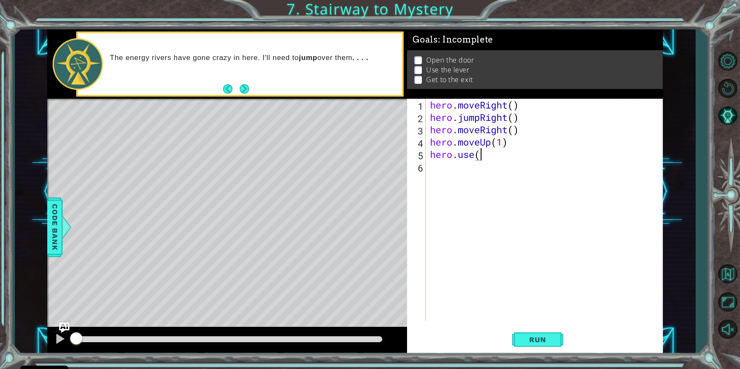
scroll to position [0, 1]
click at [519, 165] on div "hero.use press enter" at bounding box center [505, 176] width 161 height 31
type textarea "hero.use("door")"
drag, startPoint x: 566, startPoint y: 149, endPoint x: 561, endPoint y: 151, distance: 5.9
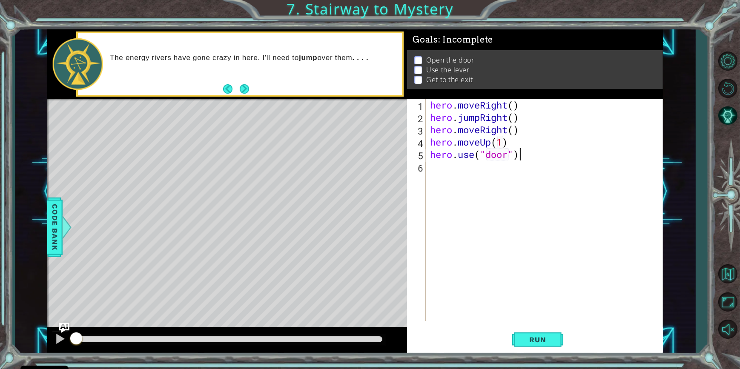
click at [563, 151] on div "hero . moveRight ( ) hero . jumpRight ( ) hero . moveRight ( ) hero . moveUp ( …" at bounding box center [546, 222] width 236 height 247
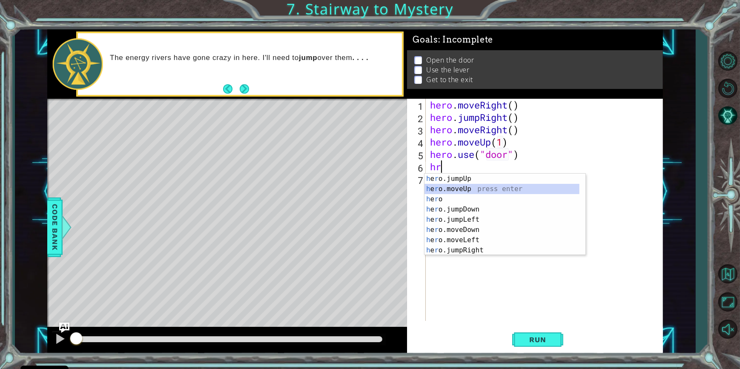
click at [491, 189] on div "h e r o.jumpUp press enter h e r o.moveUp press enter h e r o press enter h e r…" at bounding box center [502, 225] width 155 height 102
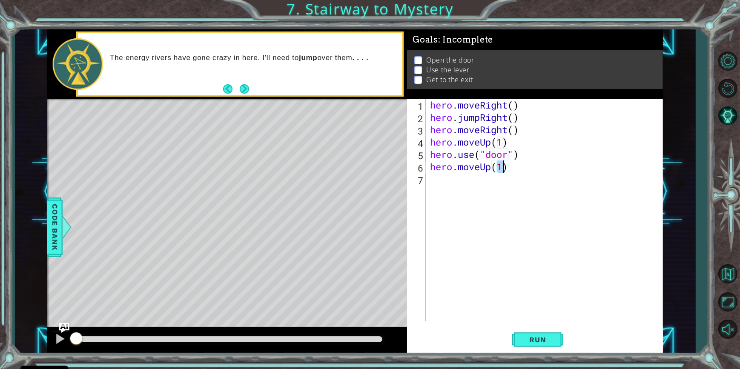
type textarea "hero.moveUp(2)"
click at [499, 180] on div "hero . moveRight ( ) hero . jumpRight ( ) hero . moveRight ( ) hero . moveUp ( …" at bounding box center [546, 222] width 236 height 247
type textarea "h"
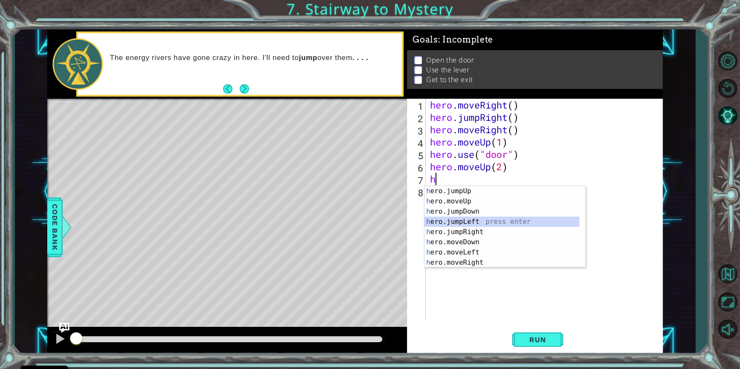
click at [455, 224] on div "h ero.jumpUp press enter h ero.moveUp press enter h ero.jumpDown press enter h …" at bounding box center [502, 237] width 155 height 102
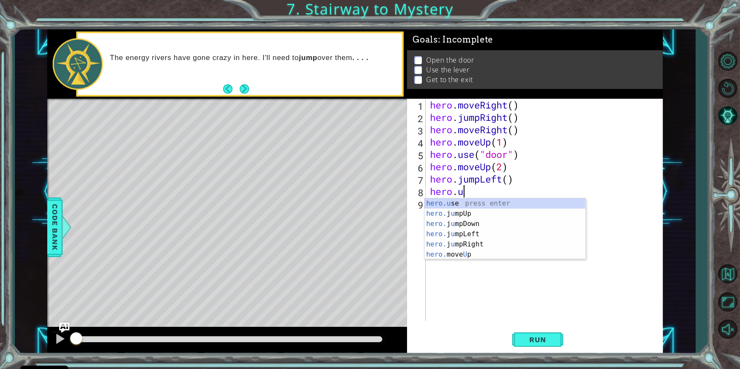
scroll to position [0, 1]
click at [466, 205] on div "hero.u se press enter hero. j u mpUp press enter hero. j u mpDown press enter h…" at bounding box center [505, 239] width 161 height 82
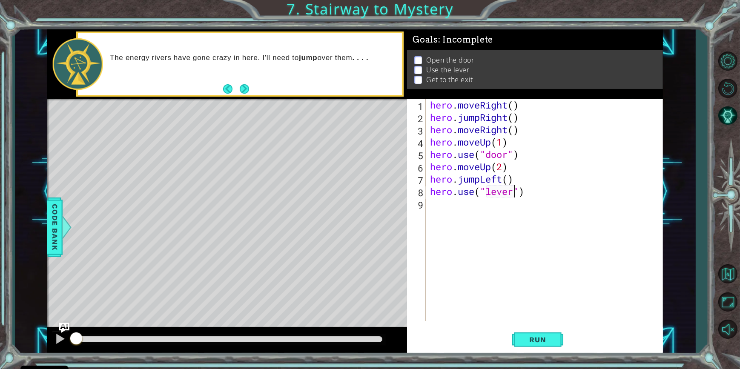
scroll to position [0, 4]
type textarea "hero.use("lever")"
click at [519, 340] on button "Run" at bounding box center [537, 340] width 51 height 26
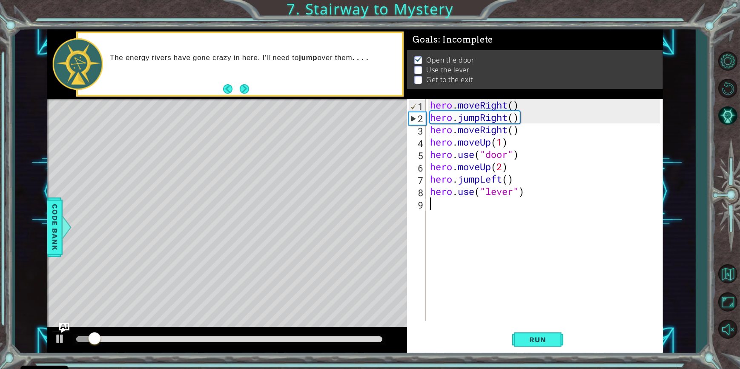
click at [464, 205] on div "hero . moveRight ( ) hero . jumpRight ( ) hero . moveRight ( ) hero . moveUp ( …" at bounding box center [546, 222] width 236 height 247
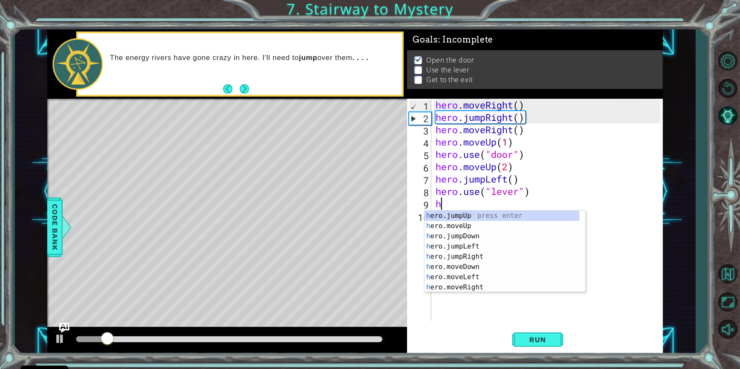
type textarea "he"
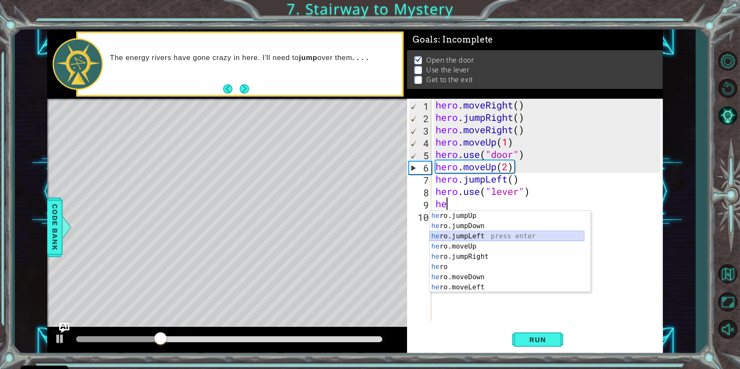
click at [458, 235] on div "he ro.jumpUp press enter he ro.jumpDown press enter he ro.jumpLeft press enter …" at bounding box center [507, 262] width 155 height 102
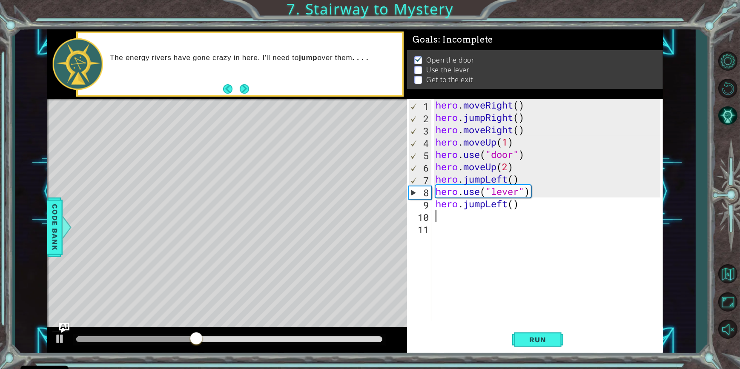
type textarea "h"
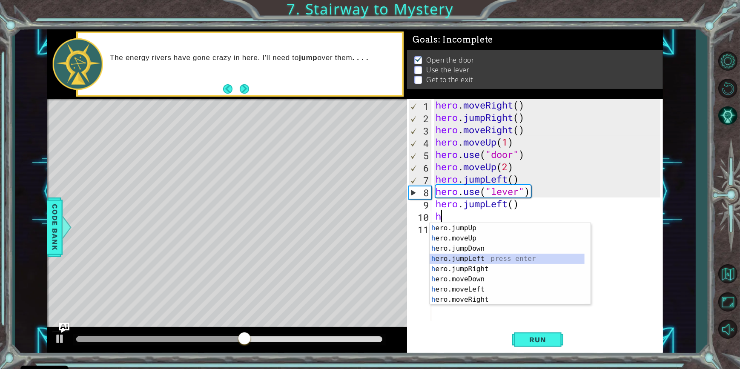
click at [433, 260] on div "h ero.jumpUp press enter h ero.moveUp press enter h ero.jumpDown press enter h …" at bounding box center [507, 274] width 155 height 102
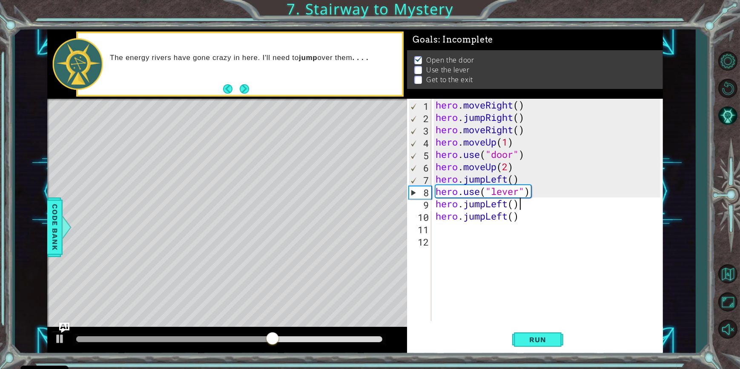
drag, startPoint x: 540, startPoint y: 209, endPoint x: 537, endPoint y: 216, distance: 8.0
click at [537, 215] on div "hero . moveRight ( ) hero . jumpRight ( ) hero . moveRight ( ) hero . moveUp ( …" at bounding box center [549, 222] width 231 height 247
type textarea "hero.jumpLeft()"
drag, startPoint x: 559, startPoint y: 340, endPoint x: 554, endPoint y: 339, distance: 5.1
click at [558, 339] on button "Run" at bounding box center [537, 340] width 51 height 26
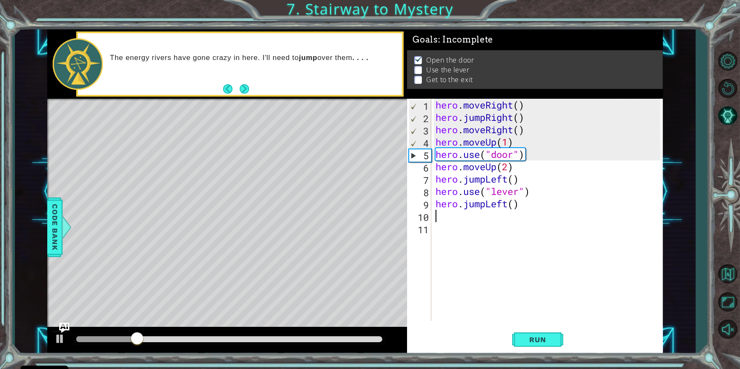
click at [495, 217] on div "hero . moveRight ( ) hero . jumpRight ( ) hero . moveRight ( ) hero . moveUp ( …" at bounding box center [549, 222] width 231 height 247
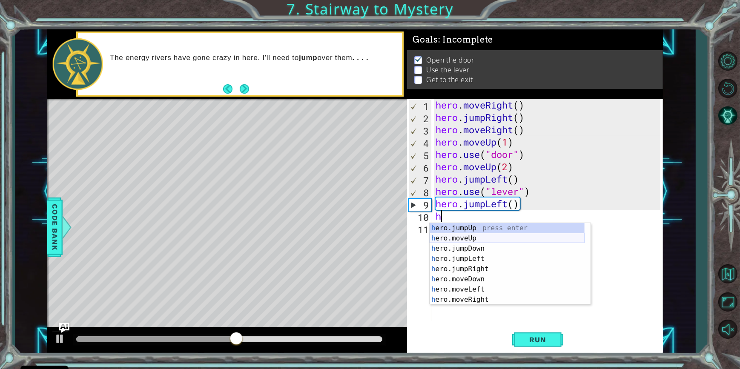
click at [469, 236] on div "h ero.jumpUp press enter h ero.moveUp press enter h ero.jumpDown press enter h …" at bounding box center [507, 274] width 155 height 102
type textarea "hero.moveUp(1)"
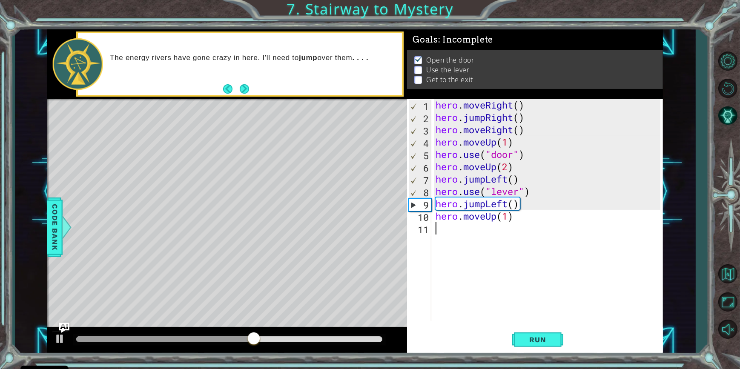
click at [467, 230] on div "hero . moveRight ( ) hero . jumpRight ( ) hero . moveRight ( ) hero . moveUp ( …" at bounding box center [549, 222] width 231 height 247
click at [486, 213] on div "hero . moveRight ( ) hero . jumpRight ( ) hero . moveRight ( ) hero . moveUp ( …" at bounding box center [549, 222] width 231 height 247
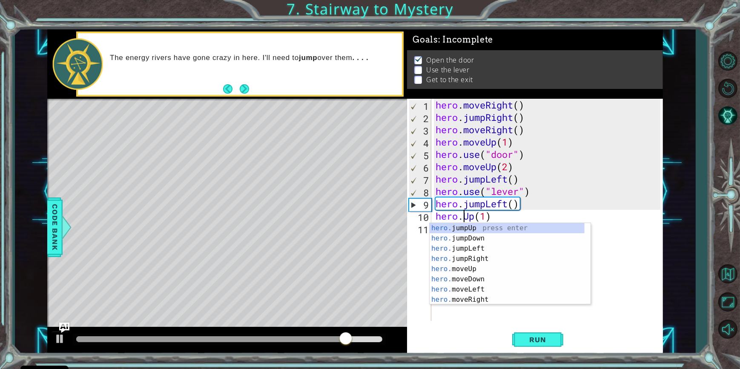
click at [465, 231] on div "hero. jumpUp press enter hero. jumpDown press enter hero. jumpLeft press enter …" at bounding box center [507, 274] width 155 height 102
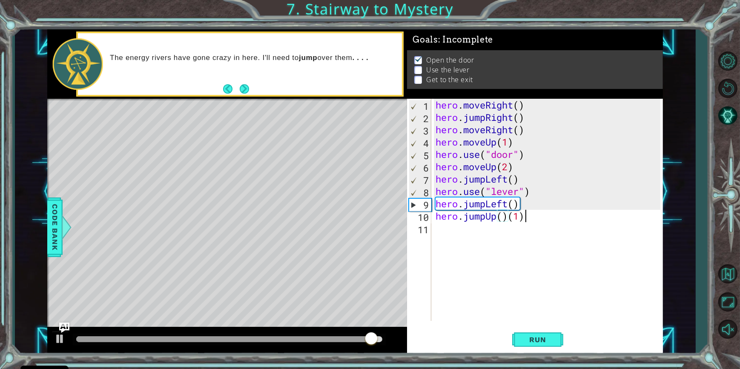
drag, startPoint x: 555, startPoint y: 221, endPoint x: 552, endPoint y: 226, distance: 5.2
click at [552, 226] on div "hero . moveRight ( ) hero . jumpRight ( ) hero . moveRight ( ) hero . moveUp ( …" at bounding box center [549, 222] width 231 height 247
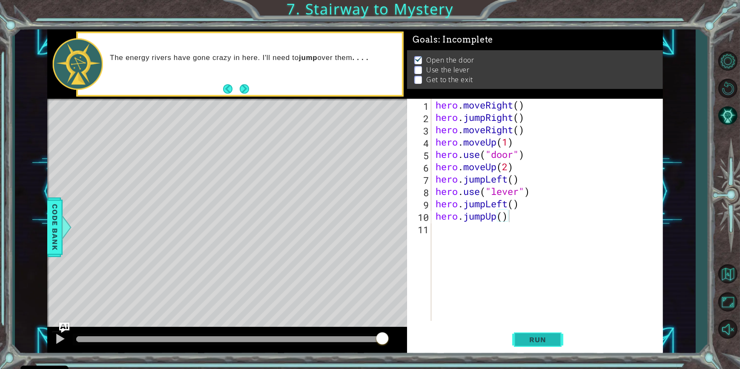
click at [537, 345] on button "Run" at bounding box center [537, 340] width 51 height 26
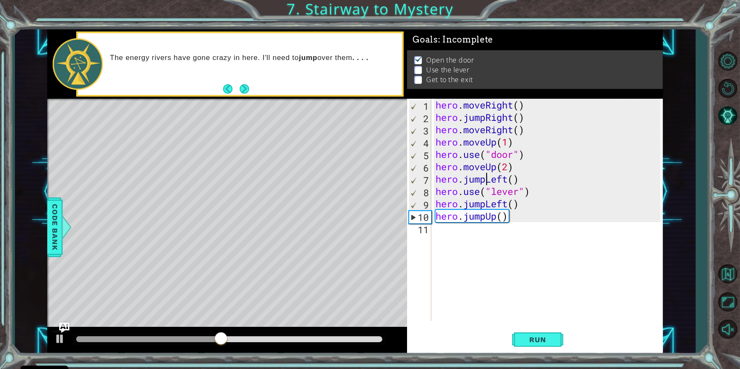
click at [486, 178] on div "hero . moveRight ( ) hero . jumpRight ( ) hero . moveRight ( ) hero . moveUp ( …" at bounding box center [549, 222] width 231 height 247
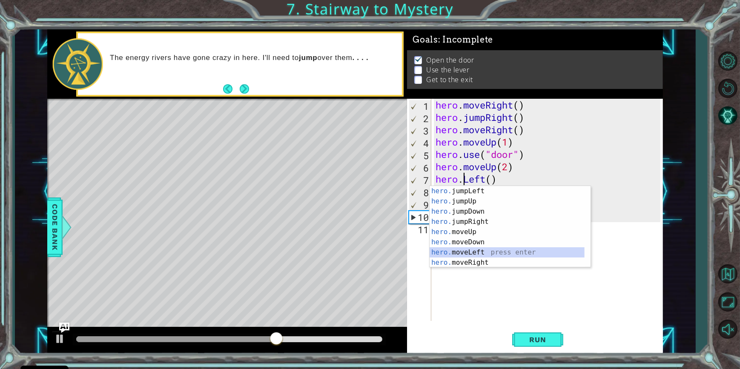
click at [472, 251] on div "hero. jumpLeft press enter hero. jumpUp press enter hero. jumpDown press enter …" at bounding box center [507, 237] width 155 height 102
type textarea "hero.moveLeft(1)"
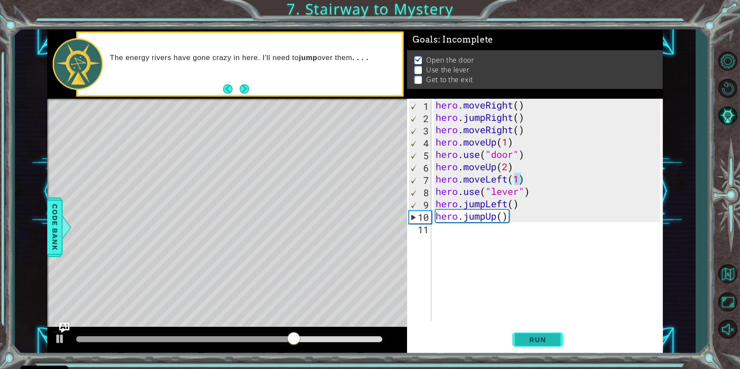
click at [549, 341] on span "Run" at bounding box center [538, 340] width 34 height 9
drag, startPoint x: 478, startPoint y: 233, endPoint x: 470, endPoint y: 236, distance: 8.9
click at [472, 235] on div "hero . moveRight ( ) hero . jumpRight ( ) hero . moveRight ( ) hero . moveUp ( …" at bounding box center [549, 222] width 231 height 247
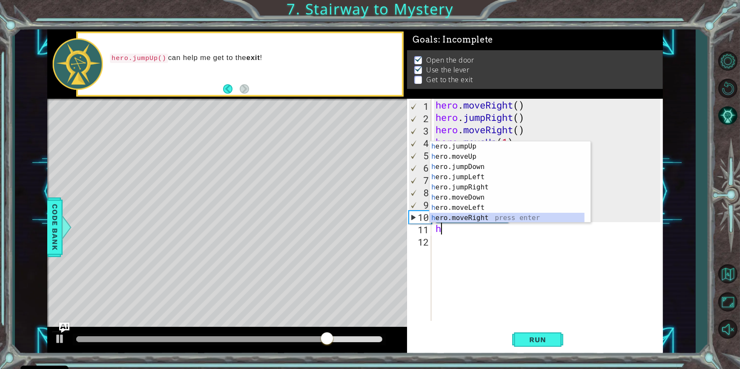
click at [473, 221] on div "h ero.jumpUp press enter h ero.moveUp press enter h ero.jumpDown press enter h …" at bounding box center [507, 192] width 155 height 102
type textarea "hero.moveRight(1)"
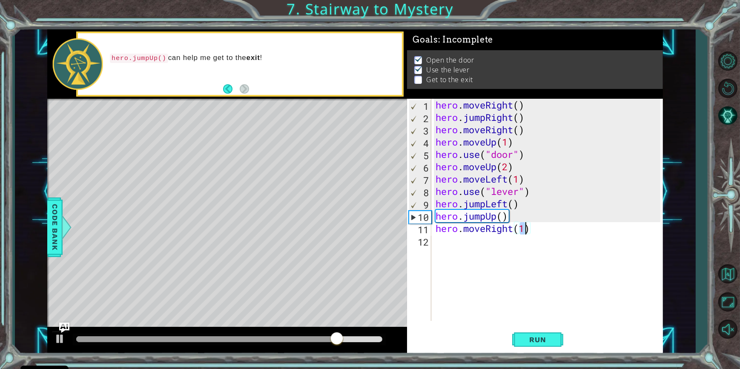
click at [470, 244] on div "hero . moveRight ( ) hero . jumpRight ( ) hero . moveRight ( ) hero . moveUp ( …" at bounding box center [549, 222] width 231 height 247
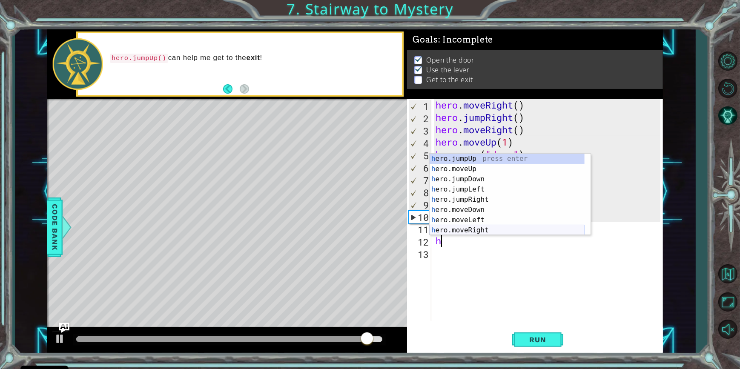
drag, startPoint x: 489, startPoint y: 230, endPoint x: 496, endPoint y: 242, distance: 13.4
click at [496, 242] on body "Cookie Policy CodeCombat uses a few essential and non-essential cookies. Privac…" at bounding box center [370, 184] width 740 height 369
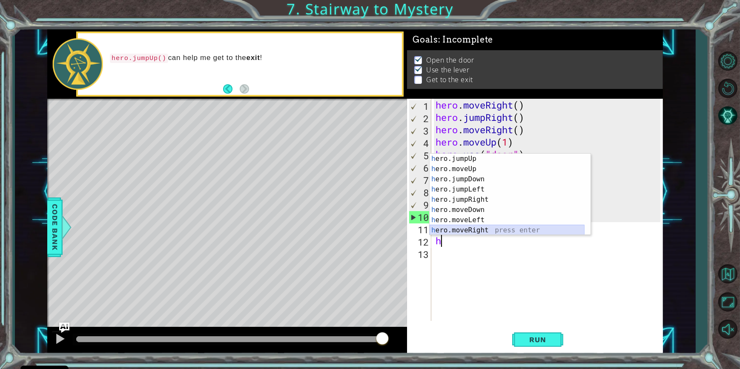
drag, startPoint x: 503, startPoint y: 232, endPoint x: 503, endPoint y: 238, distance: 6.0
click at [503, 232] on div "h ero.jumpUp press enter h ero.moveUp press enter h ero.jumpDown press enter h …" at bounding box center [507, 205] width 155 height 102
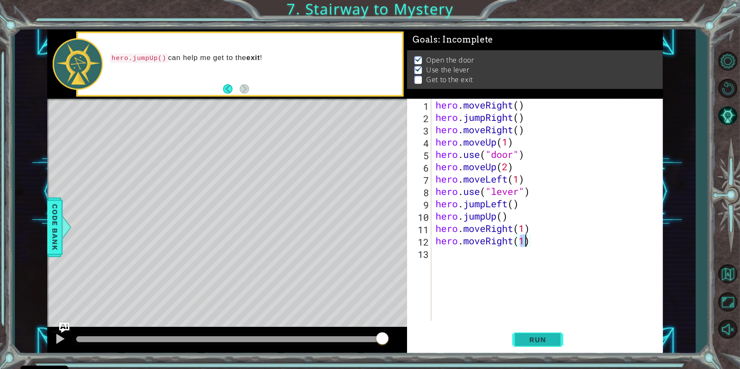
type textarea "hero.moveRight(1)"
click at [544, 339] on span "Run" at bounding box center [538, 340] width 34 height 9
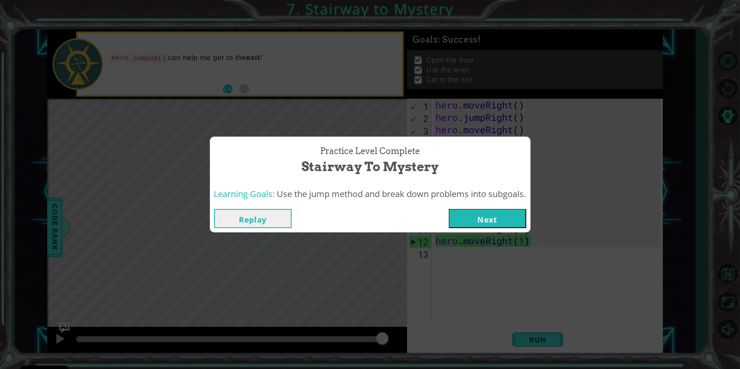
drag, startPoint x: 503, startPoint y: 223, endPoint x: 496, endPoint y: 223, distance: 6.4
drag, startPoint x: 496, startPoint y: 223, endPoint x: 491, endPoint y: 225, distance: 6.1
drag, startPoint x: 491, startPoint y: 225, endPoint x: 473, endPoint y: 221, distance: 18.3
click at [473, 221] on button "Next" at bounding box center [488, 218] width 78 height 19
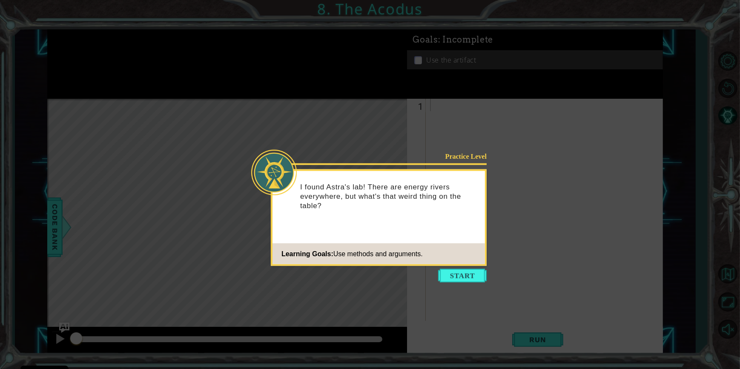
drag, startPoint x: 468, startPoint y: 271, endPoint x: 452, endPoint y: 279, distance: 17.7
click at [455, 287] on body "Cookie Policy CodeCombat uses a few essential and non-essential cookies. Privac…" at bounding box center [370, 184] width 740 height 369
click at [453, 273] on button "Start" at bounding box center [462, 276] width 49 height 14
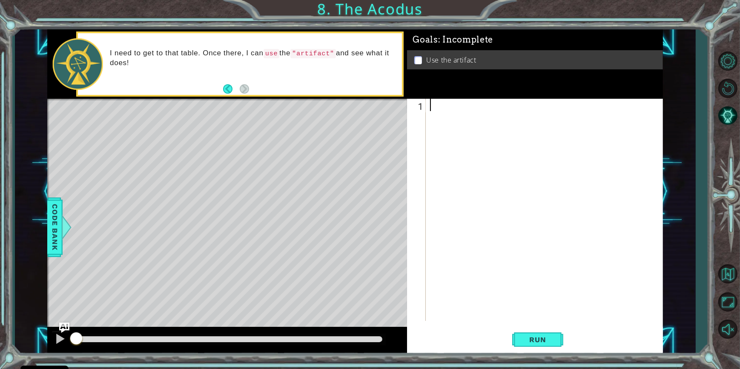
click at [554, 145] on div at bounding box center [546, 222] width 236 height 247
type textarea "h"
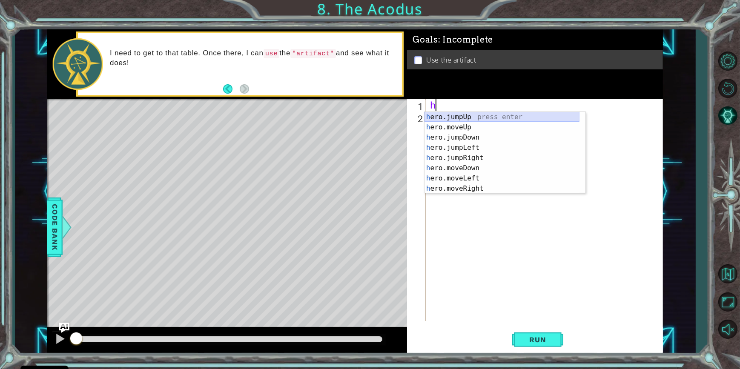
click at [518, 115] on div "h ero.jumpUp press enter h ero.moveUp press enter h ero.jumpDown press enter h …" at bounding box center [502, 163] width 155 height 102
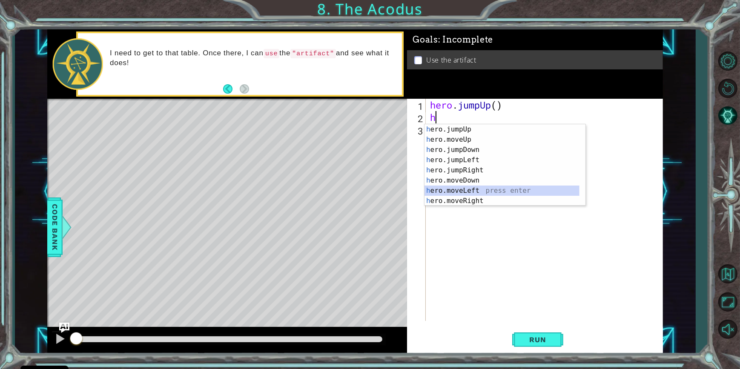
click at [490, 191] on div "h ero.jumpUp press enter h ero.moveUp press enter h ero.jumpDown press enter h …" at bounding box center [502, 175] width 155 height 102
type textarea "hero.moveLeft(1)"
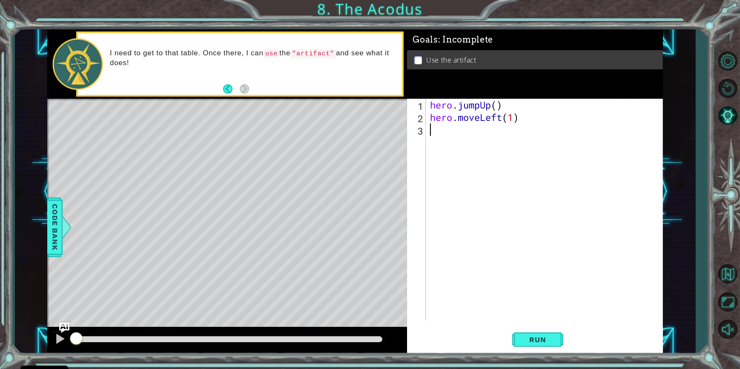
click at [472, 139] on div "hero . jumpUp ( ) hero . moveLeft ( 1 )" at bounding box center [546, 222] width 236 height 247
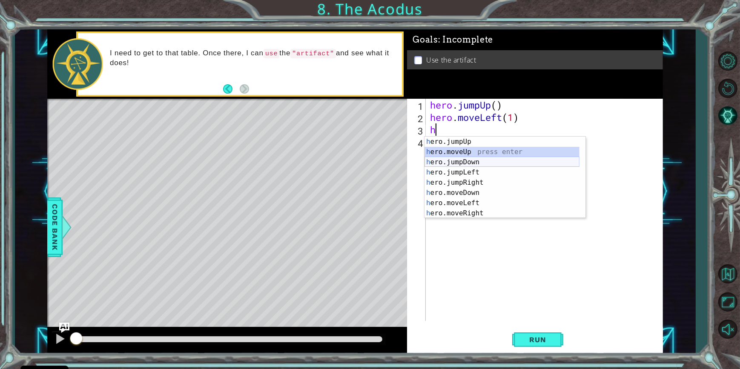
click at [495, 158] on div "h ero.jumpUp press enter h ero.moveUp press enter h ero.jumpDown press enter h …" at bounding box center [502, 188] width 155 height 102
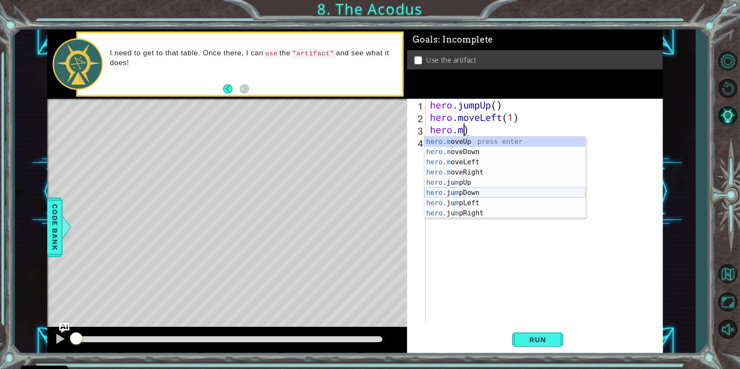
click at [525, 191] on div "hero.m oveUp press enter hero.m oveDown press enter hero.m oveLeft press enter …" at bounding box center [505, 188] width 161 height 102
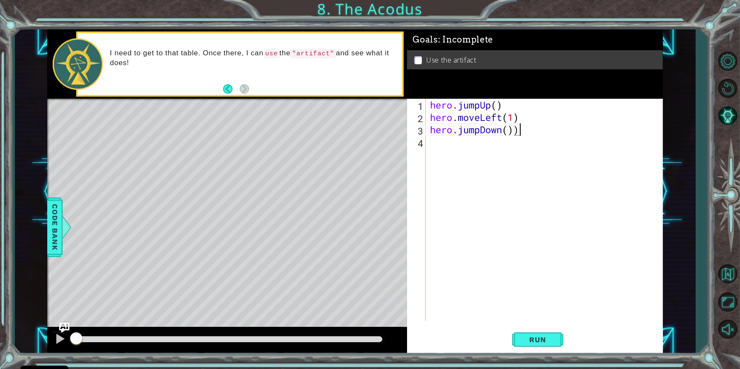
type textarea "hero.jumpDown()"
click at [461, 150] on div "hero . jumpUp ( ) hero . moveLeft ( 1 ) hero . jumpDown ( )" at bounding box center [546, 222] width 236 height 247
type textarea "h"
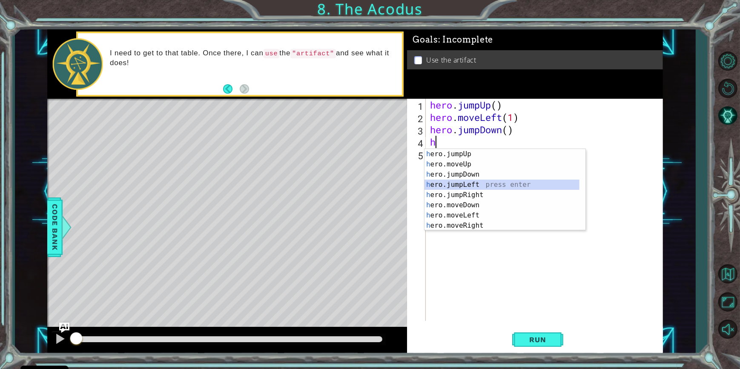
click at [482, 186] on div "h ero.jumpUp press enter h ero.moveUp press enter h ero.jumpDown press enter h …" at bounding box center [502, 200] width 155 height 102
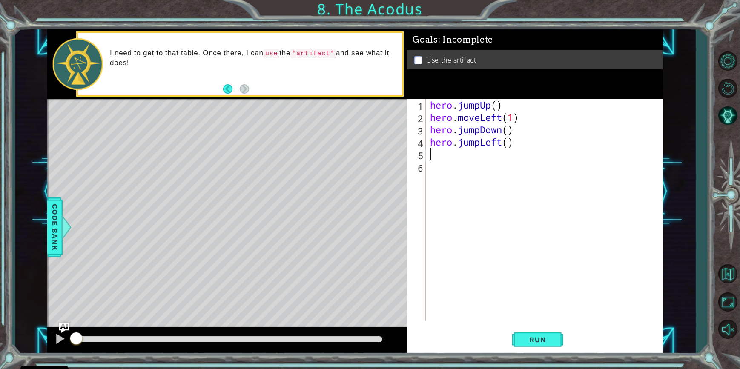
type textarea "h"
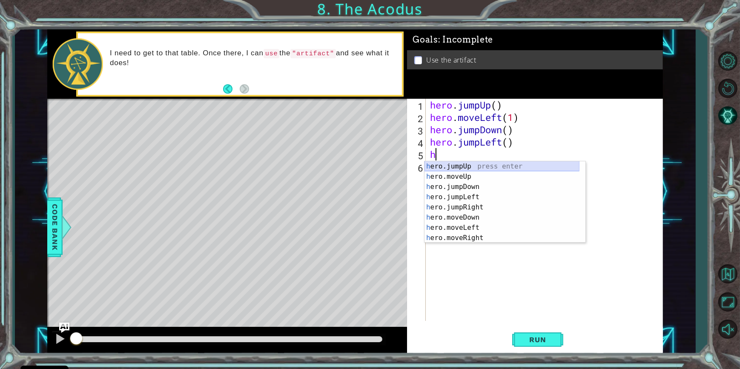
click at [467, 168] on div "h ero.jumpUp press enter h ero.moveUp press enter h ero.jumpDown press enter h …" at bounding box center [502, 212] width 155 height 102
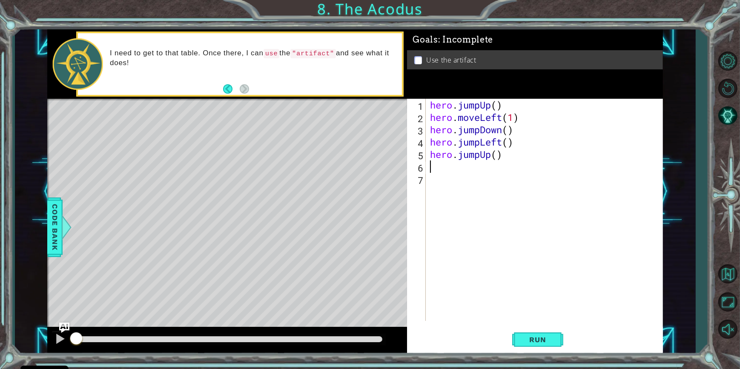
type textarea "h"
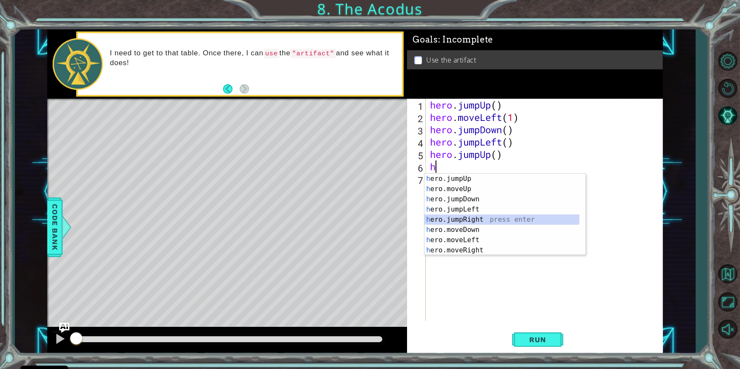
click at [464, 217] on div "h ero.jumpUp press enter h ero.moveUp press enter h ero.jumpDown press enter h …" at bounding box center [502, 225] width 155 height 102
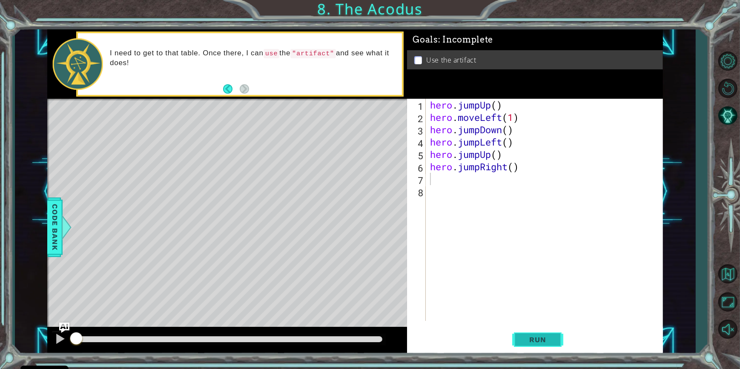
click at [524, 333] on button "Run" at bounding box center [537, 340] width 51 height 26
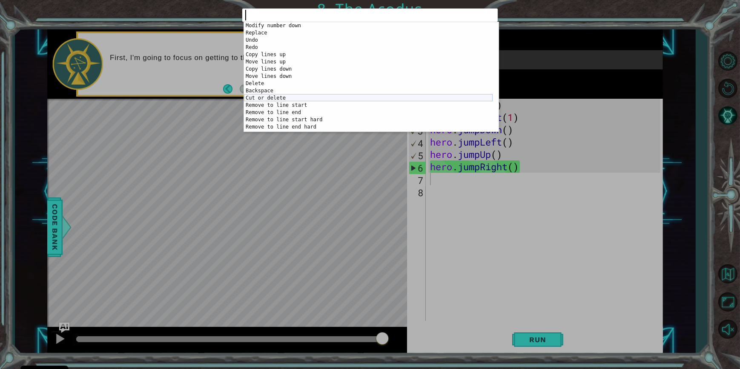
scroll to position [487, 0]
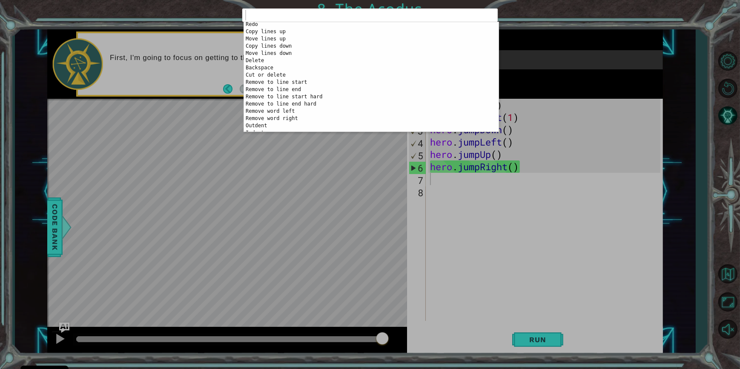
drag, startPoint x: 455, startPoint y: 218, endPoint x: 471, endPoint y: 204, distance: 20.6
click at [457, 219] on div "1 ההההההההההההההההההההההההההההההההההההההההההההההההההההההההההההההההההההההההההההה…" at bounding box center [370, 184] width 740 height 369
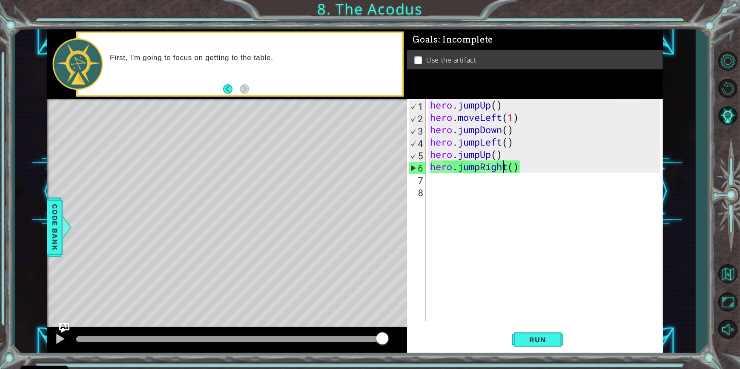
click at [501, 166] on div "hero . jumpUp ( ) hero . moveLeft ( 1 ) hero . jumpDown ( ) hero . jumpLeft ( )…" at bounding box center [546, 222] width 236 height 247
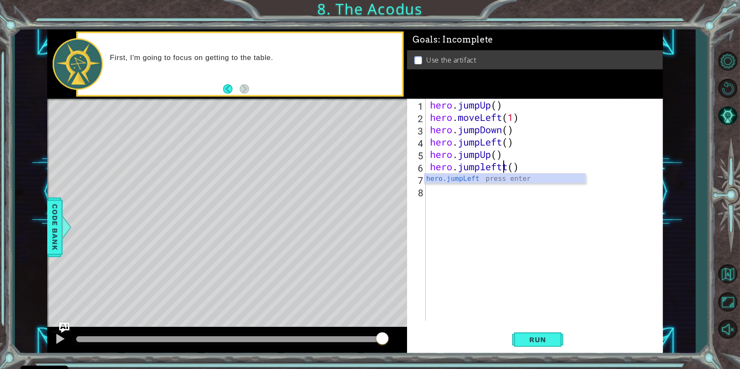
scroll to position [0, 3]
type textarea "hero.jumpleft()"
click at [459, 193] on div "hero . jumpUp ( ) hero . moveLeft ( 1 ) hero . jumpDown ( ) hero . jumpLeft ( )…" at bounding box center [546, 222] width 236 height 247
click at [451, 179] on div "hero . jumpUp ( ) hero . moveLeft ( 1 ) hero . jumpDown ( ) hero . jumpLeft ( )…" at bounding box center [546, 222] width 236 height 247
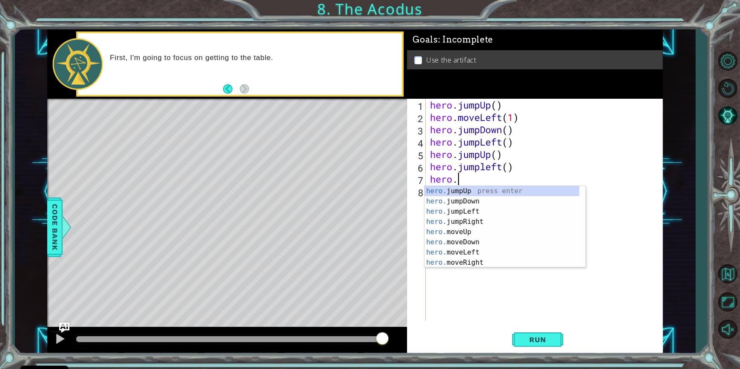
scroll to position [0, 1]
click at [530, 191] on div "hero.u se press enter hero. j u mpUp press enter hero. j u mpDown press enter h…" at bounding box center [505, 227] width 161 height 82
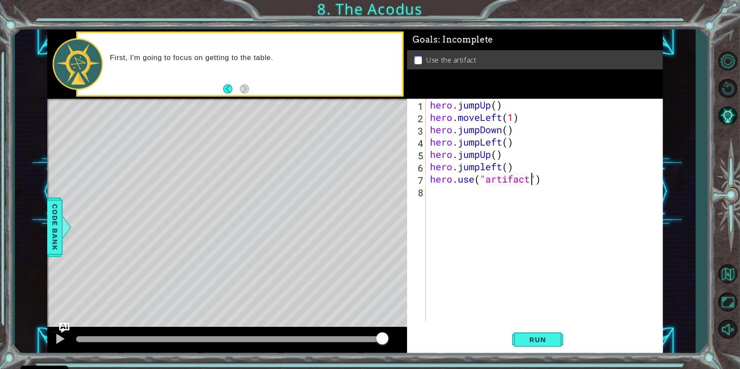
scroll to position [0, 4]
click at [526, 339] on span "Run" at bounding box center [538, 340] width 34 height 9
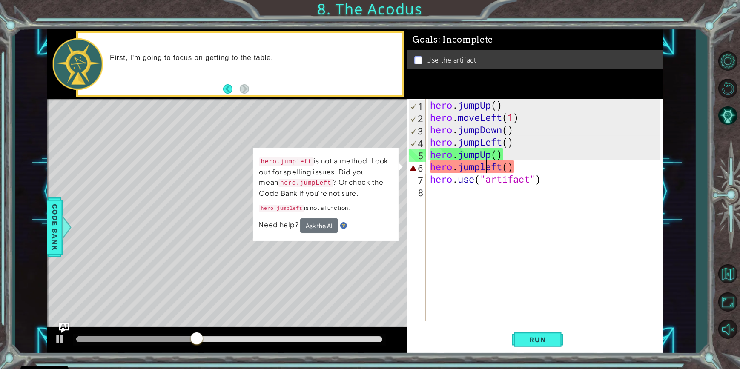
click at [486, 164] on div "hero . jumpUp ( ) hero . moveLeft ( 1 ) hero . jumpDown ( ) hero . jumpLeft ( )…" at bounding box center [546, 222] width 236 height 247
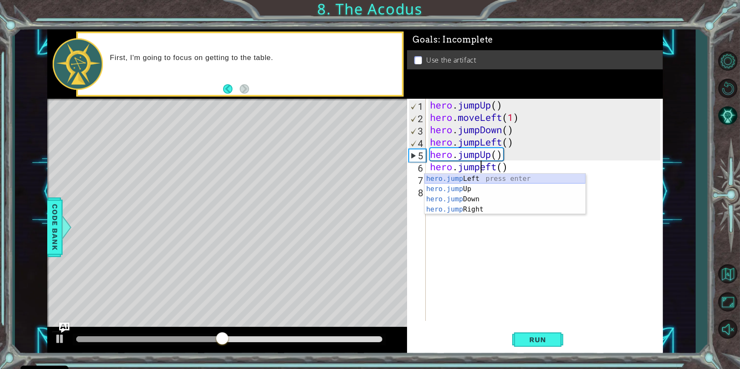
type textarea "hero.jumpLeft()"
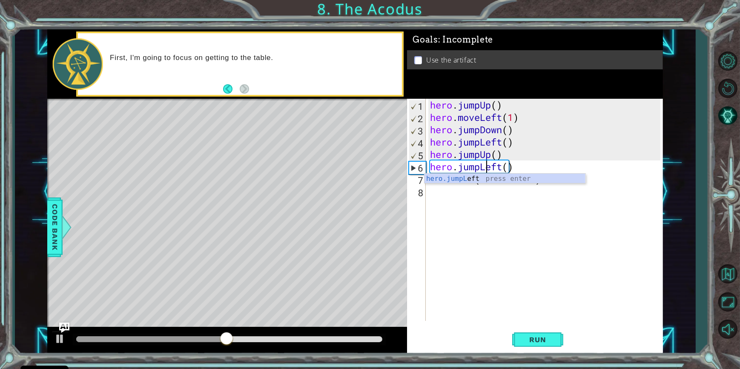
scroll to position [0, 3]
drag, startPoint x: 495, startPoint y: 210, endPoint x: 486, endPoint y: 208, distance: 9.0
click at [494, 210] on div "hero . jumpUp ( ) hero . moveLeft ( 1 ) hero . jumpDown ( ) hero . jumpLeft ( )…" at bounding box center [546, 222] width 236 height 247
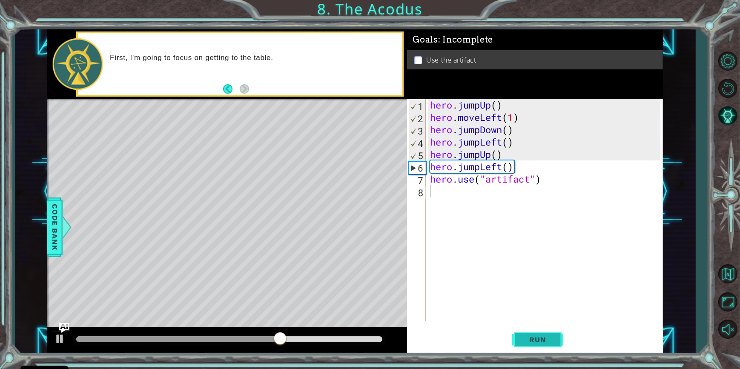
click at [547, 335] on button "Run" at bounding box center [537, 340] width 51 height 26
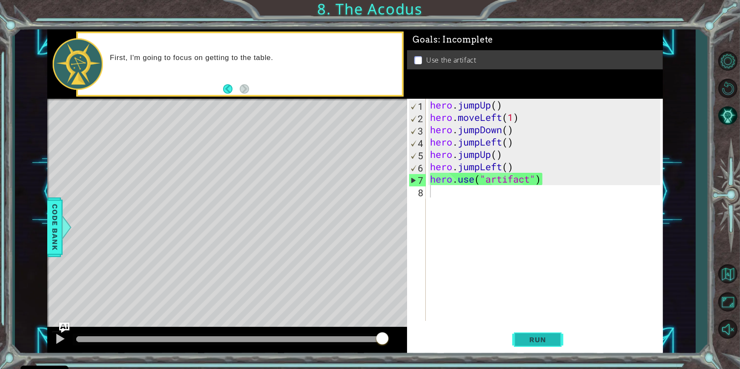
click at [549, 343] on span "Run" at bounding box center [538, 340] width 34 height 9
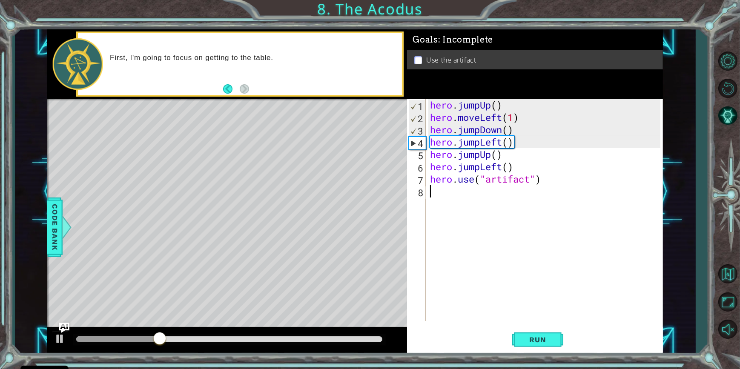
click at [498, 166] on div "hero . jumpUp ( ) hero . moveLeft ( 1 ) hero . jumpDown ( ) hero . jumpLeft ( )…" at bounding box center [546, 222] width 236 height 247
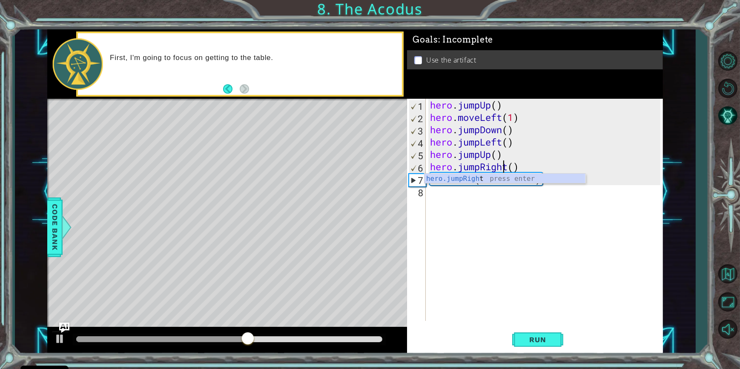
scroll to position [0, 3]
type textarea "hero.jumpRight()"
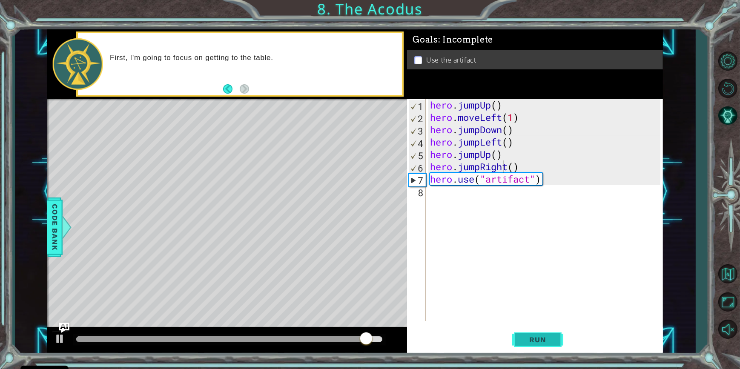
click at [534, 336] on span "Run" at bounding box center [538, 340] width 34 height 9
click at [558, 349] on button "Run" at bounding box center [537, 340] width 51 height 26
